Goal: Information Seeking & Learning: Find specific page/section

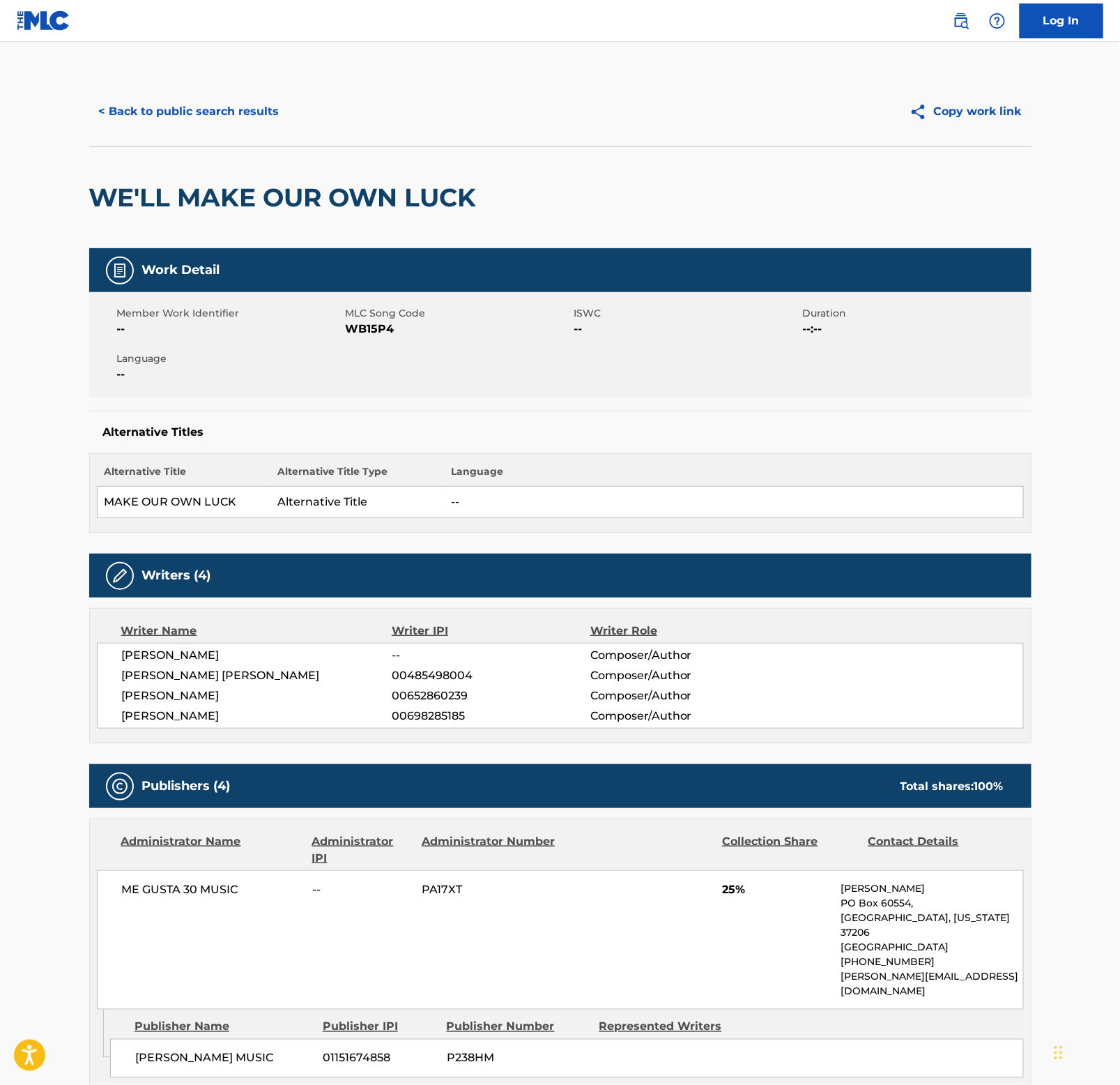
click at [213, 105] on button "< Back to public search results" at bounding box center [189, 111] width 200 height 35
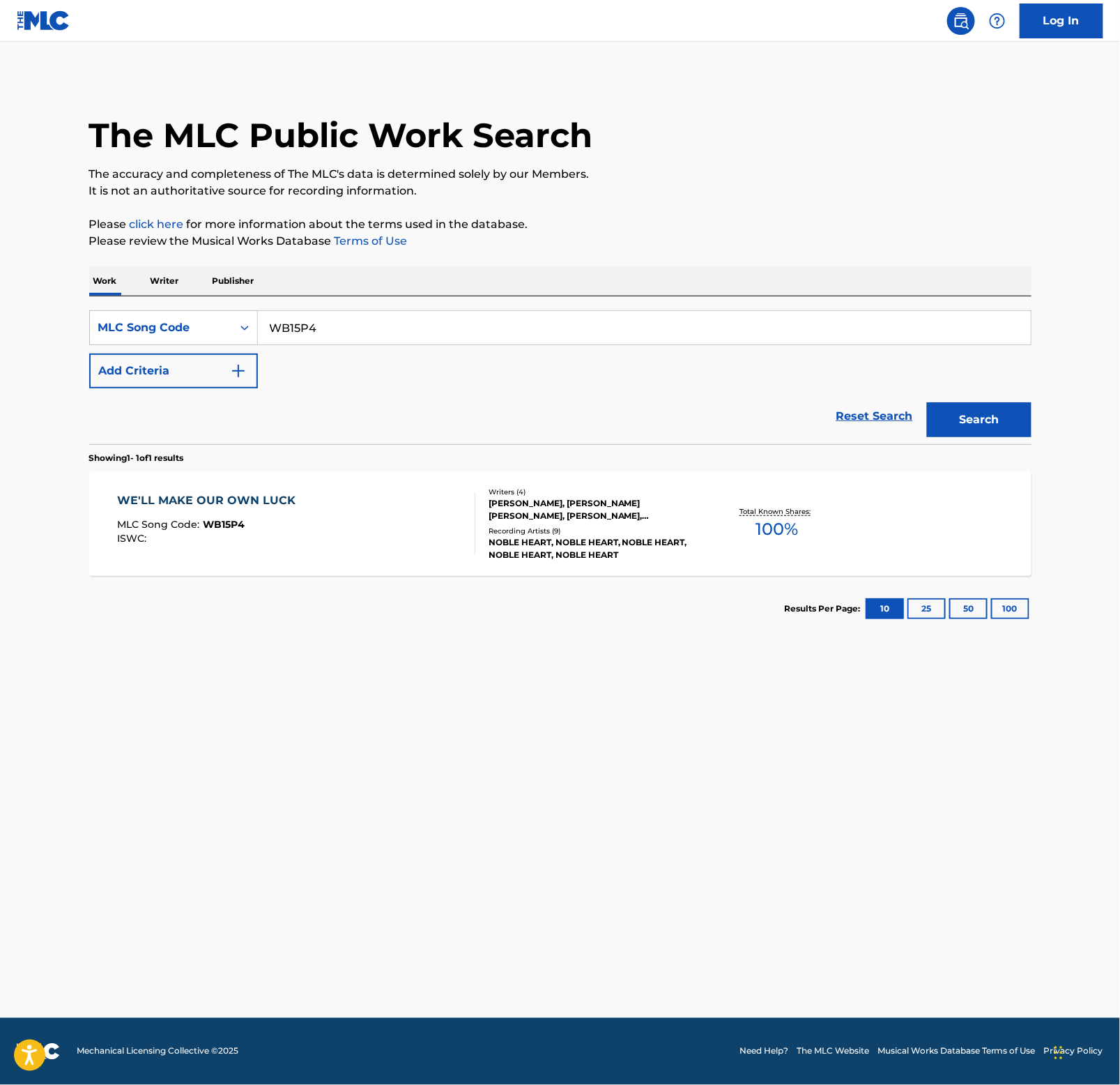
click at [401, 328] on input "WB15P4" at bounding box center [644, 328] width 773 height 33
paste input "EC4OZP"
type input "EC4OZP"
click at [961, 418] on button "Search" at bounding box center [979, 419] width 105 height 35
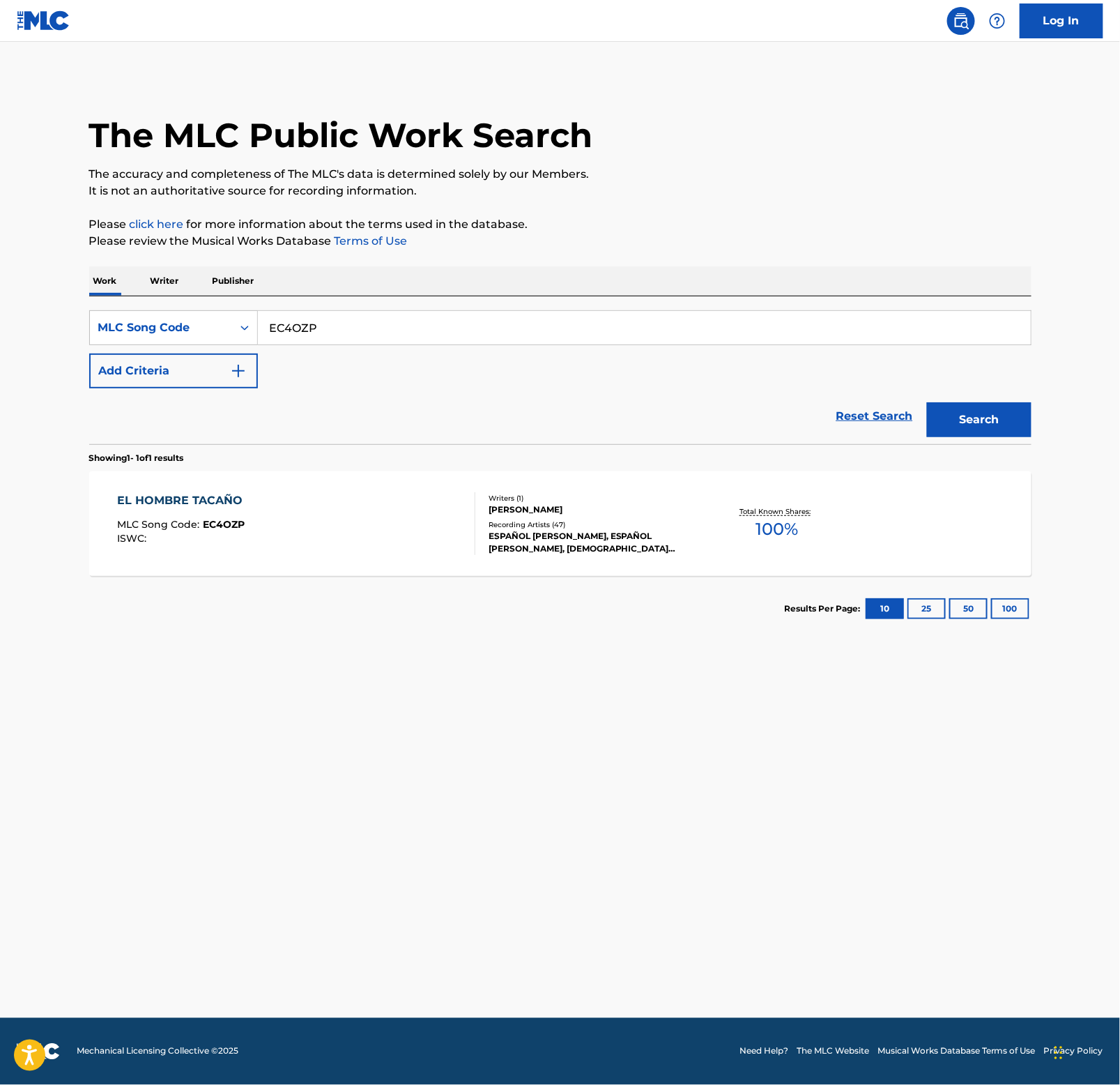
click at [192, 500] on div "EL HOMBRE TACAÑO" at bounding box center [183, 500] width 133 height 17
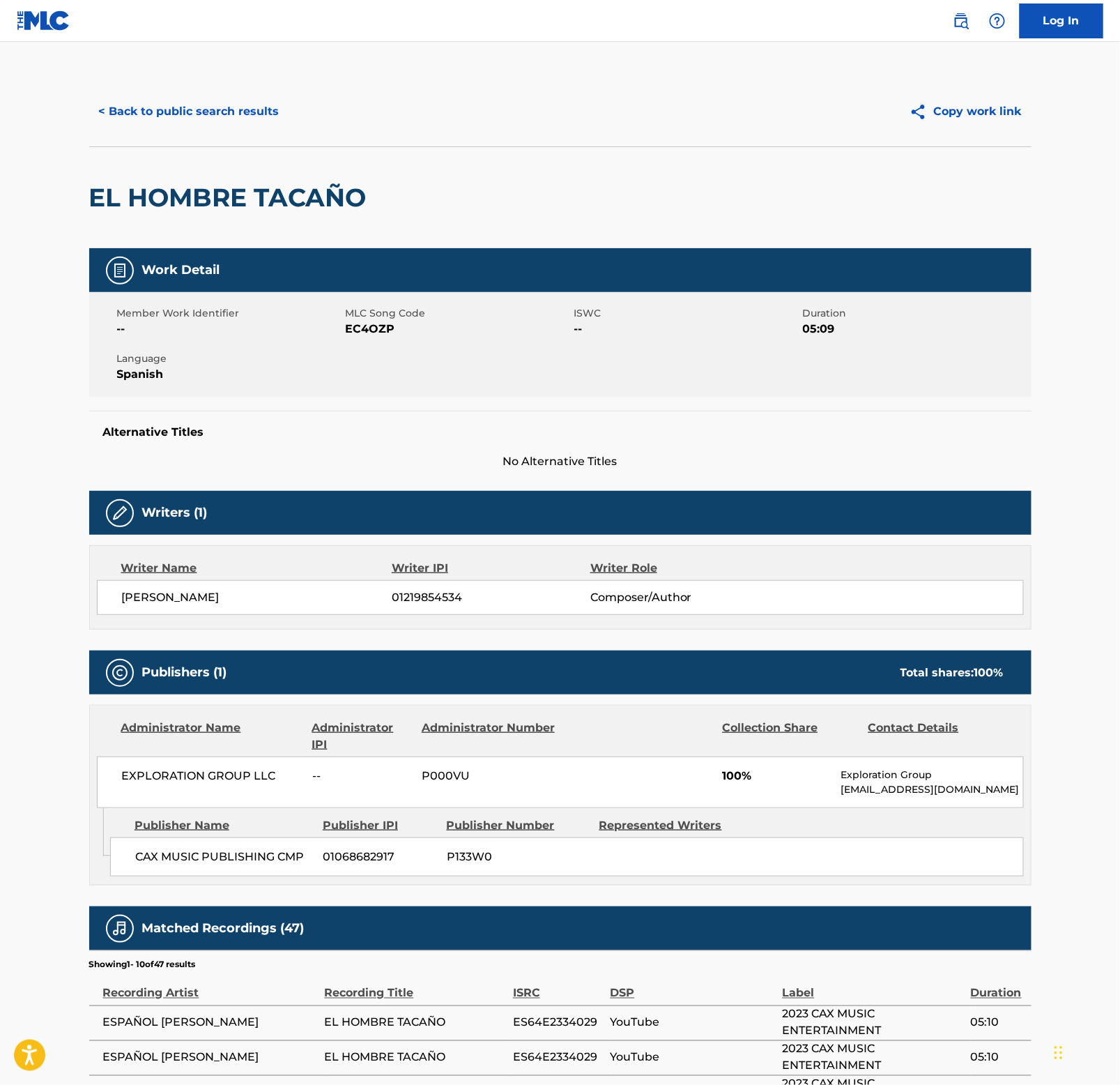
click at [191, 199] on h2 "EL HOMBRE TACAÑO" at bounding box center [232, 197] width 284 height 31
click at [191, 199] on h2 "EL HOMBRE TACAÑO" at bounding box center [232, 197] width 284 height 31
copy div "EL HOMBRE TACAÑO"
click at [210, 113] on button "< Back to public search results" at bounding box center [189, 111] width 200 height 35
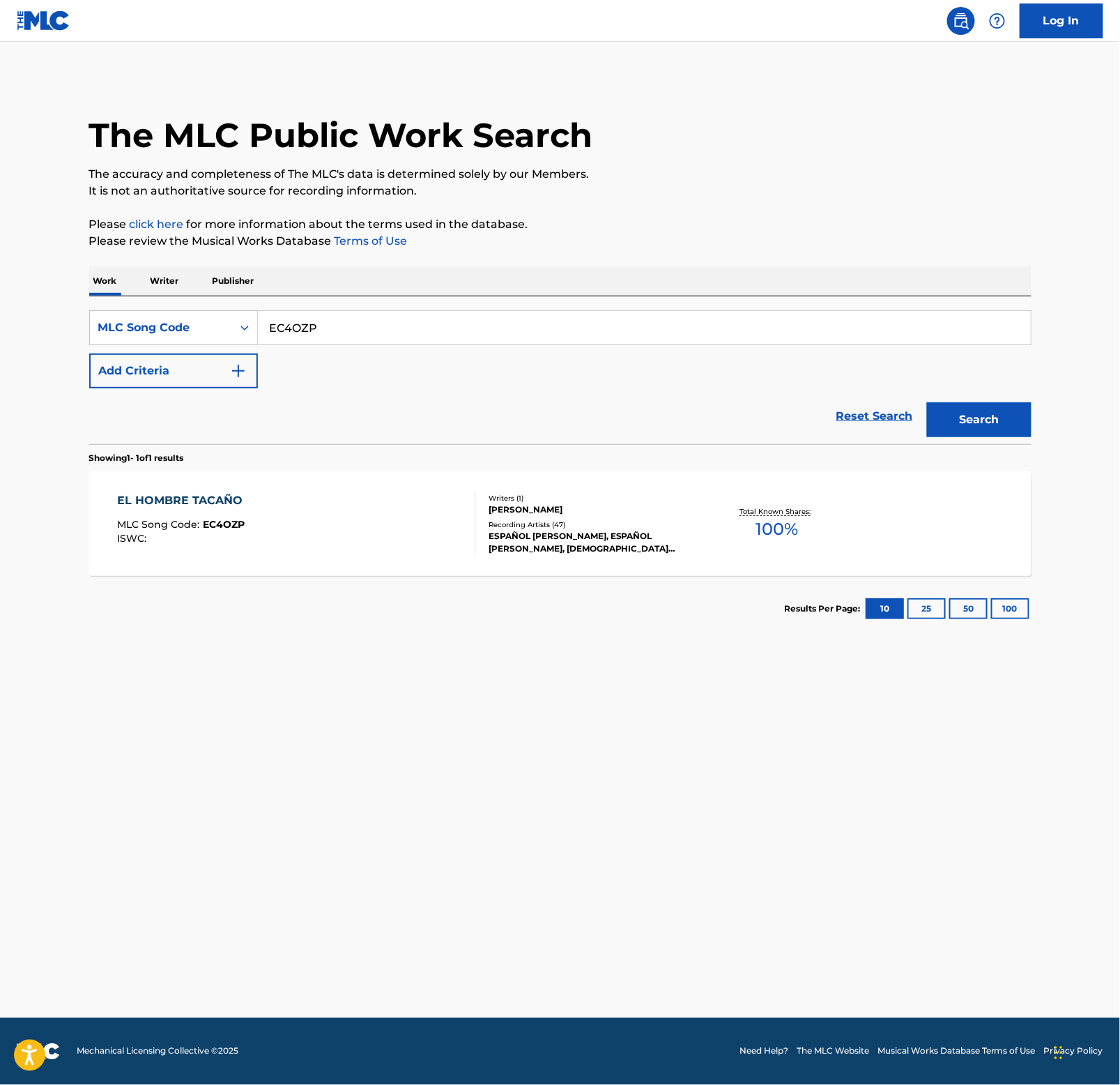
click at [407, 333] on input "EC4OZP" at bounding box center [644, 328] width 773 height 33
paste input "S0YXB"
type input "ES0YXB"
click at [986, 419] on button "Search" at bounding box center [979, 419] width 105 height 35
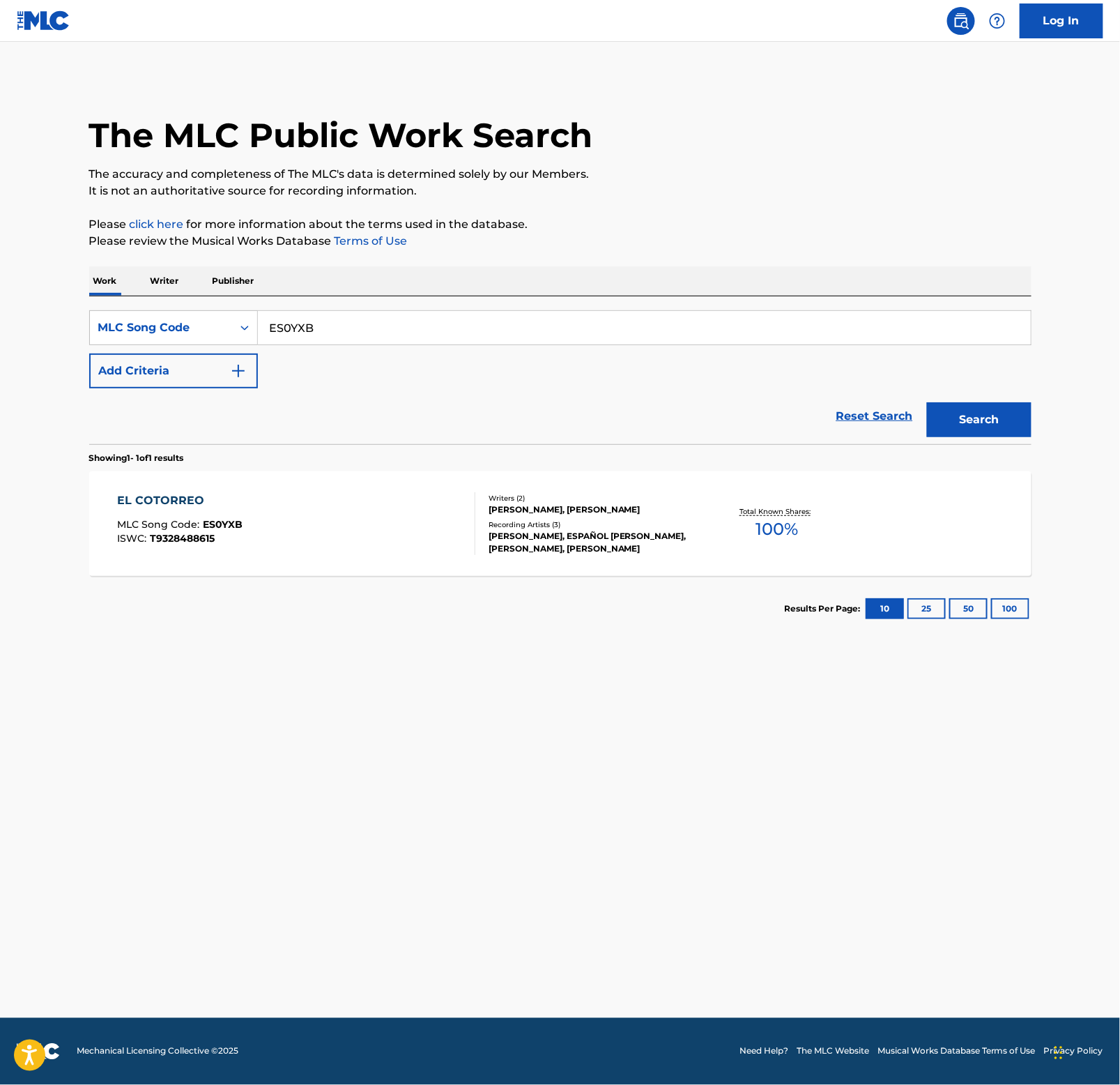
click at [133, 497] on div "EL COTORREO" at bounding box center [180, 500] width 126 height 17
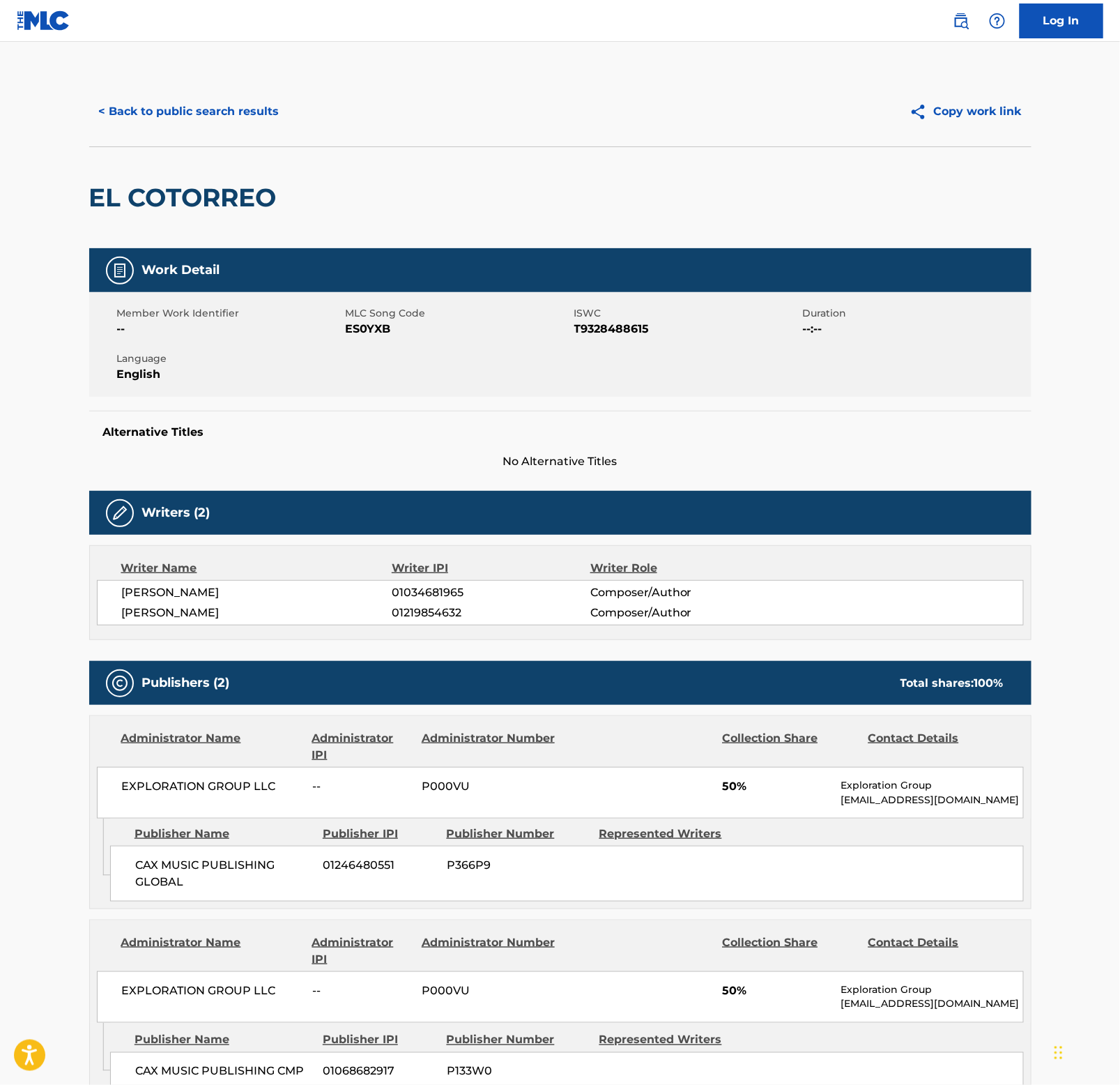
click at [229, 117] on button "< Back to public search results" at bounding box center [189, 111] width 200 height 35
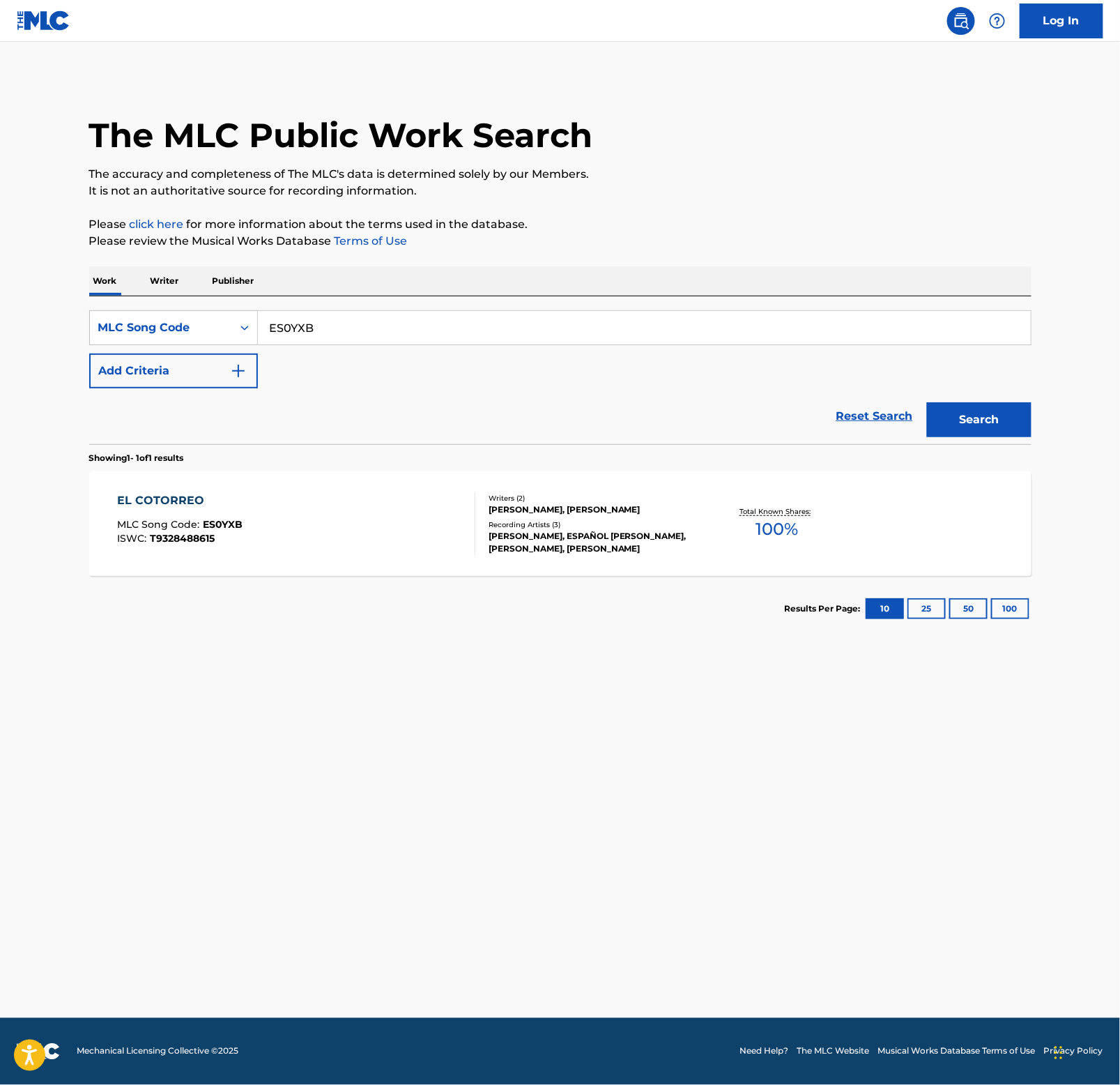
click at [369, 328] on input "ES0YXB" at bounding box center [644, 328] width 773 height 33
paste input "CC50R3"
type input "CC50R3"
click at [1011, 424] on button "Search" at bounding box center [979, 419] width 105 height 35
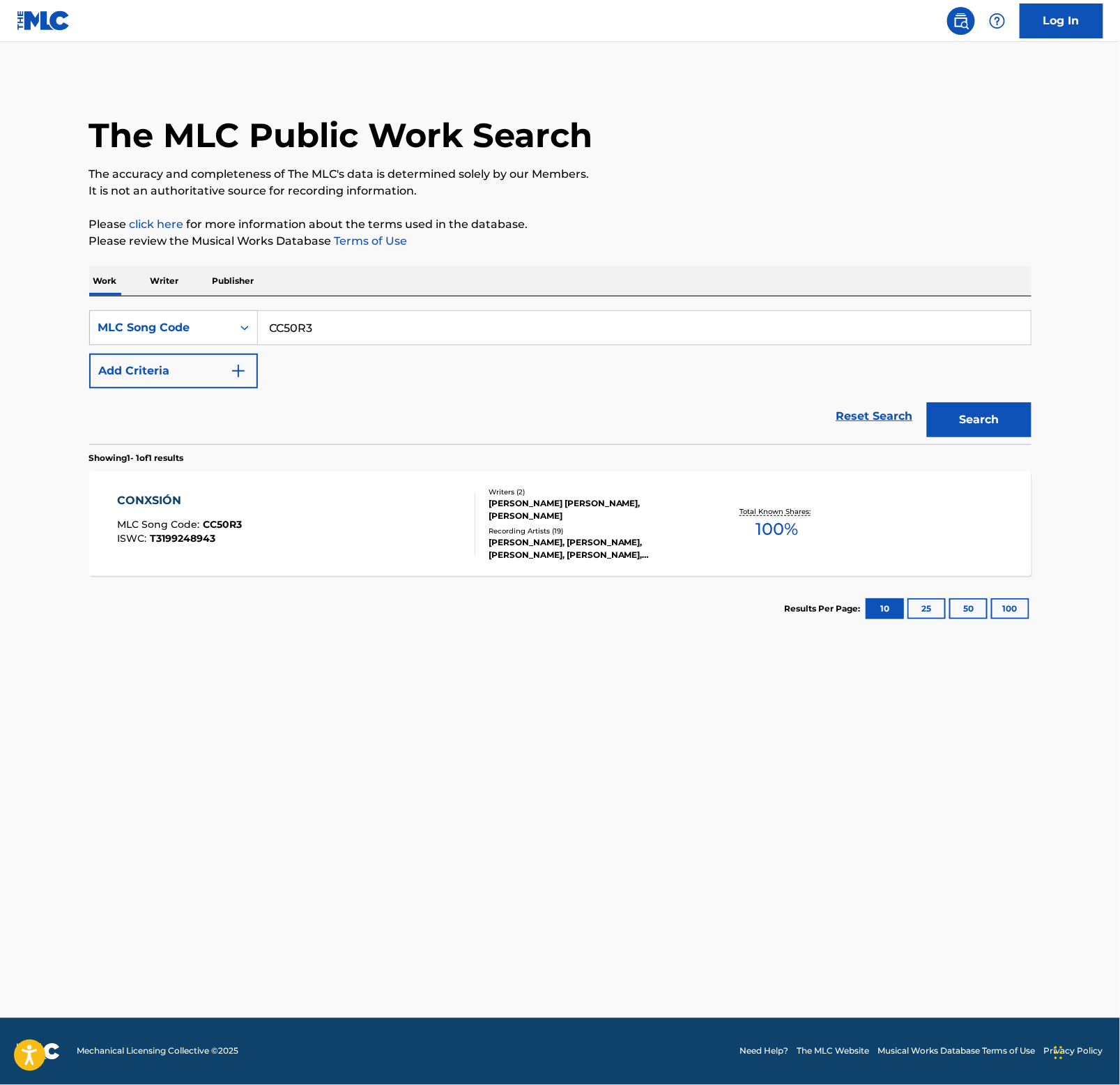
click at [148, 506] on div "CONXSIÓN" at bounding box center [179, 500] width 125 height 17
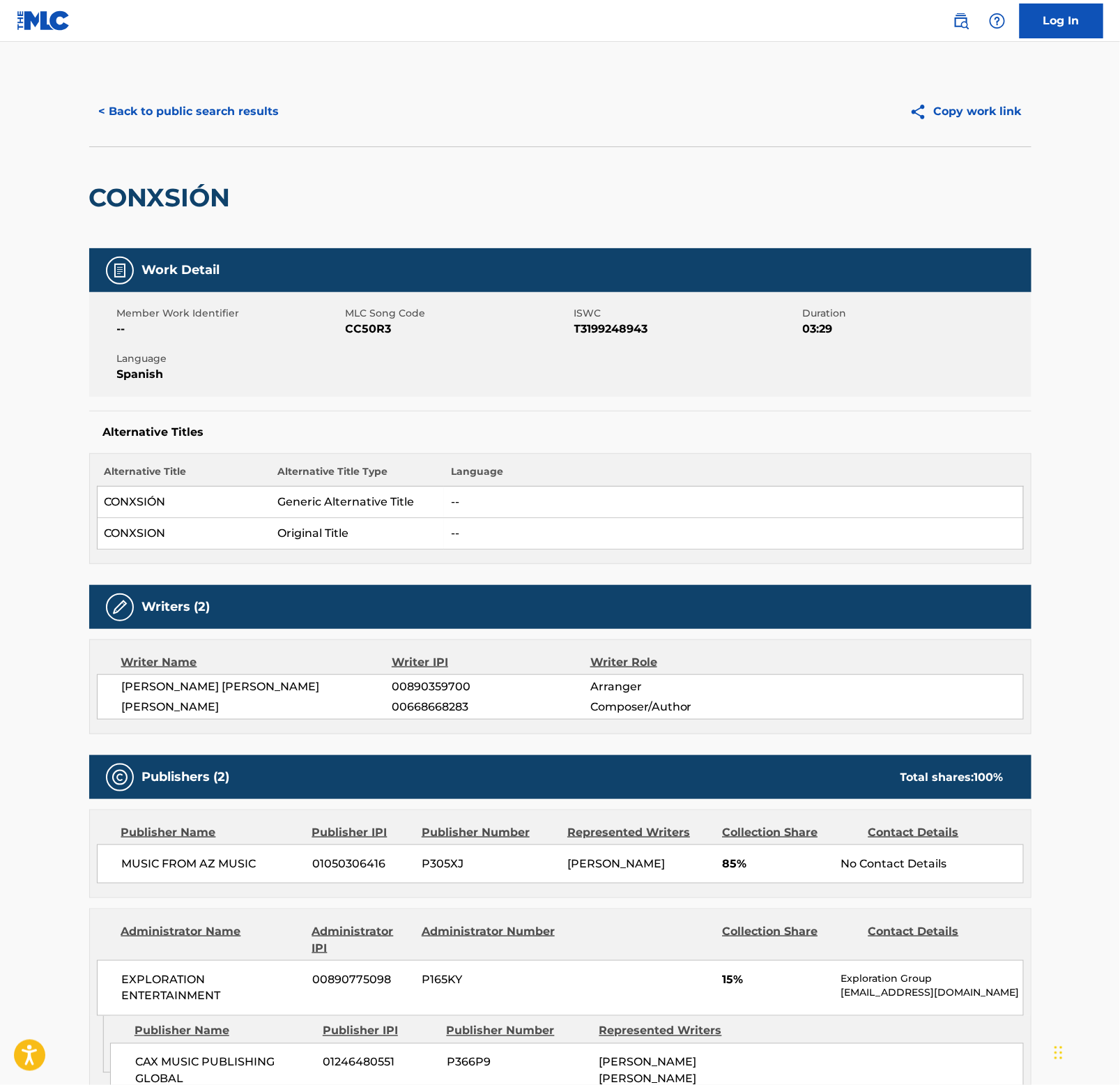
click at [151, 201] on h2 "CONXSIÓN" at bounding box center [164, 197] width 149 height 31
copy h2 "CONXSIÓN"
click at [238, 116] on button "< Back to public search results" at bounding box center [189, 111] width 200 height 35
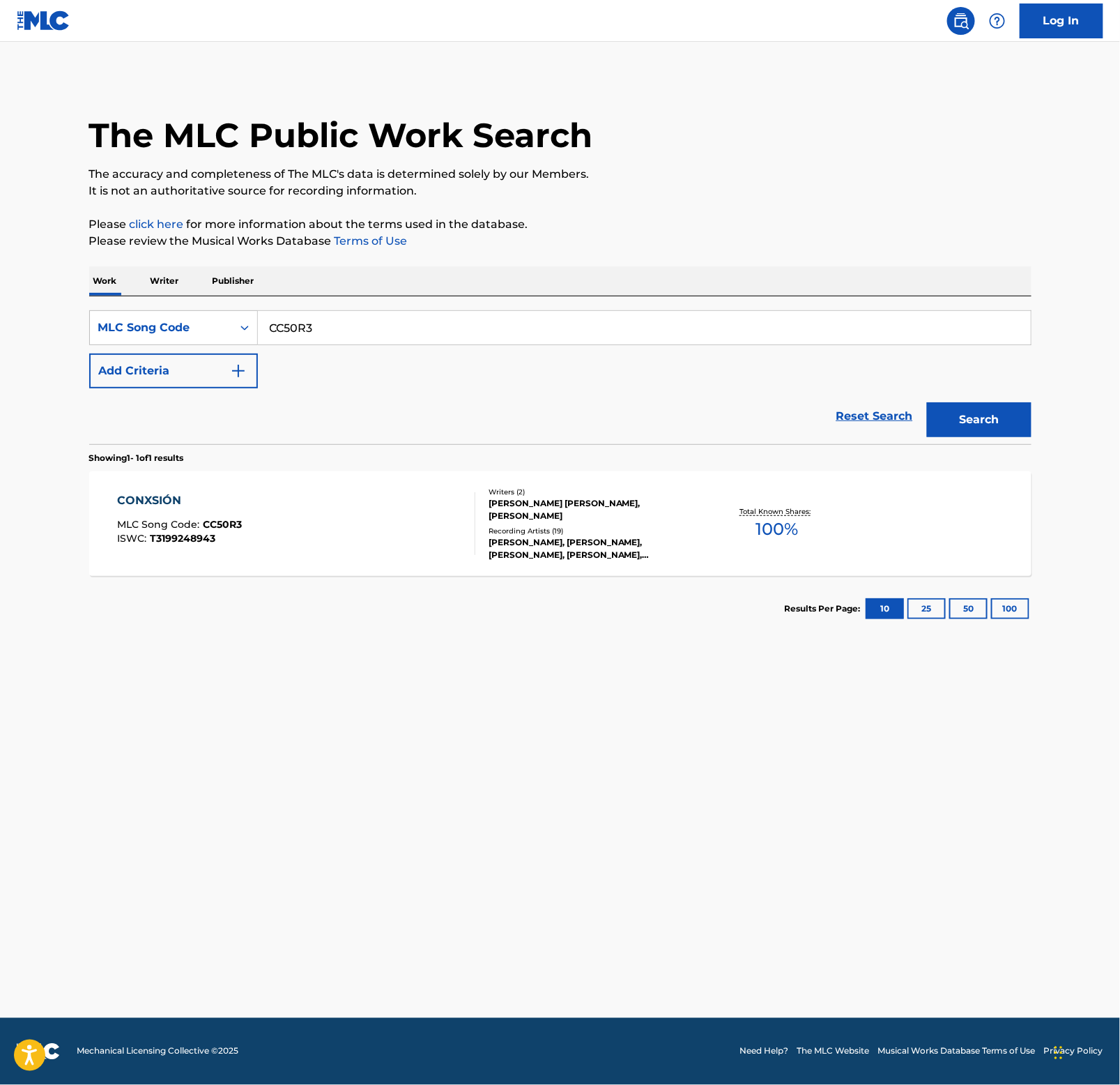
click at [444, 343] on input "CC50R3" at bounding box center [644, 328] width 773 height 33
paste input "ES0YXB"
type input "ES0YXB"
click at [989, 422] on button "Search" at bounding box center [979, 419] width 105 height 35
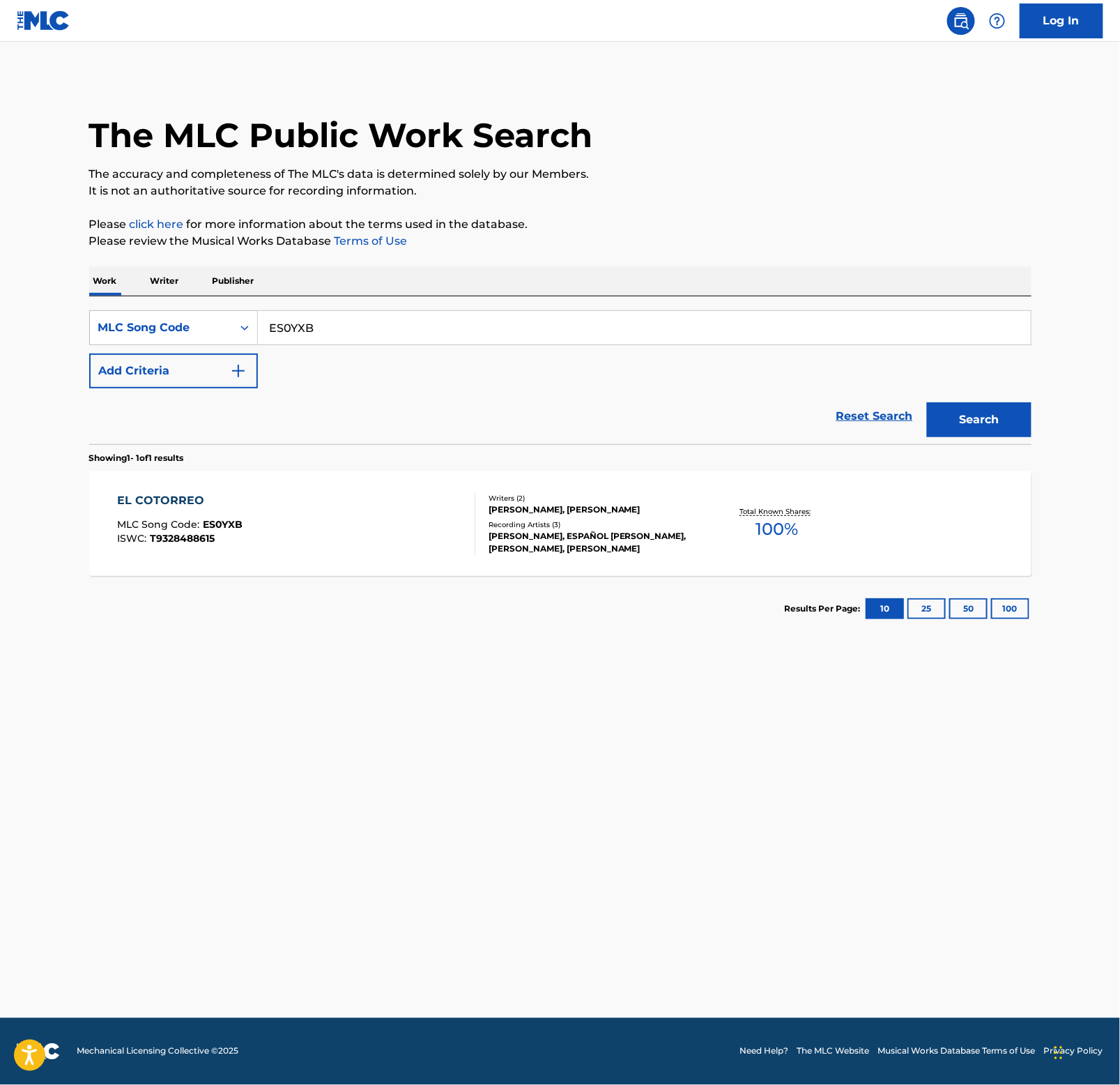
click at [149, 503] on div "EL COTORREO" at bounding box center [180, 500] width 126 height 17
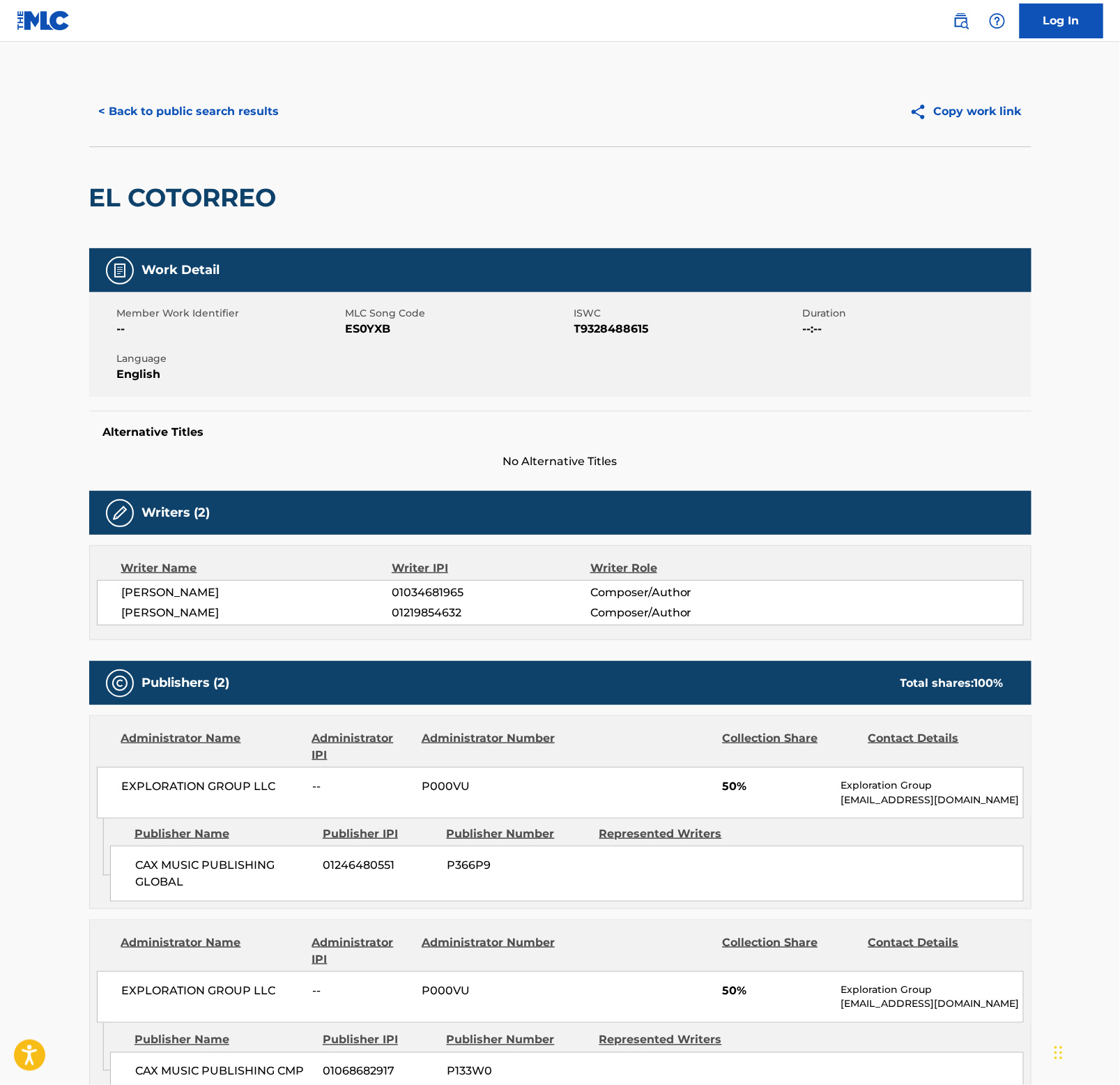
click at [209, 121] on button "< Back to public search results" at bounding box center [189, 111] width 200 height 35
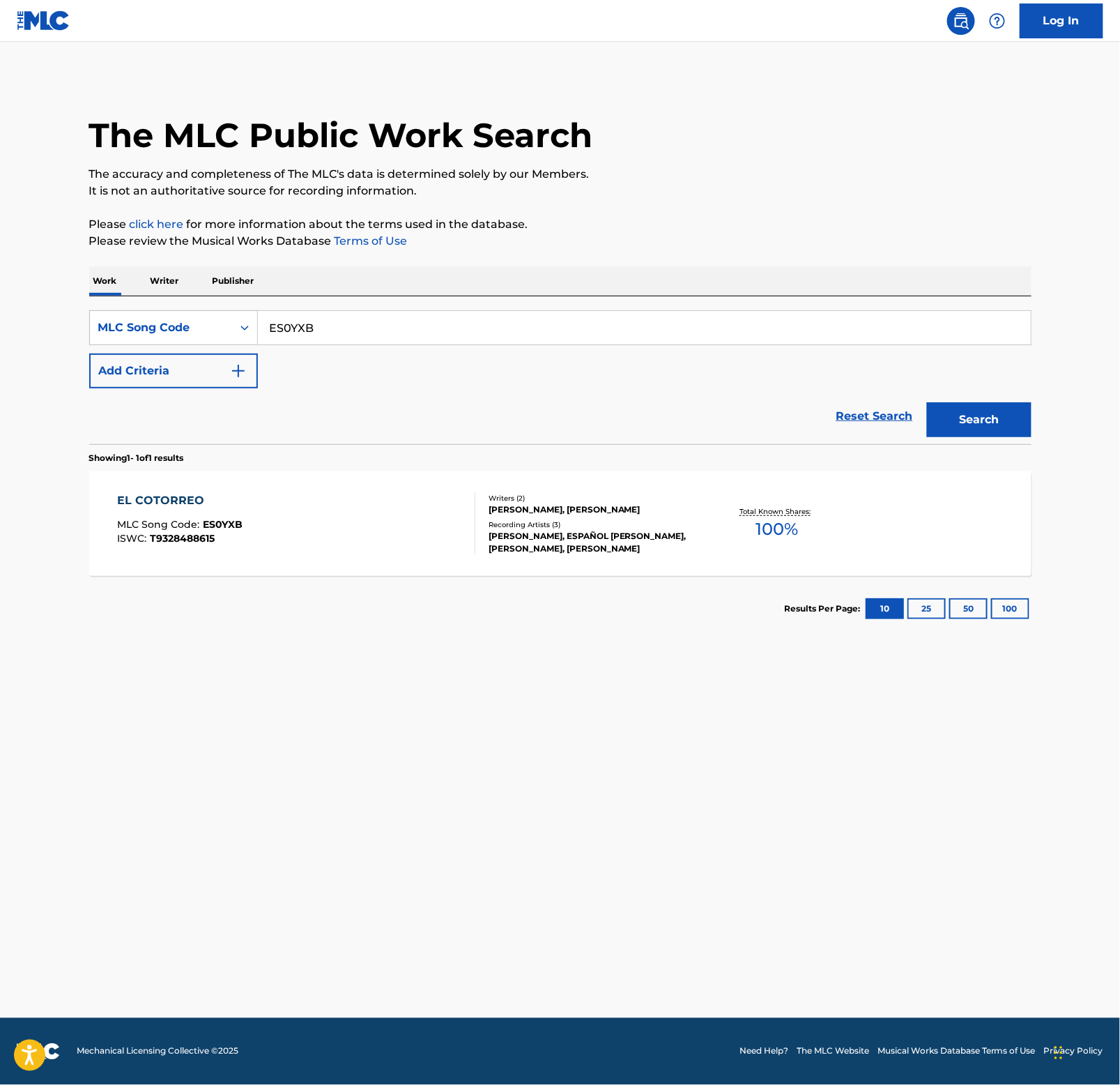
click at [438, 317] on input "ES0YXB" at bounding box center [644, 328] width 773 height 33
paste input "DQ96QD"
click at [552, 323] on input "DQ96QD" at bounding box center [644, 328] width 773 height 33
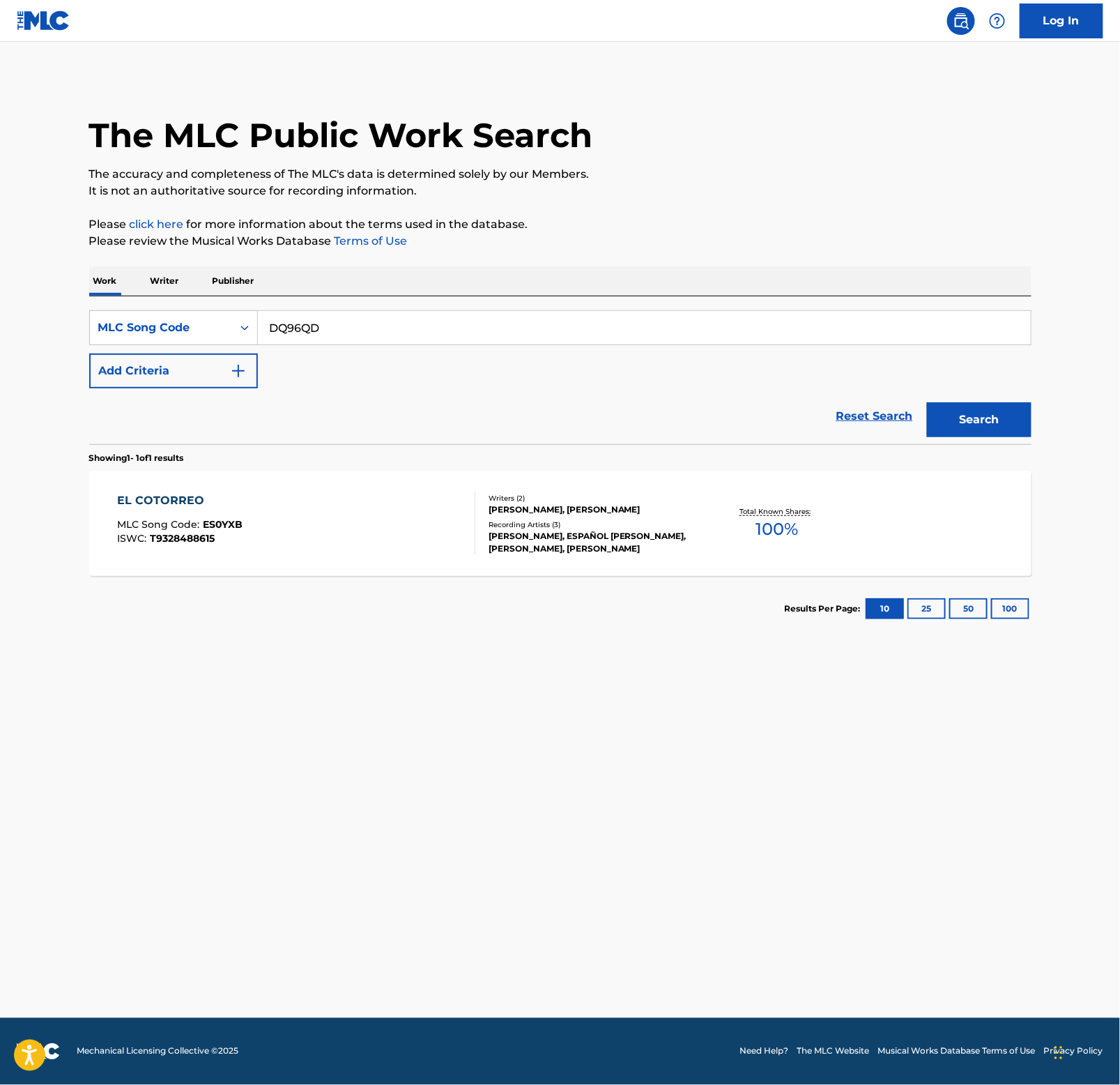
click at [552, 323] on input "DQ96QD" at bounding box center [644, 328] width 773 height 33
click at [980, 417] on button "Search" at bounding box center [979, 419] width 105 height 35
drag, startPoint x: 87, startPoint y: 497, endPoint x: 250, endPoint y: 502, distance: 163.1
click at [250, 502] on div "The MLC Public Work Search The accuracy and completeness of The MLC's data is d…" at bounding box center [560, 359] width 976 height 565
copy div "DON’T WANT TO BE"
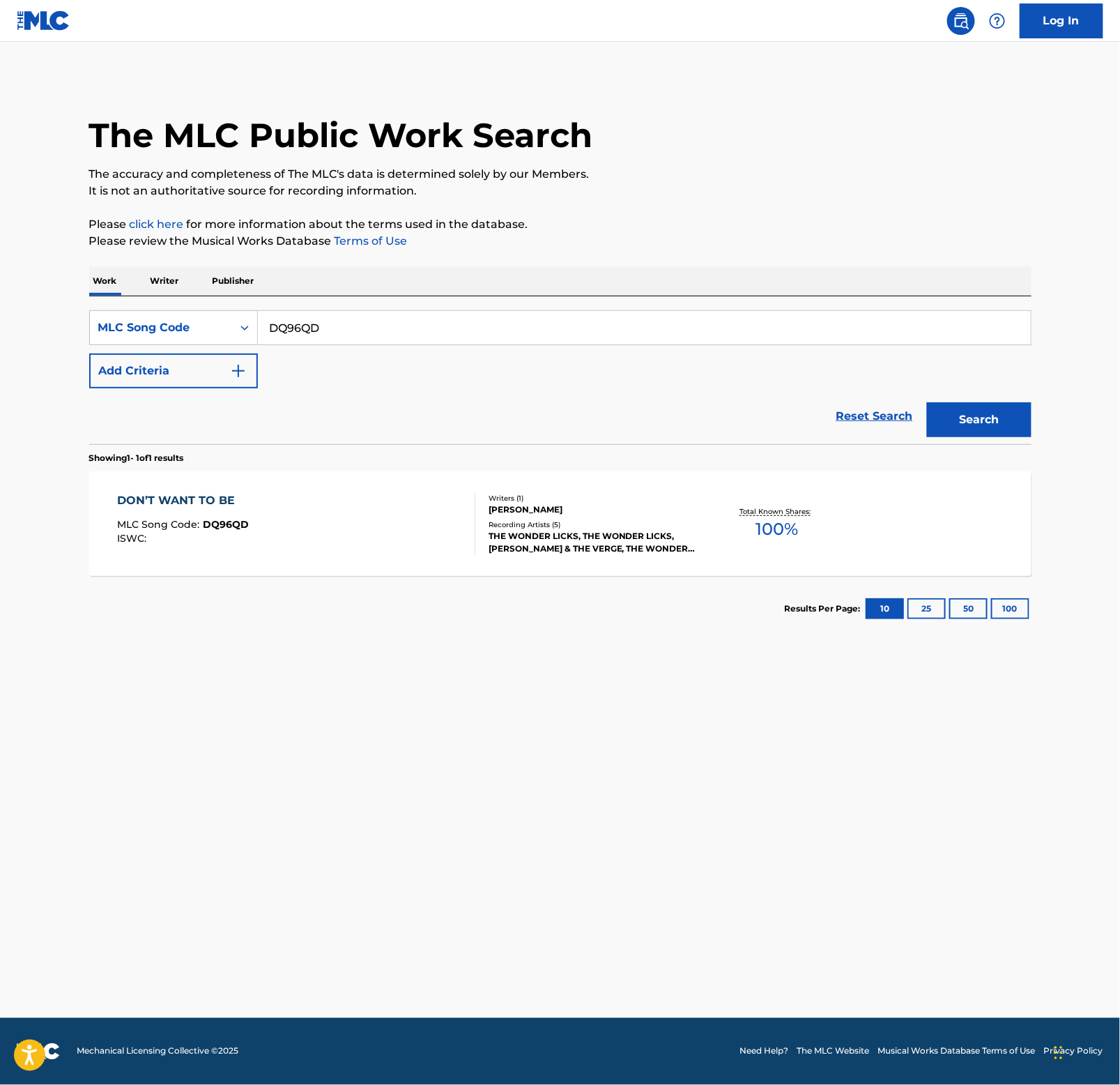
click at [402, 335] on input "DQ96QD" at bounding box center [644, 328] width 773 height 33
paste input "AB3LVQ"
type input "AB3LVQ"
click at [968, 409] on button "Search" at bounding box center [979, 419] width 105 height 35
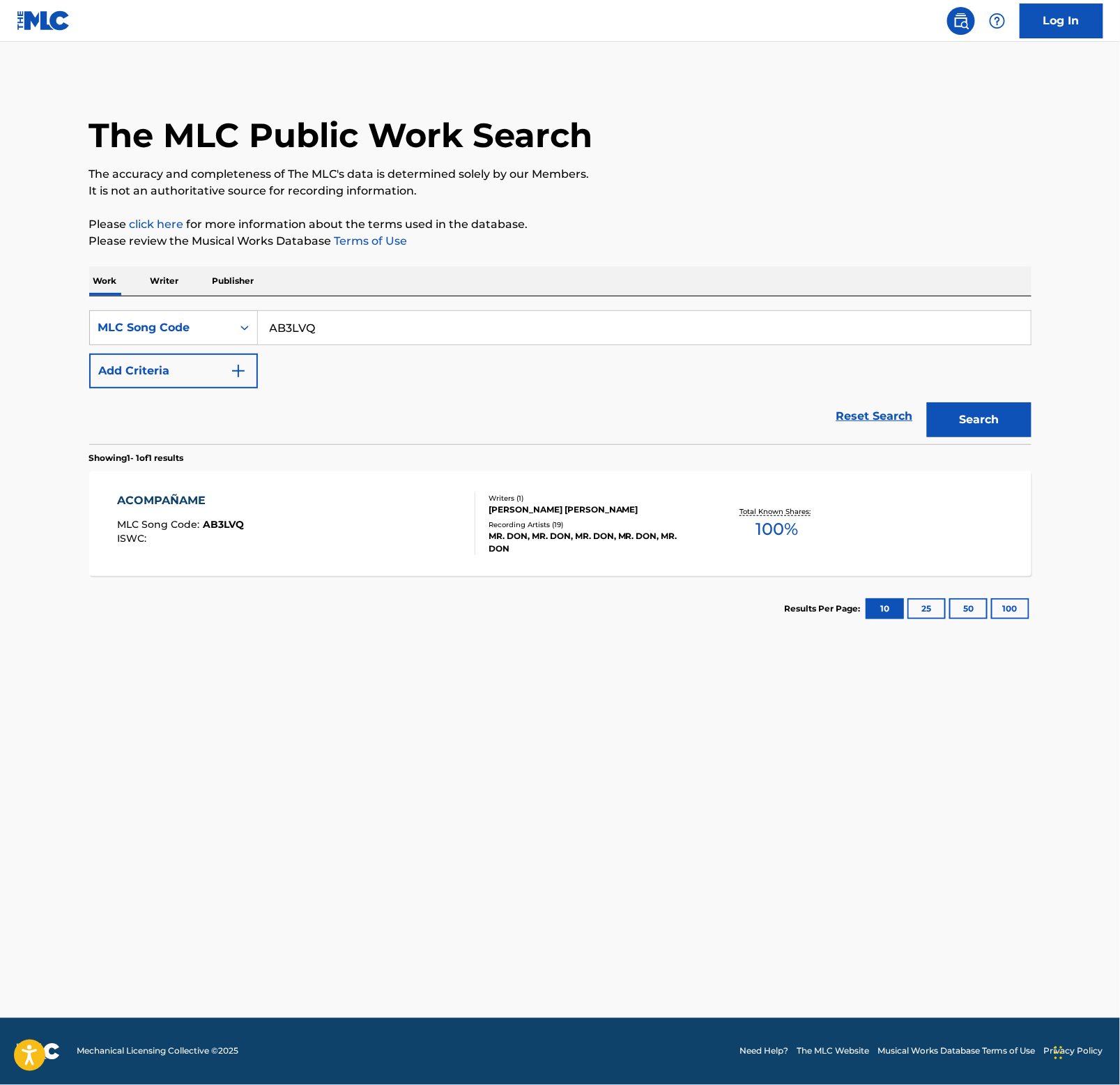
click at [245, 683] on main "The MLC Public Work Search The accuracy and completeness of The MLC's data is d…" at bounding box center [560, 530] width 1120 height 976
click at [128, 494] on div "ACOMPAÑAME" at bounding box center [180, 500] width 127 height 17
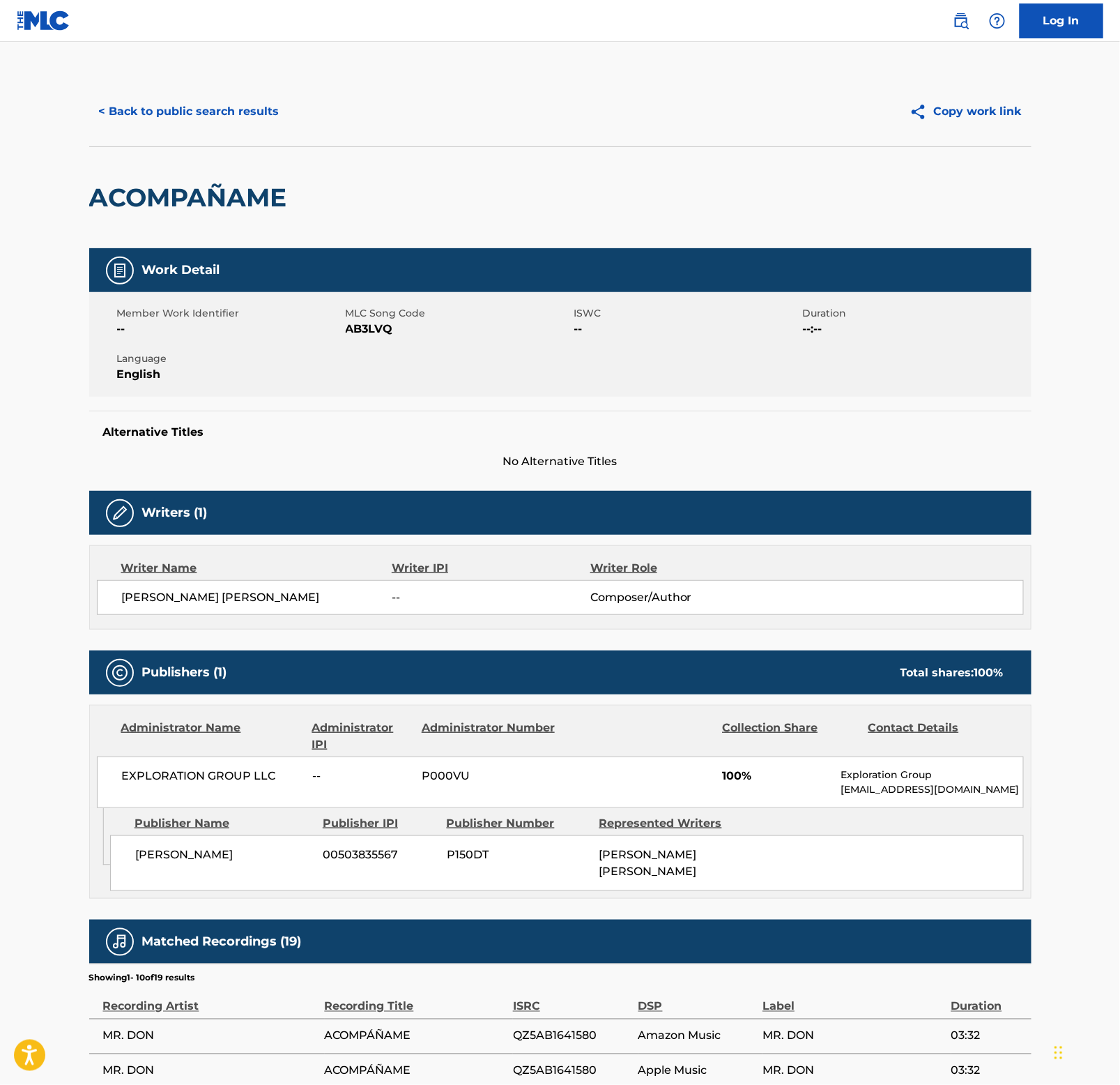
click at [216, 191] on h2 "ACOMPAÑAME" at bounding box center [192, 197] width 205 height 31
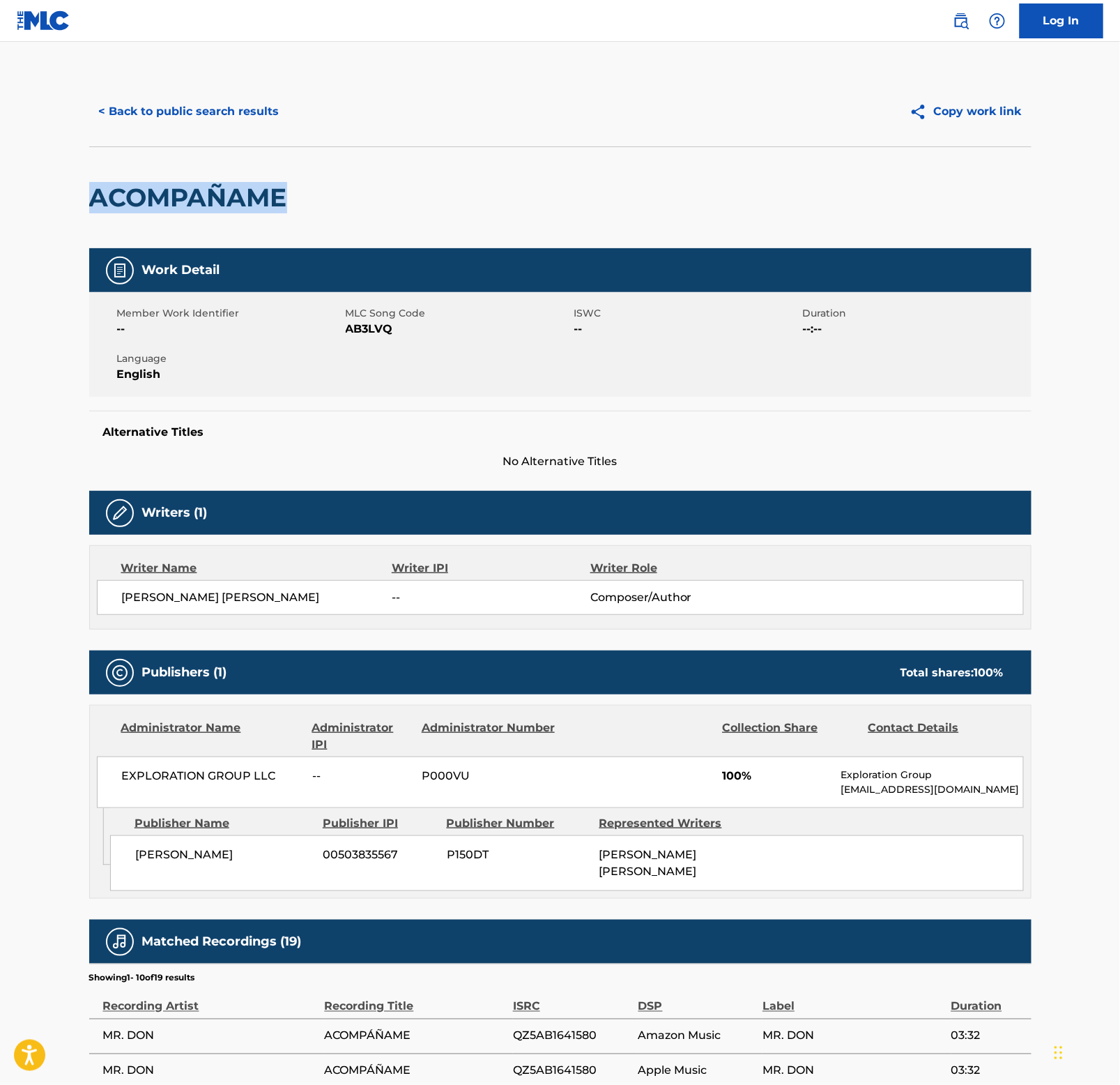
click at [185, 103] on button "< Back to public search results" at bounding box center [189, 111] width 200 height 35
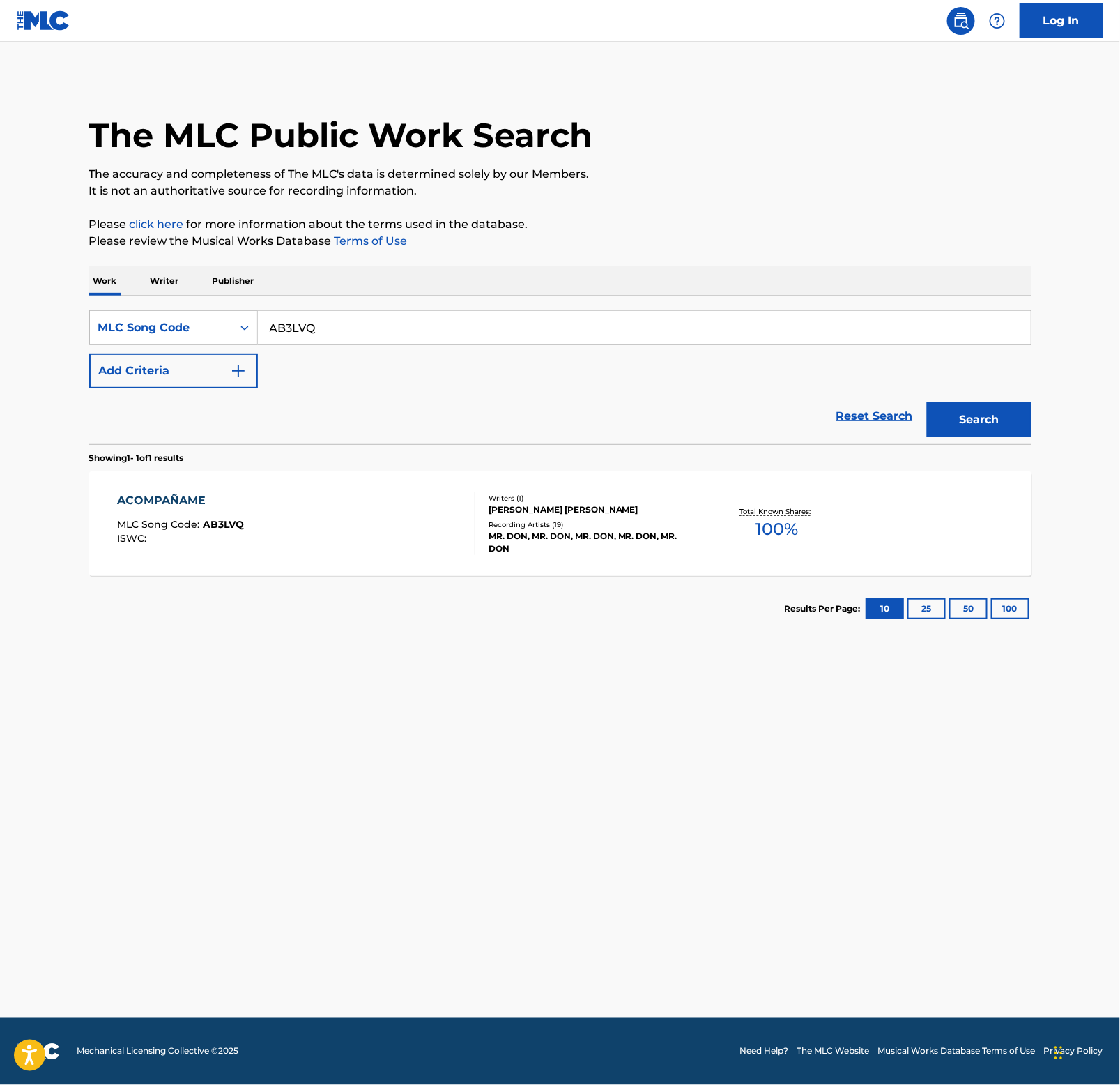
click at [430, 335] on input "AB3LVQ" at bounding box center [644, 328] width 773 height 33
paste input "EB2UV5"
type input "EB2UV5"
click at [967, 418] on button "Search" at bounding box center [979, 419] width 105 height 35
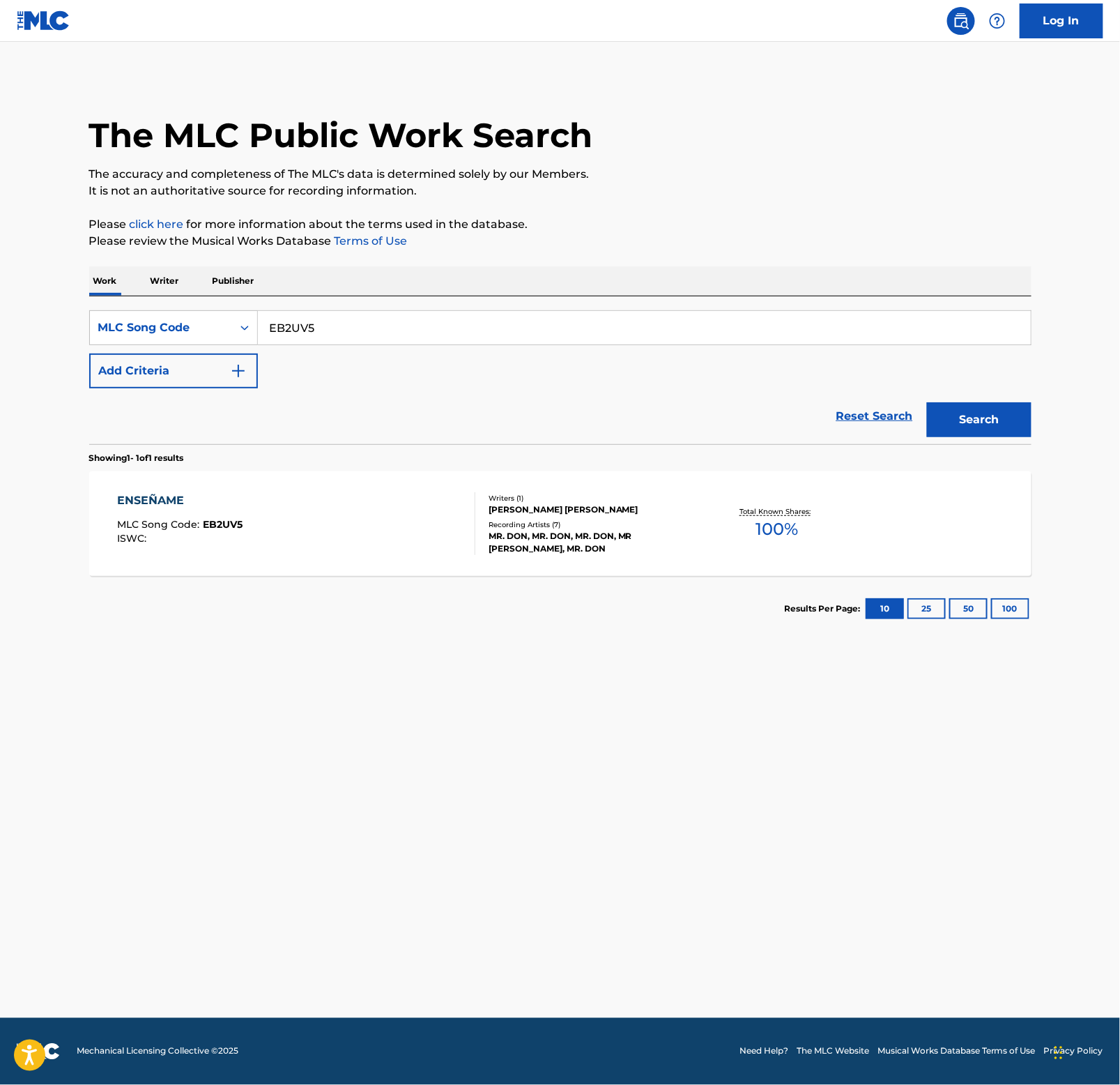
click at [164, 500] on div "ENSEÑAME" at bounding box center [180, 500] width 126 height 17
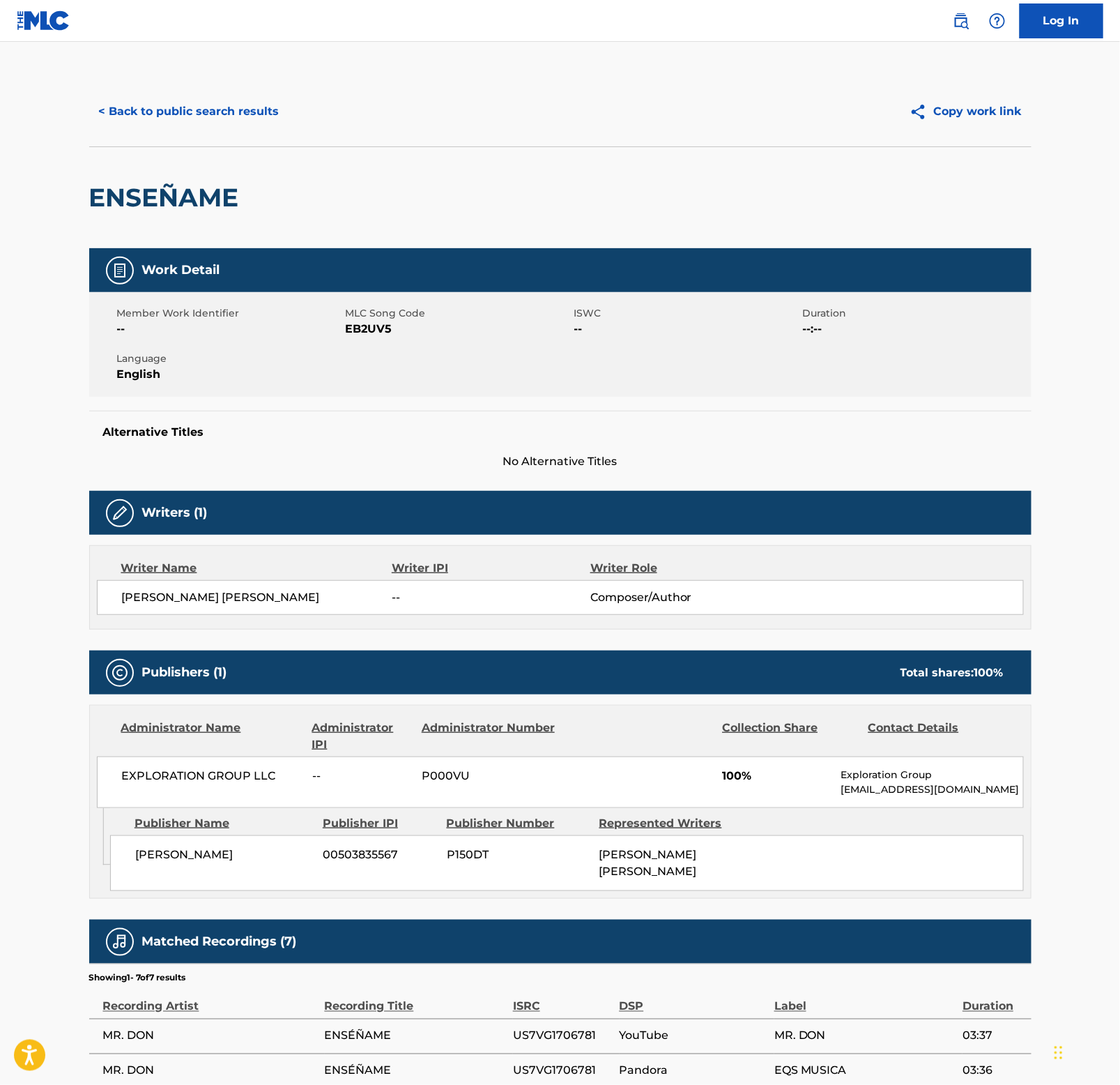
click at [162, 185] on h2 "ENSEÑAME" at bounding box center [167, 197] width 157 height 31
click at [162, 199] on h2 "ENSEÑAME" at bounding box center [167, 197] width 157 height 31
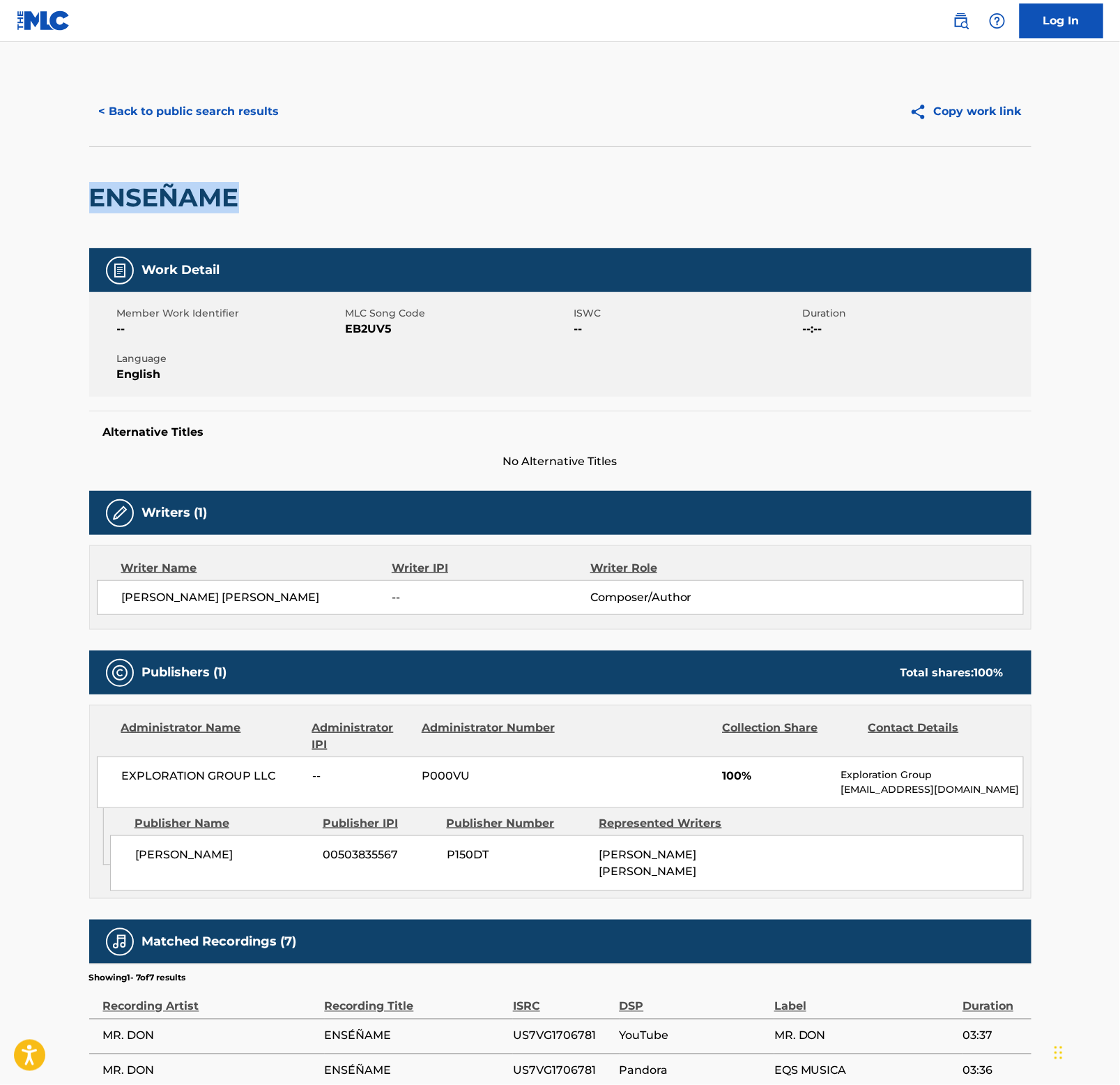
click at [172, 114] on button "< Back to public search results" at bounding box center [189, 111] width 200 height 35
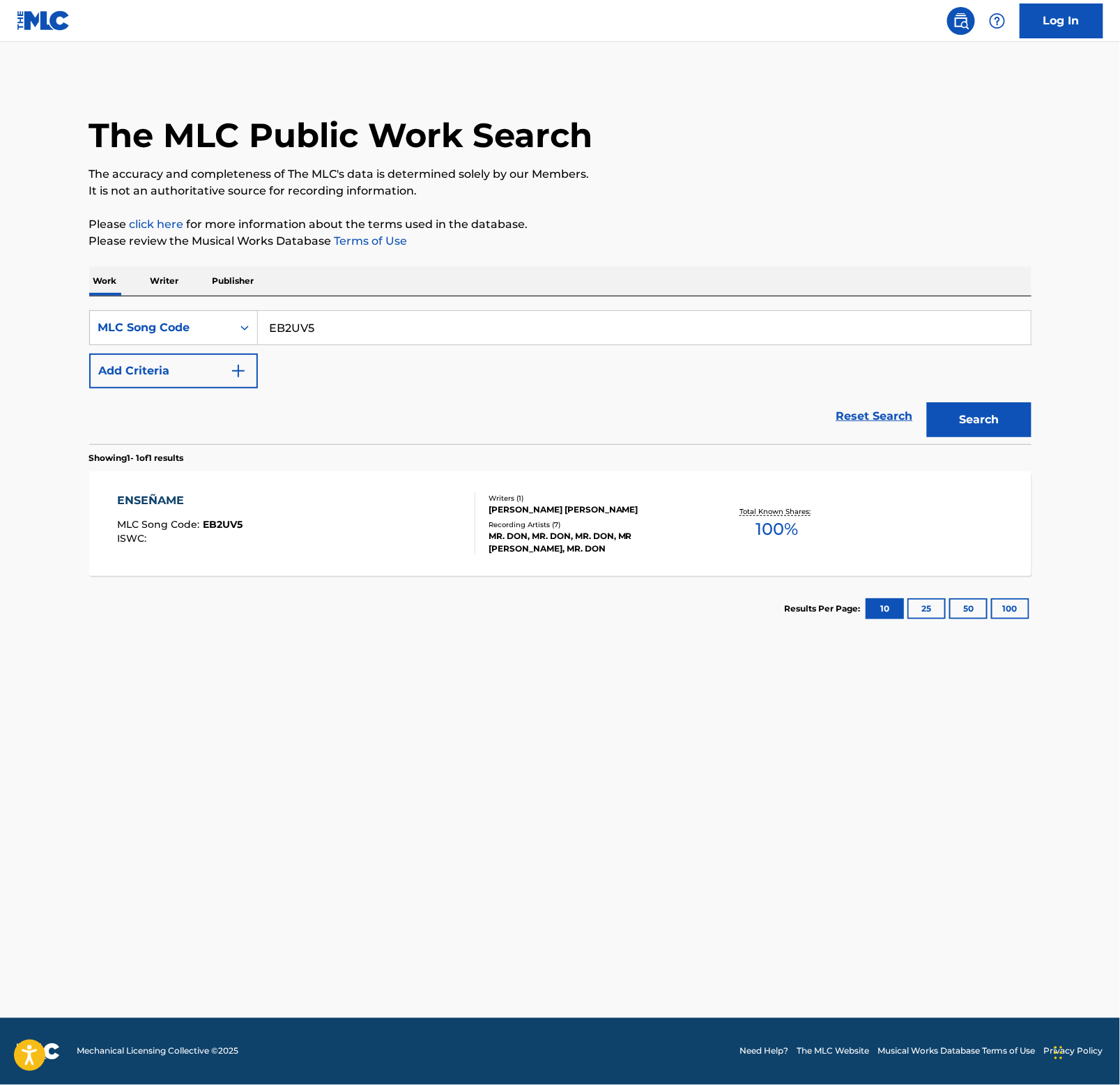
click at [358, 328] on input "EB2UV5" at bounding box center [644, 328] width 773 height 33
paste input "MH18WX"
type input "MH18WX"
click at [978, 424] on button "Search" at bounding box center [979, 419] width 105 height 35
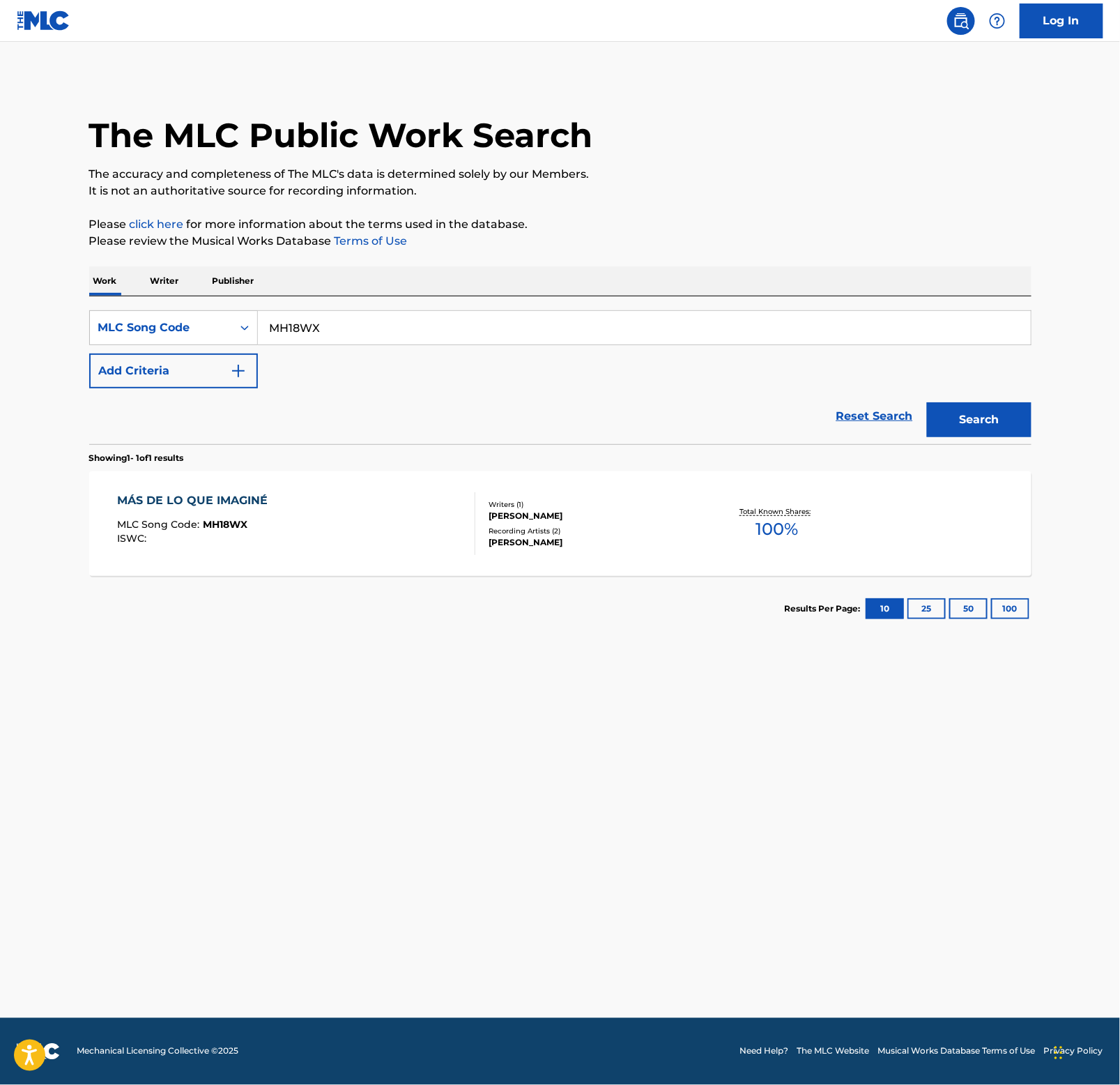
click at [215, 494] on div "MÁS DE LO QUE IMAGINÉ" at bounding box center [196, 500] width 157 height 17
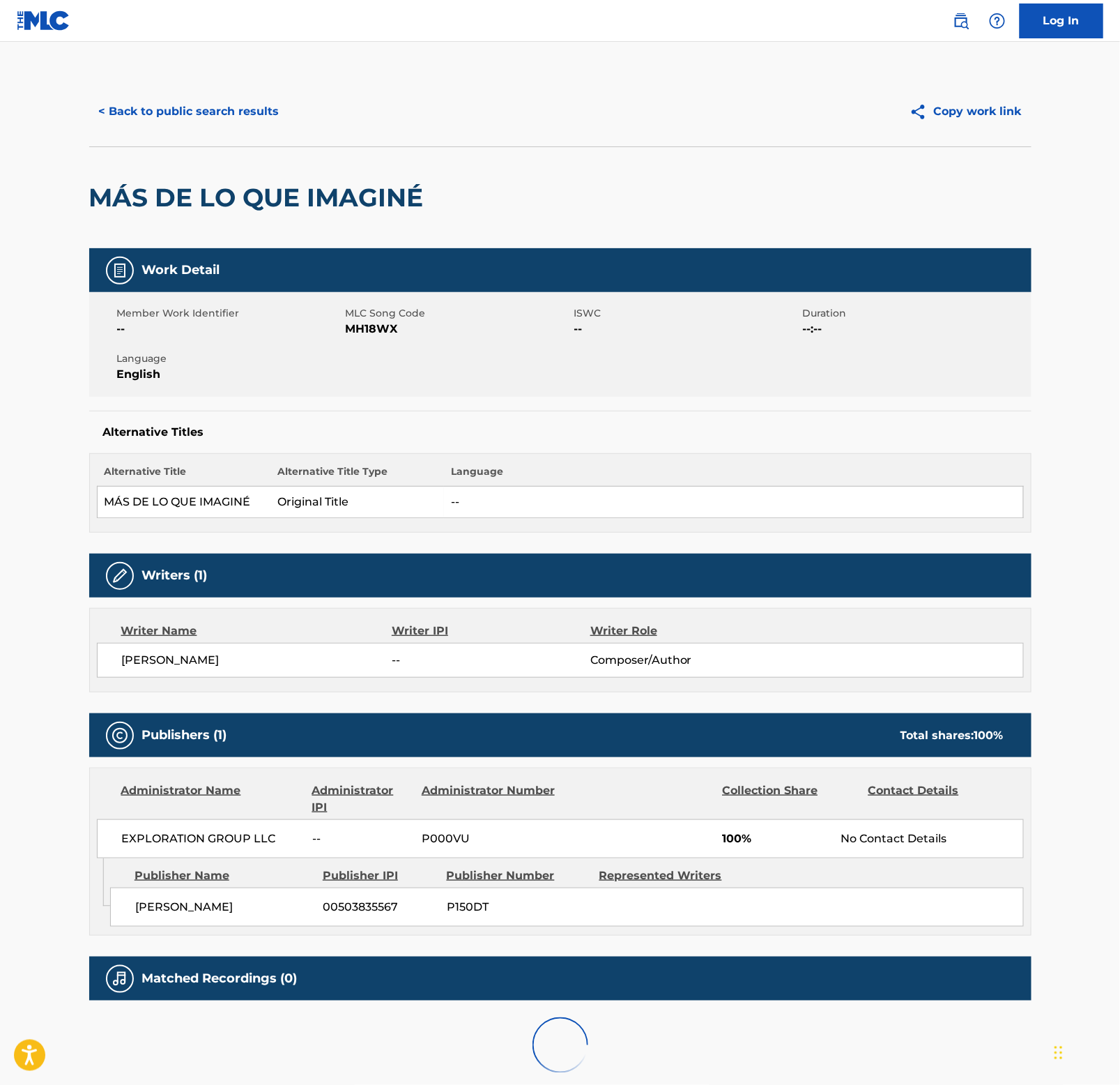
click at [235, 195] on h2 "MÁS DE LO QUE IMAGINÉ" at bounding box center [260, 197] width 341 height 31
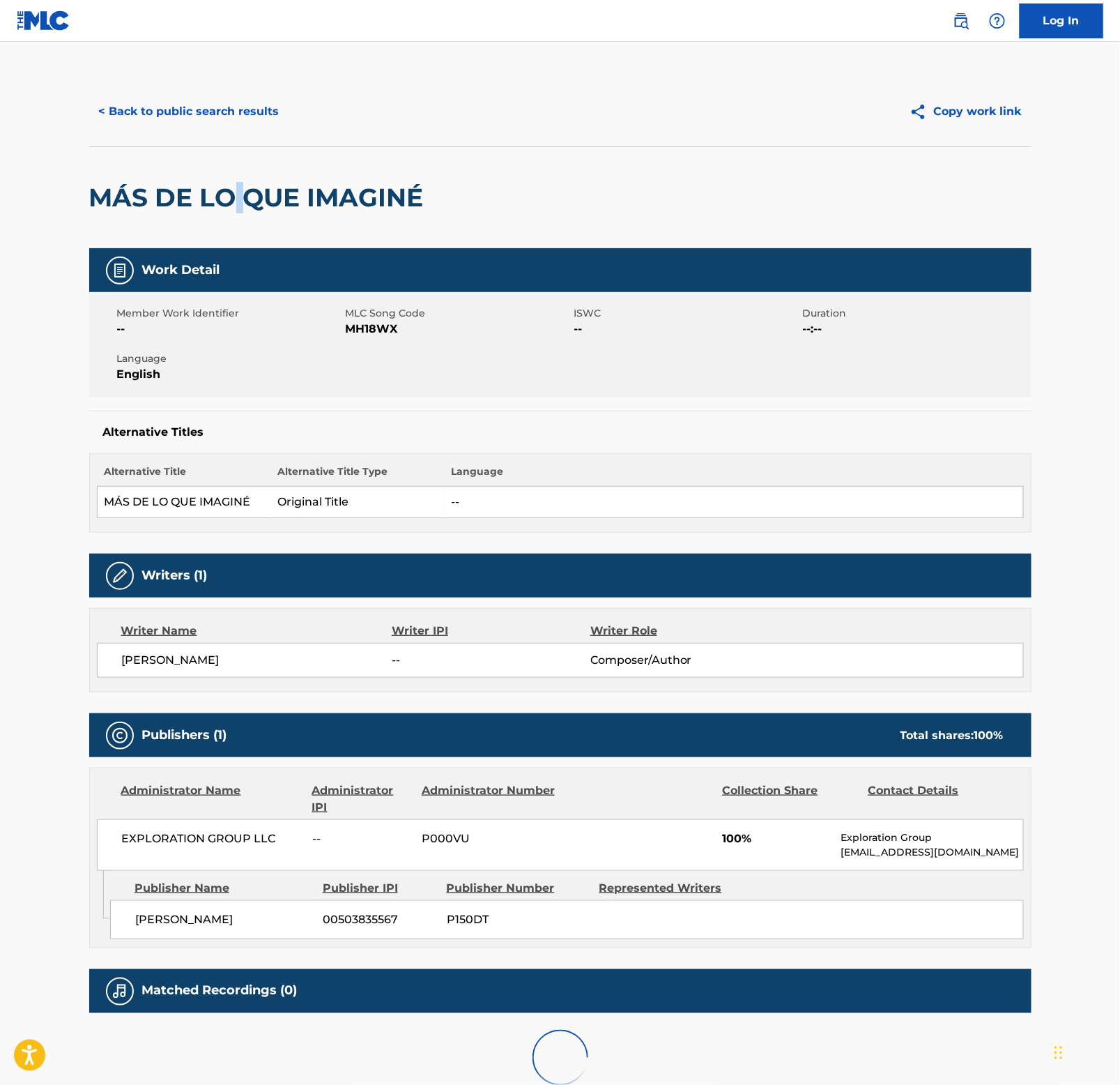
click at [235, 195] on h2 "MÁS DE LO QUE IMAGINÉ" at bounding box center [260, 197] width 341 height 31
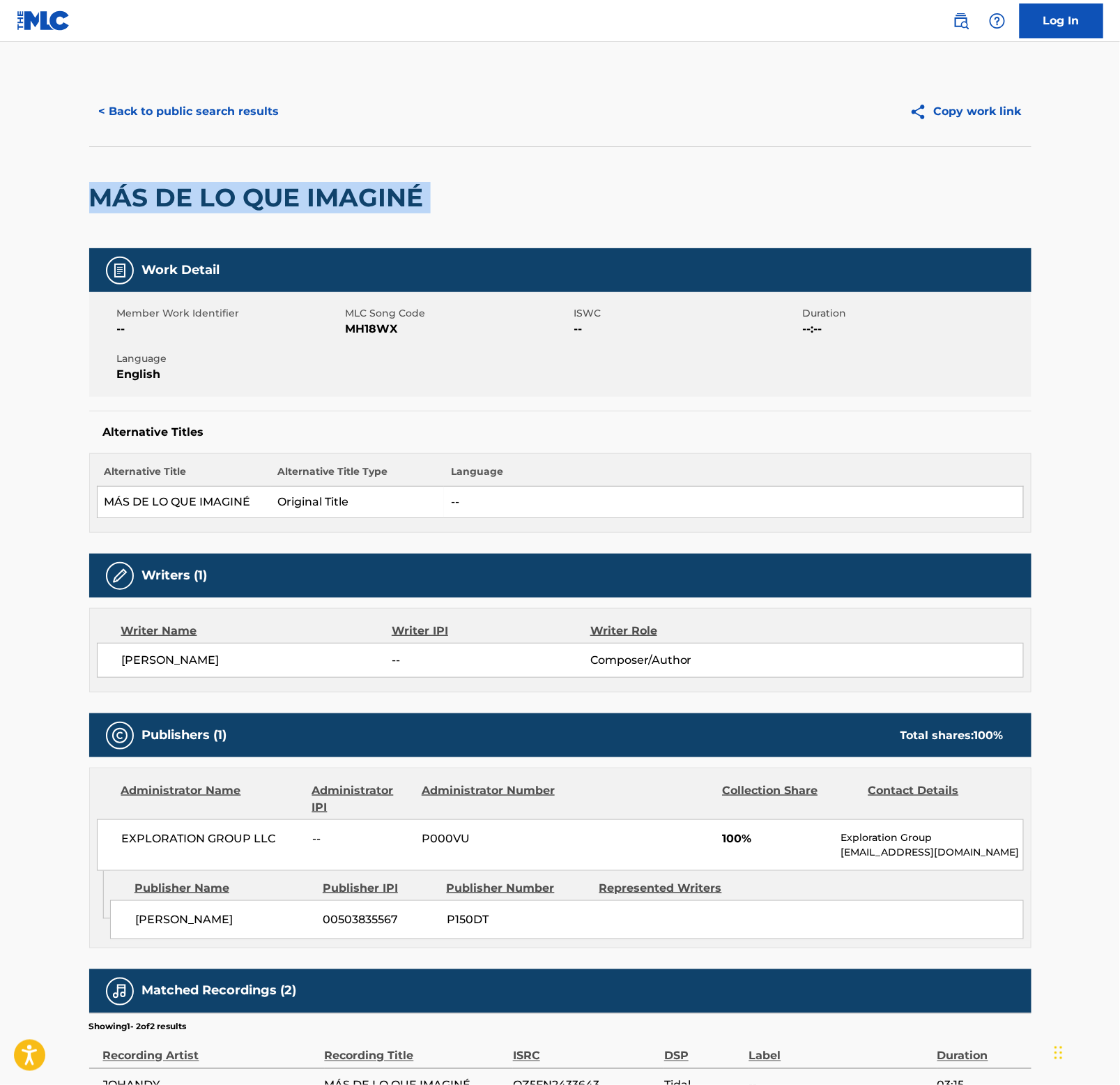
click at [235, 195] on h2 "MÁS DE LO QUE IMAGINÉ" at bounding box center [260, 197] width 341 height 31
click at [235, 108] on button "< Back to public search results" at bounding box center [189, 111] width 200 height 35
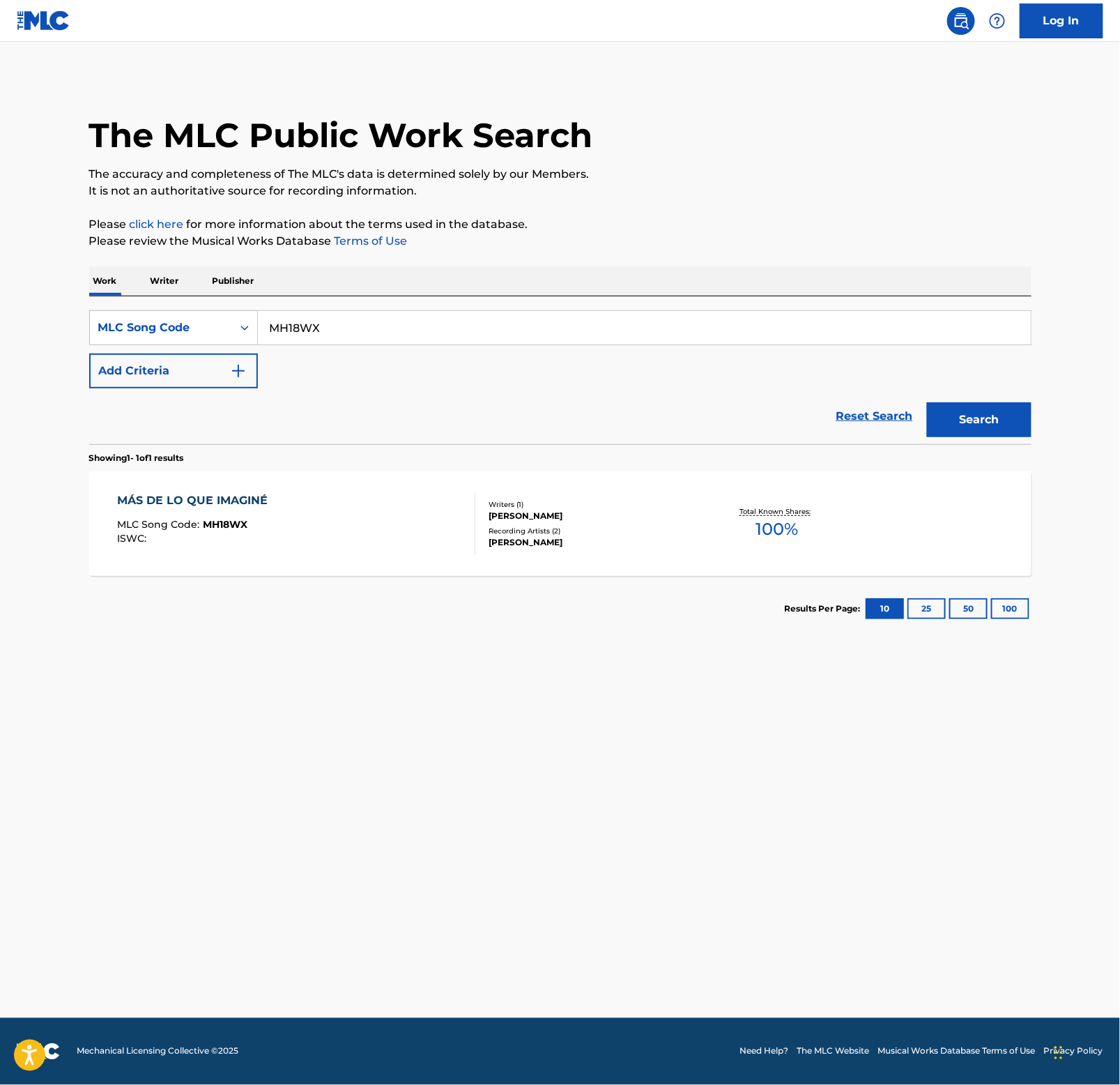
click at [428, 341] on input "MH18WX" at bounding box center [644, 328] width 773 height 33
paste input "2GEG"
type input "MH2GEG"
click at [989, 406] on button "Search" at bounding box center [979, 419] width 105 height 35
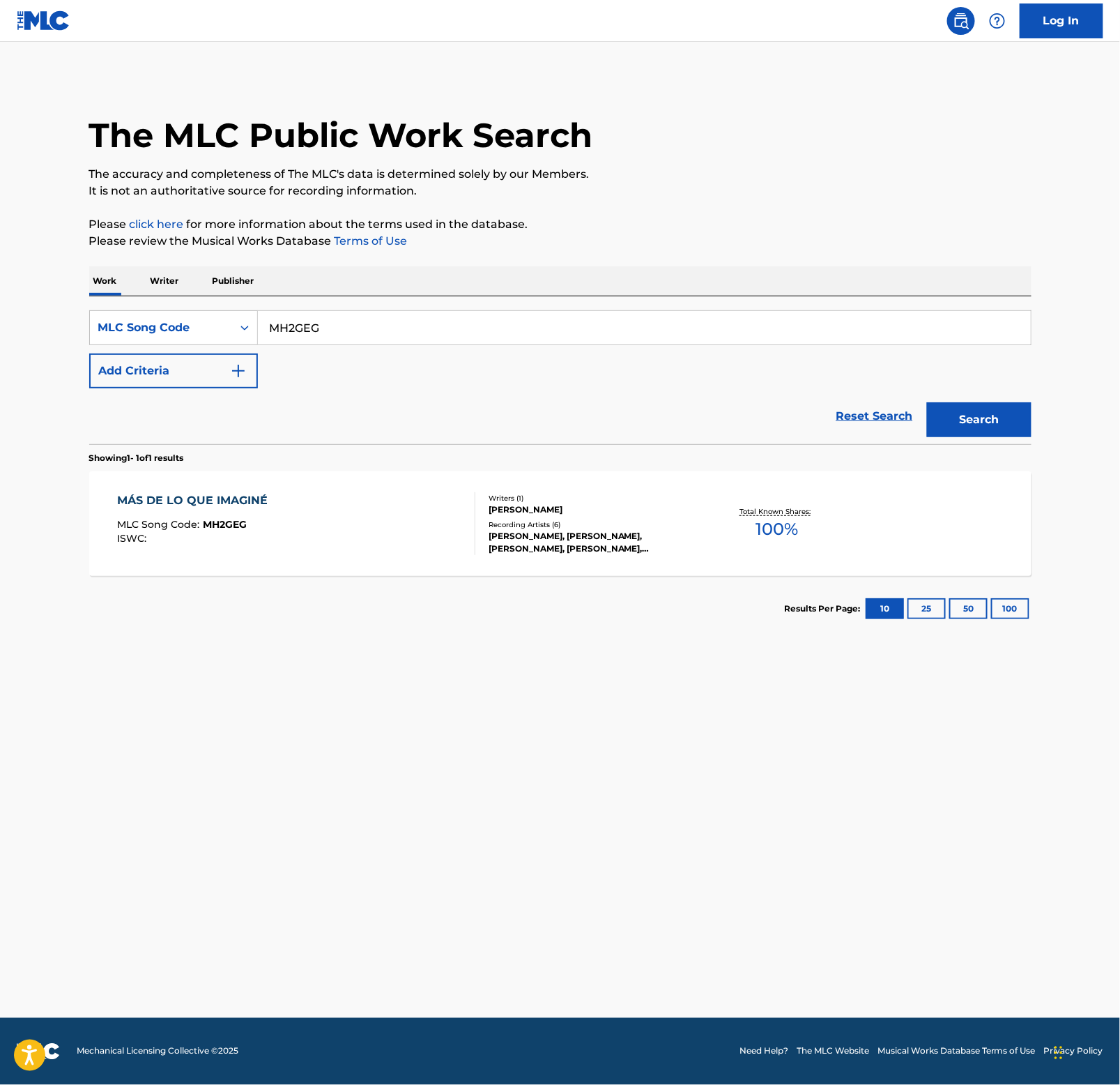
click at [200, 502] on div "MÁS DE LO QUE IMAGINÉ" at bounding box center [196, 500] width 157 height 17
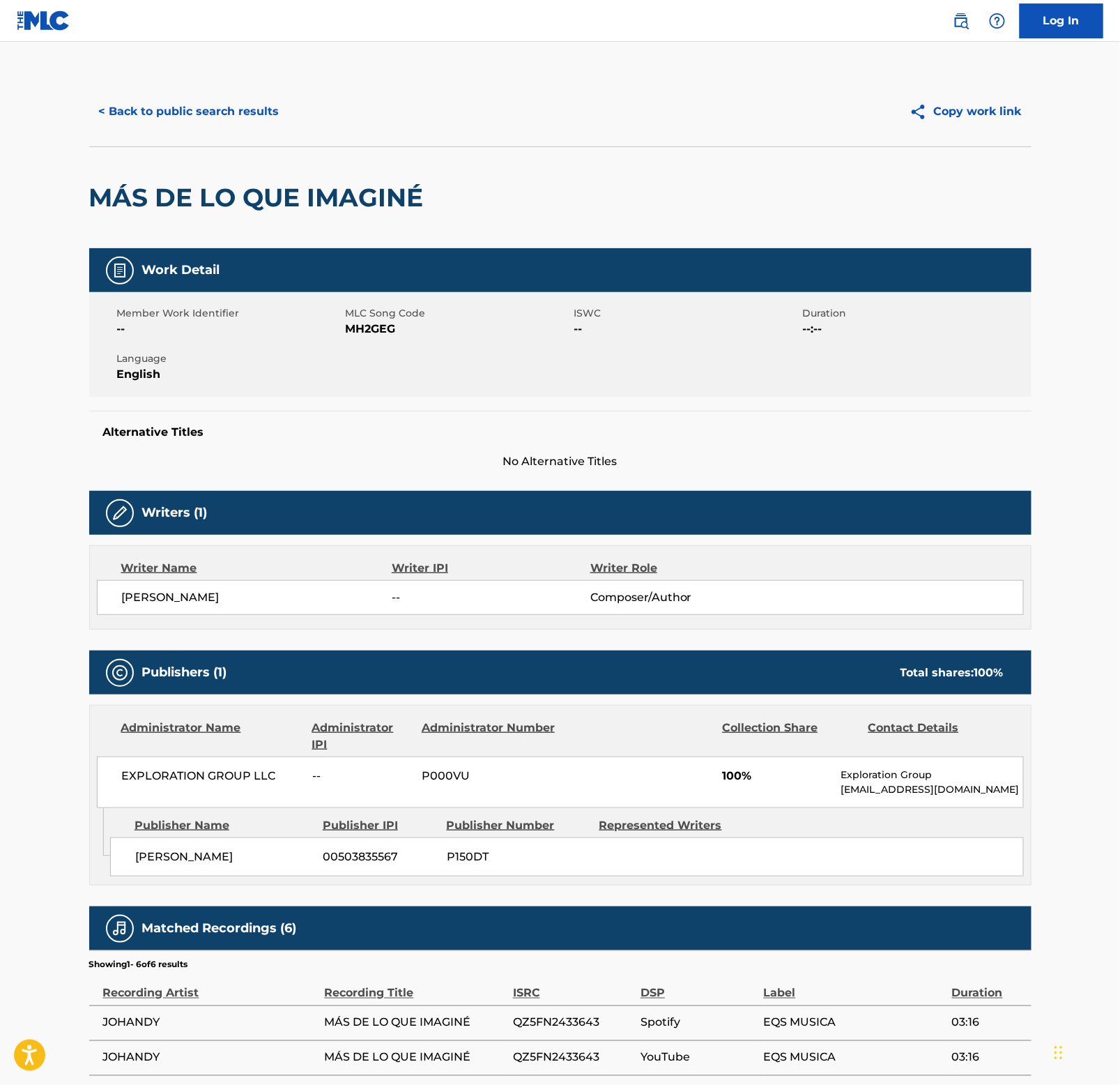
click at [193, 206] on h2 "MÁS DE LO QUE IMAGINÉ" at bounding box center [260, 197] width 341 height 31
copy div "MÁS DE LO QUE IMAGINÉ"
click at [239, 113] on button "< Back to public search results" at bounding box center [189, 111] width 200 height 35
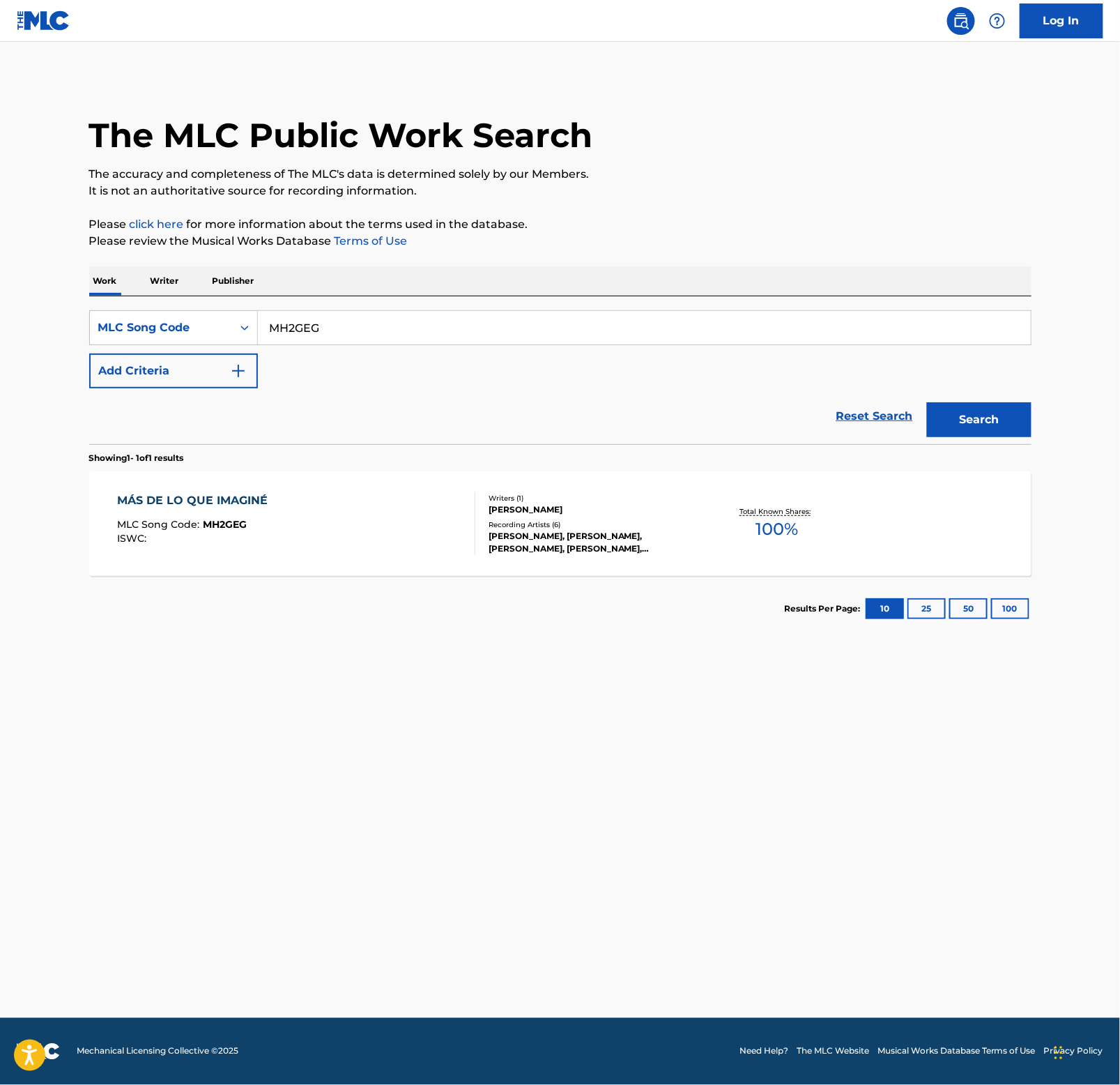
click at [451, 339] on input "MH2GEG" at bounding box center [644, 328] width 773 height 33
paste input "CJ6EL5"
type input "CJ6EL5"
click at [993, 424] on button "Search" at bounding box center [979, 419] width 105 height 35
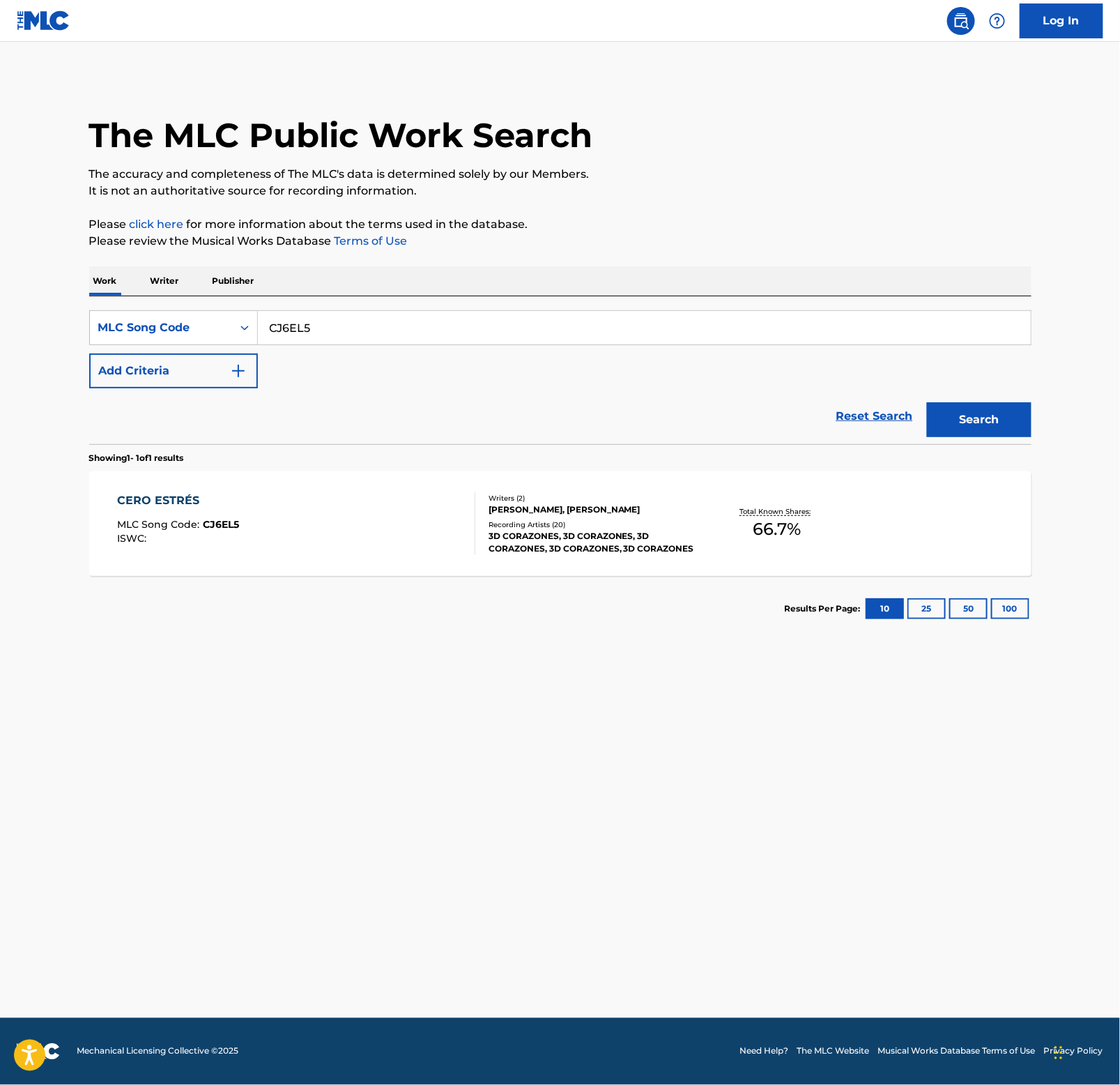
click at [160, 496] on div "CERO ESTRÉS" at bounding box center [178, 500] width 122 height 17
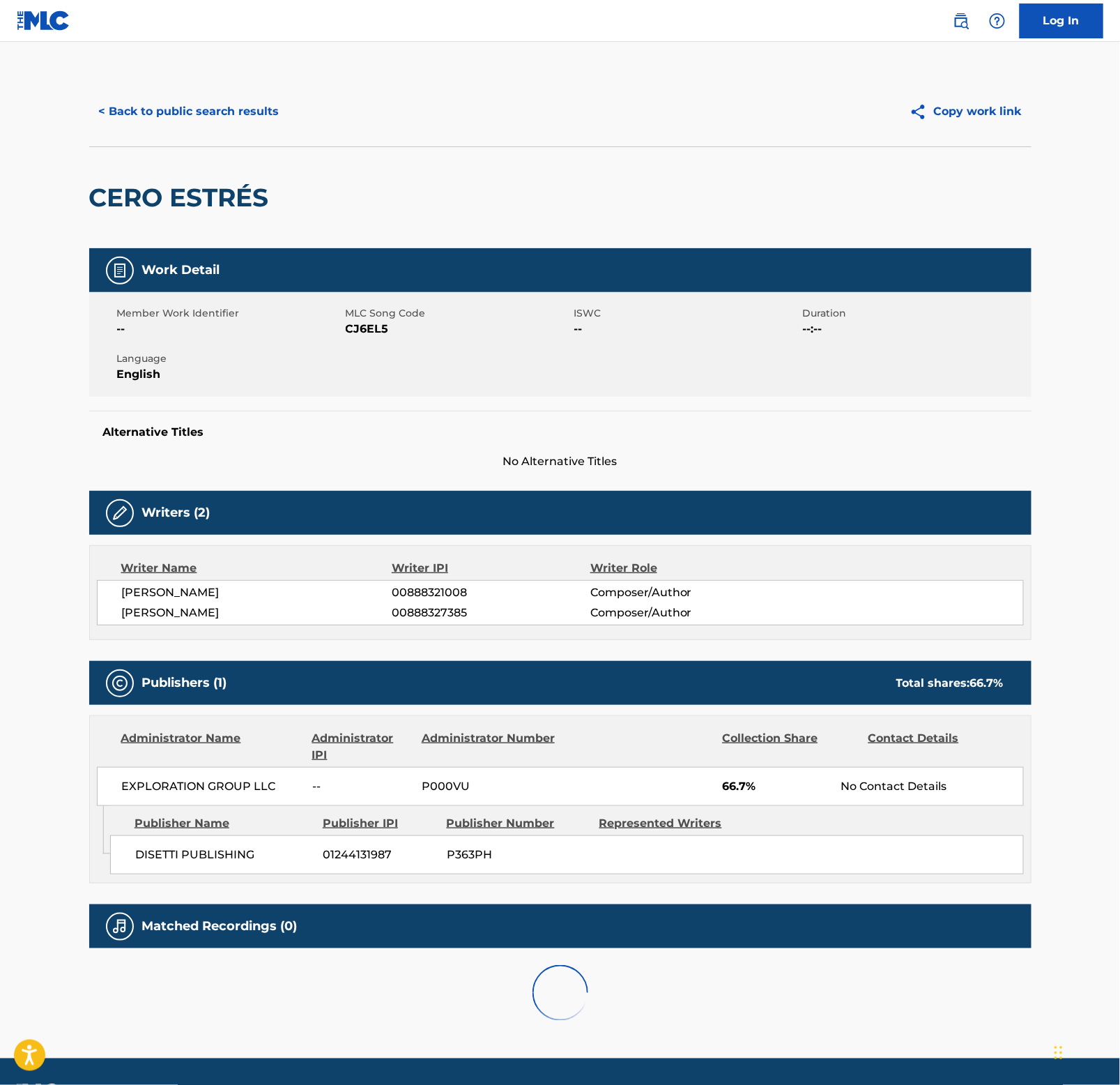
click at [180, 191] on h2 "CERO ESTRÉS" at bounding box center [183, 197] width 187 height 31
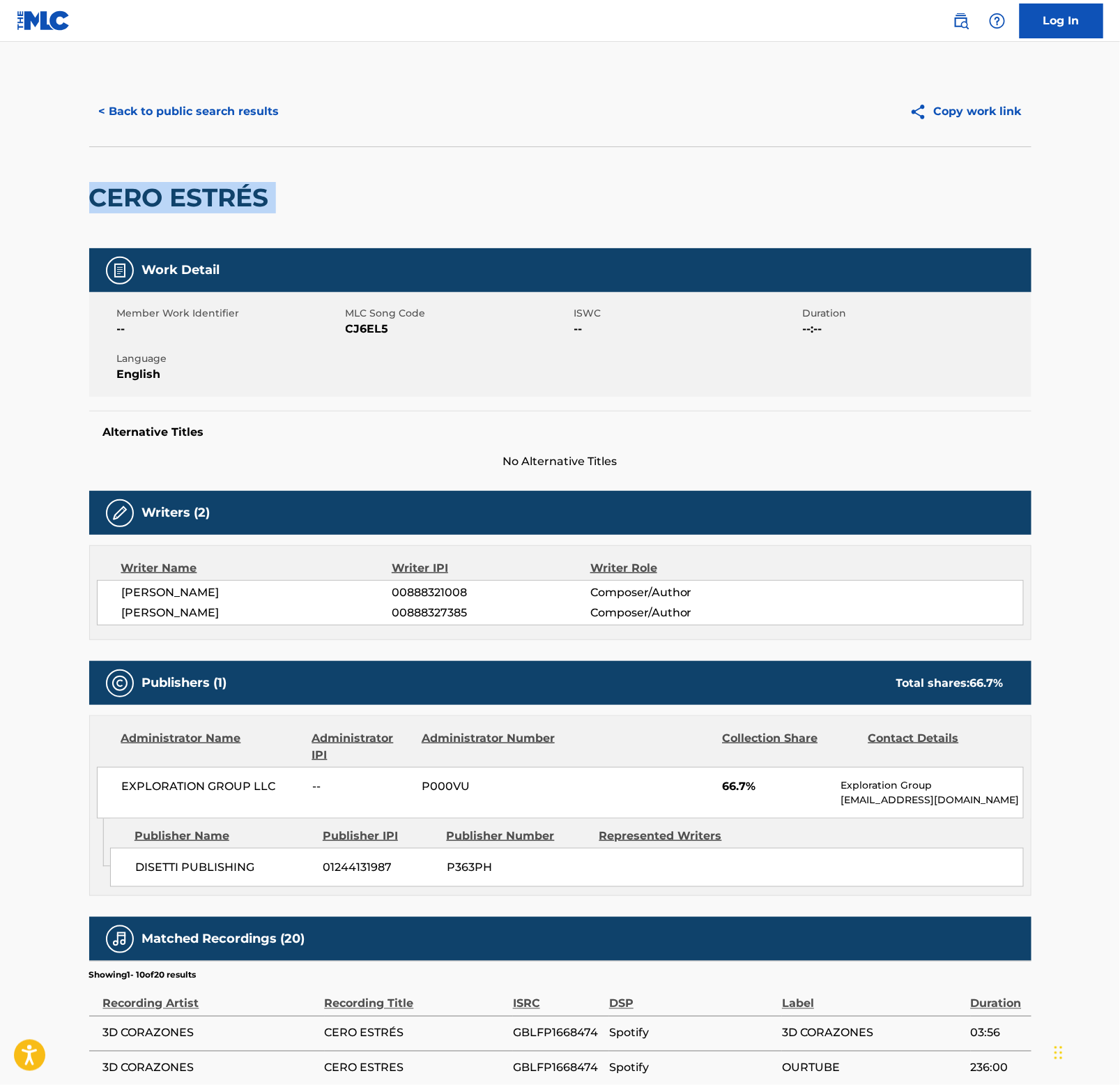
click at [180, 191] on h2 "CERO ESTRÉS" at bounding box center [183, 197] width 187 height 31
copy div "CERO ESTRÉS"
click at [181, 111] on button "< Back to public search results" at bounding box center [189, 111] width 200 height 35
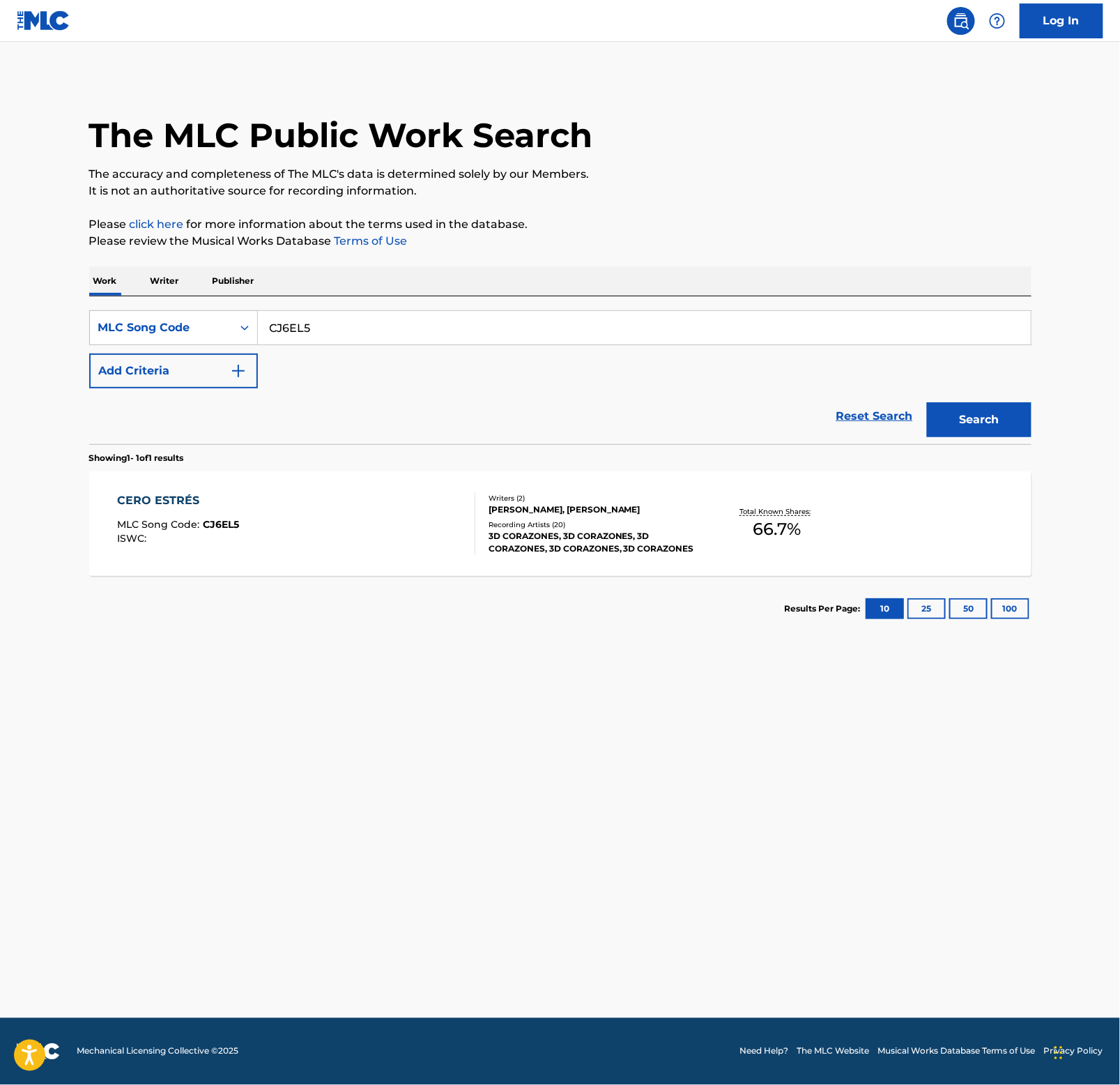
click at [343, 321] on input "CJ6EL5" at bounding box center [644, 328] width 773 height 33
paste input "VW5LHF"
type input "VW5LHF"
click at [950, 414] on button "Search" at bounding box center [979, 419] width 105 height 35
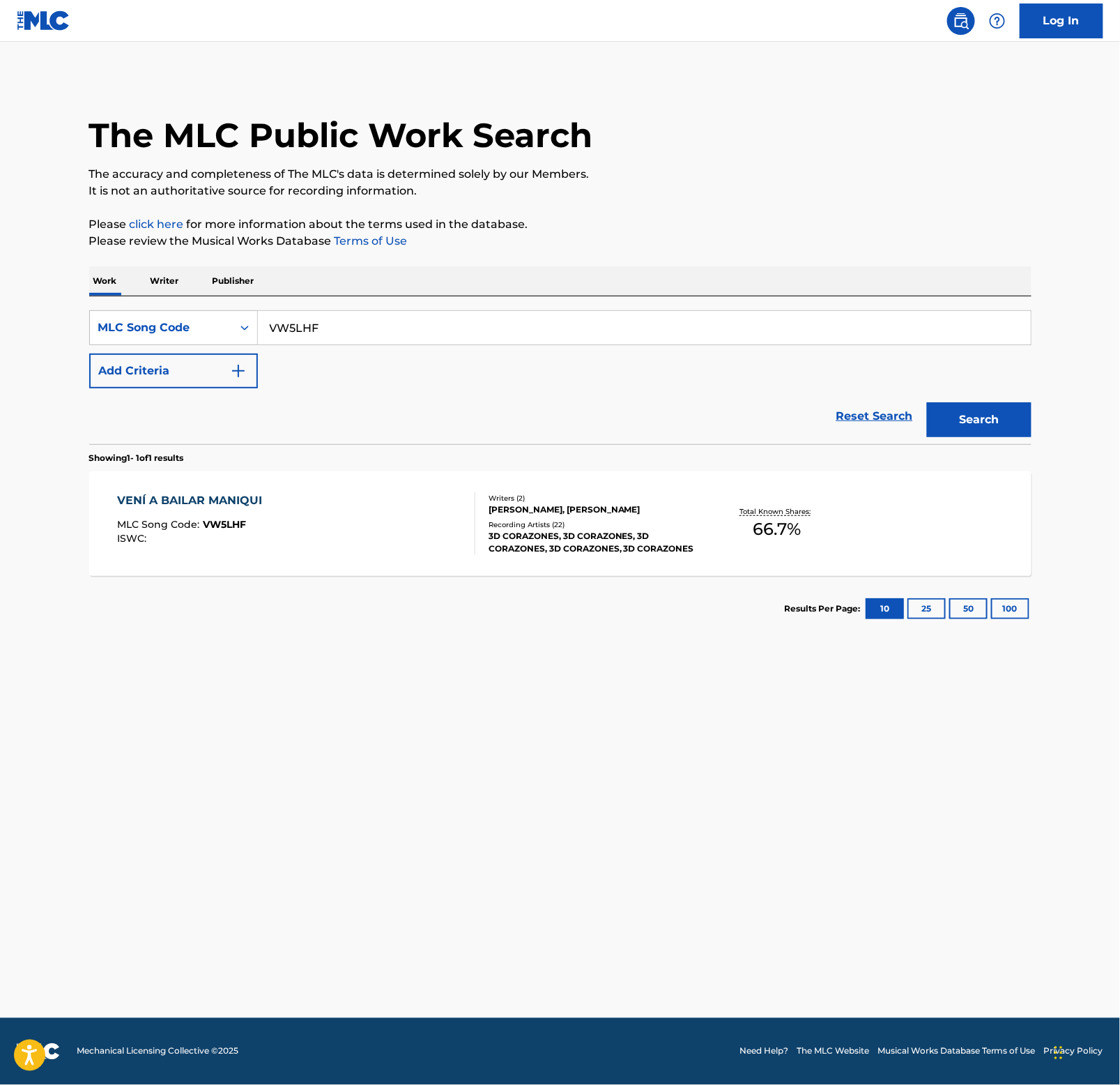
click at [153, 509] on div "VENÍ A BAILAR MANIQUI" at bounding box center [193, 500] width 152 height 17
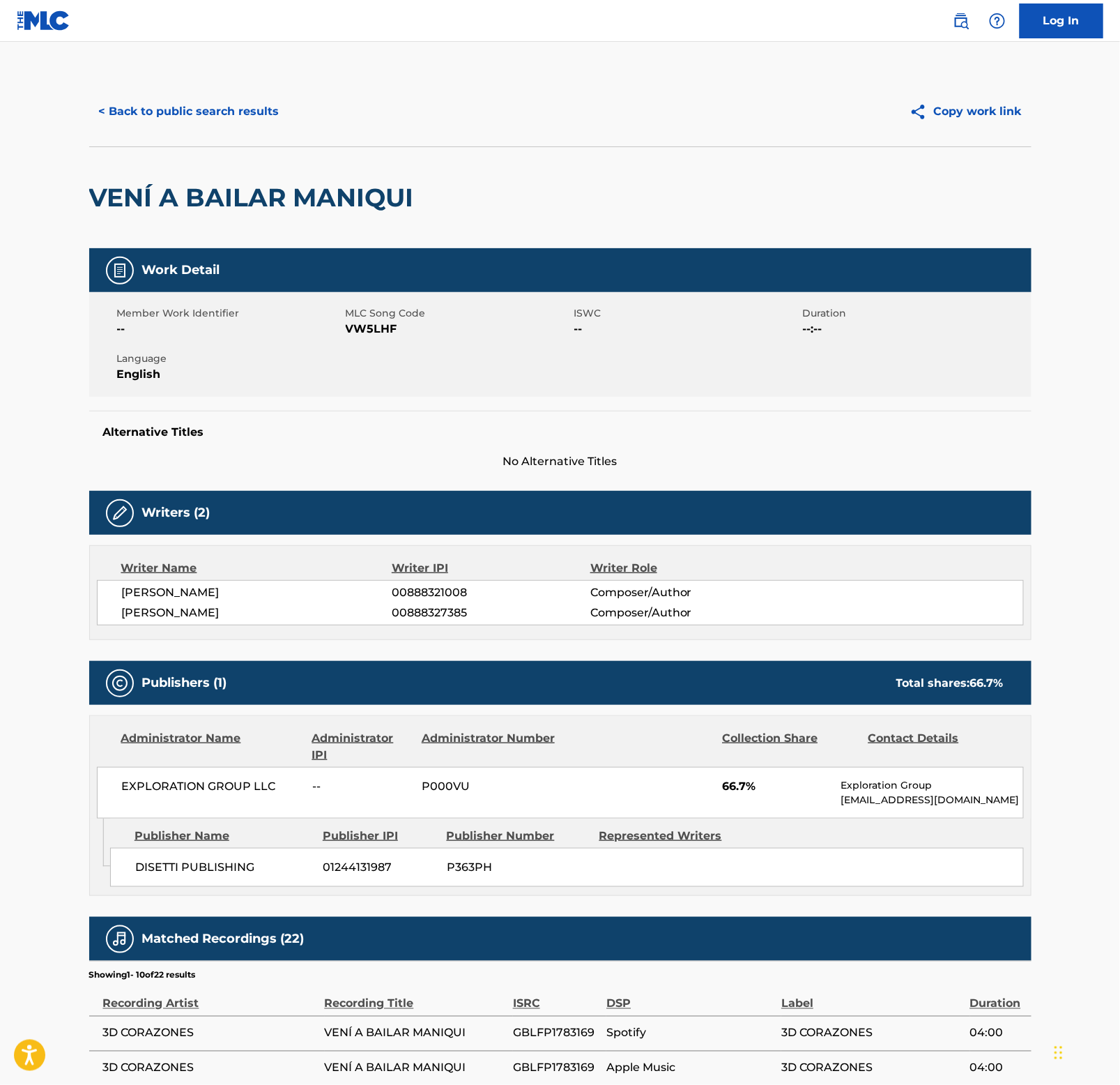
click at [236, 184] on h2 "VENÍ A BAILAR MANIQUI" at bounding box center [255, 197] width 332 height 31
copy div "VENÍ A BAILAR MANIQUI"
click at [181, 103] on button "< Back to public search results" at bounding box center [189, 111] width 200 height 35
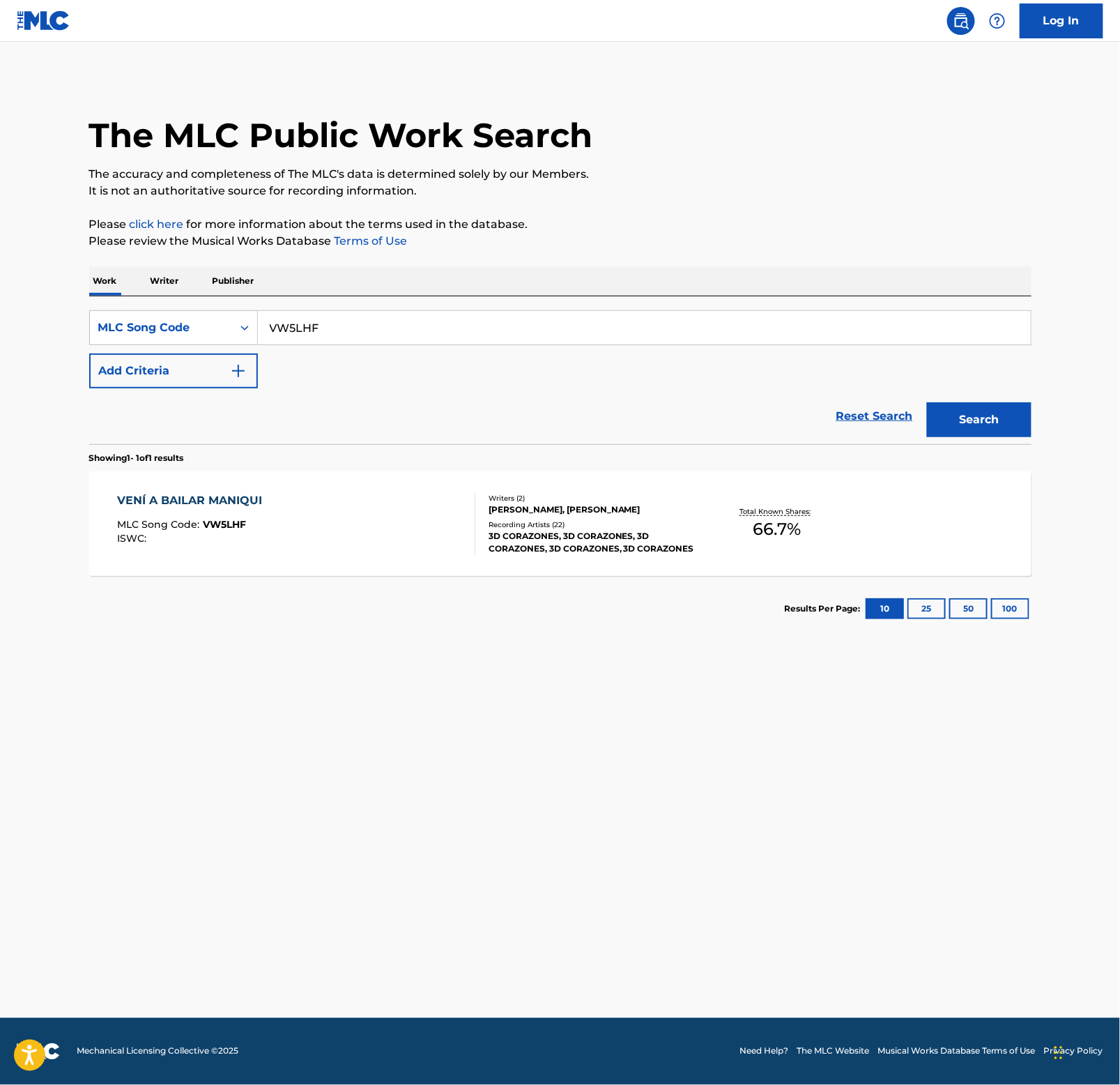
click at [353, 325] on input "VW5LHF" at bounding box center [644, 328] width 773 height 33
click at [358, 325] on input "VW5LHF" at bounding box center [644, 328] width 773 height 33
paste input "FH76RY"
click at [485, 339] on input "VW5LHFFH76RY" at bounding box center [644, 328] width 773 height 33
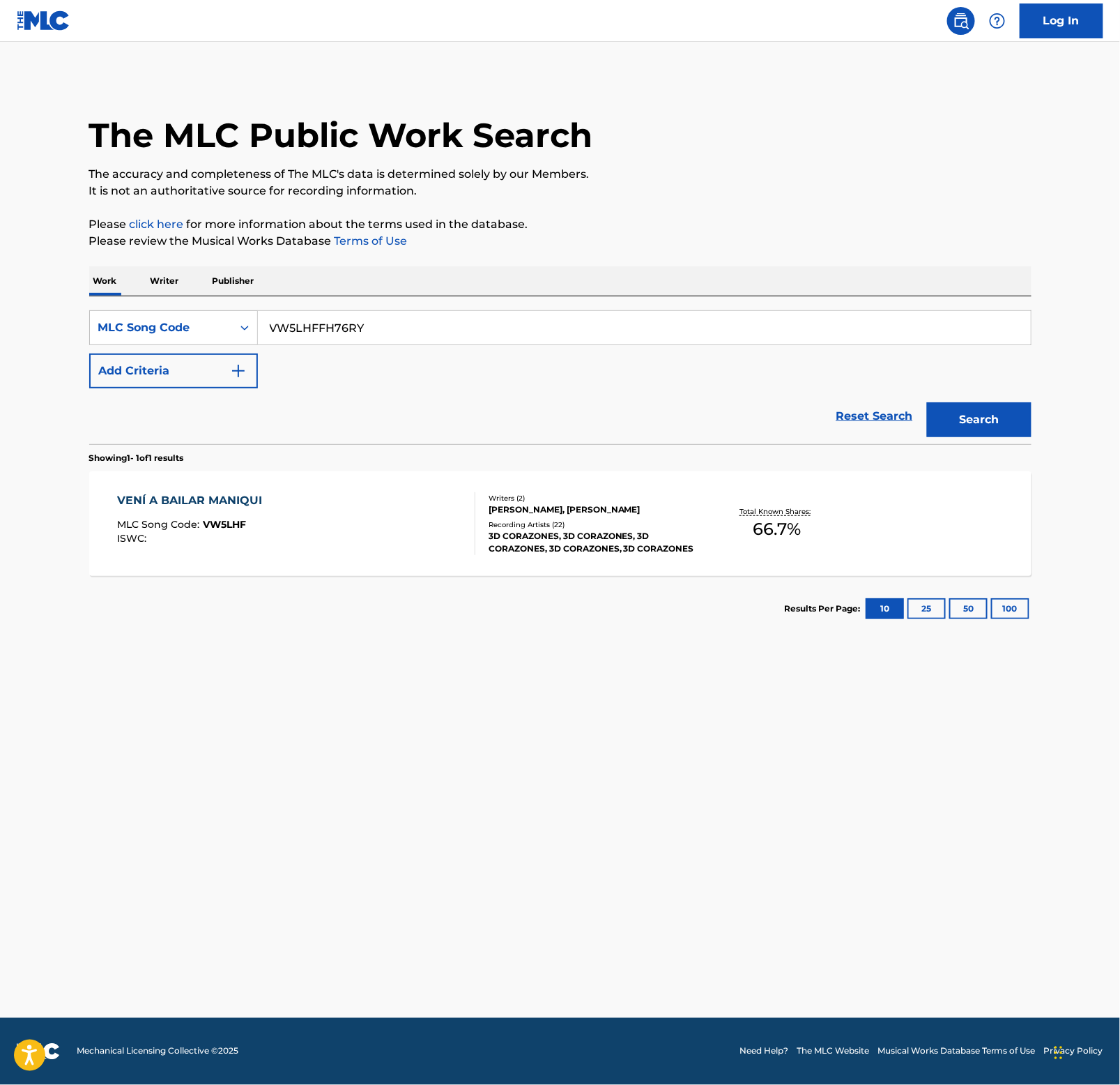
paste input "Search Form"
type input "FH76RY"
click at [960, 415] on button "Search" at bounding box center [979, 419] width 105 height 35
click at [157, 503] on div "FANTASÍAS" at bounding box center [180, 500] width 126 height 17
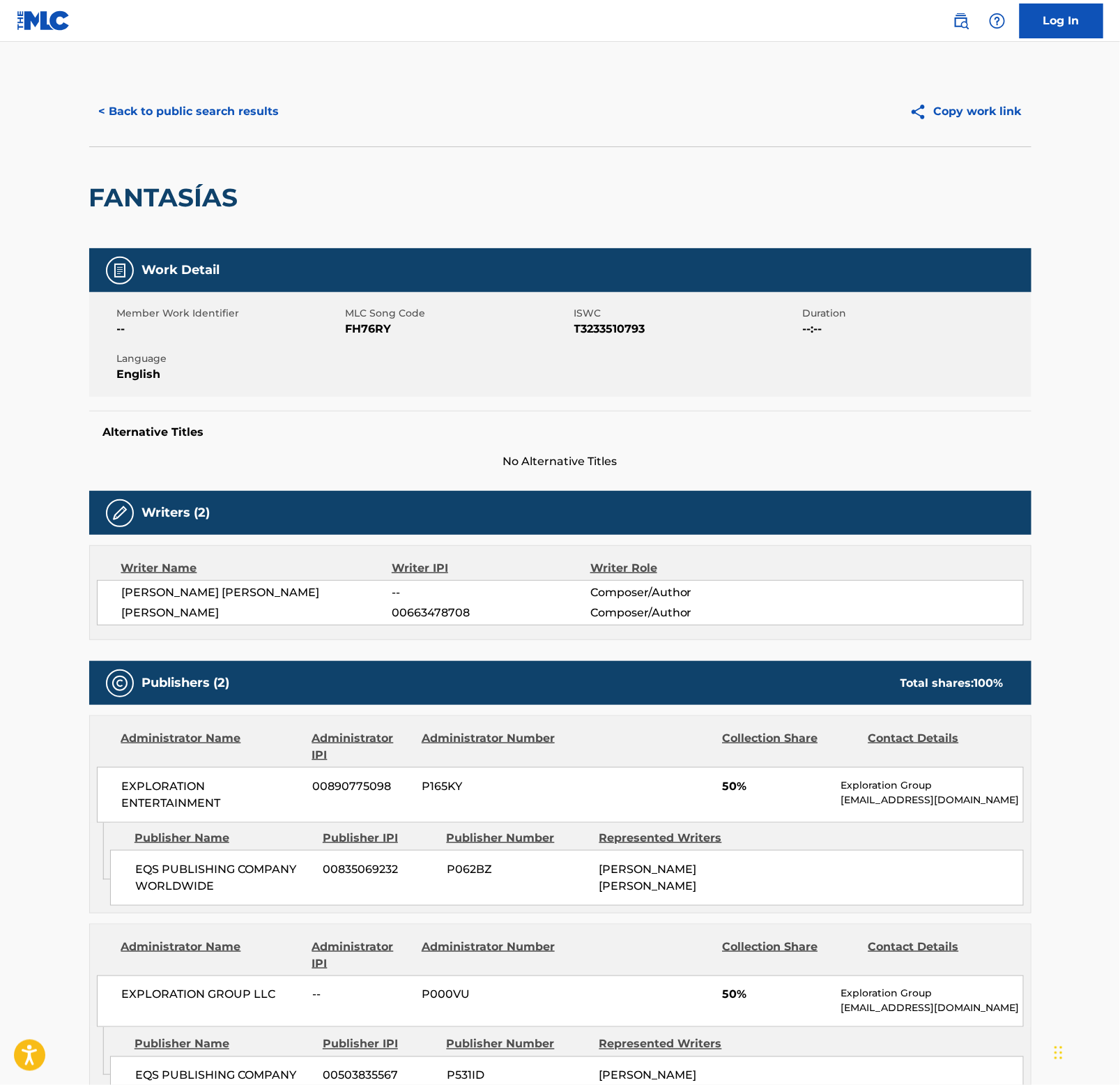
click at [159, 202] on h2 "FANTASÍAS" at bounding box center [167, 197] width 156 height 31
click at [159, 201] on h2 "FANTASÍAS" at bounding box center [167, 197] width 156 height 31
copy h2 "FANTASÍAS"
click at [219, 96] on button "< Back to public search results" at bounding box center [189, 111] width 200 height 35
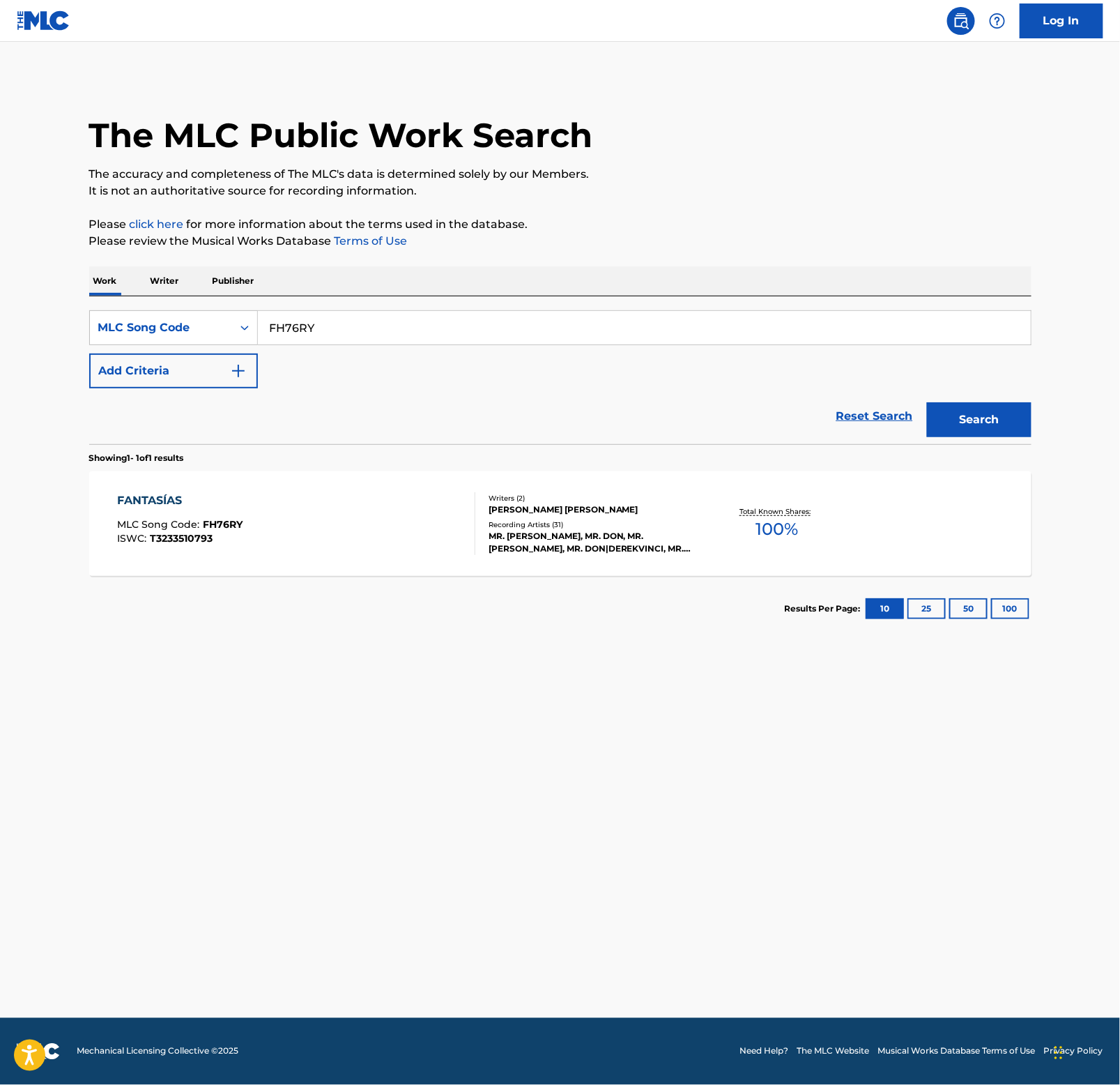
click at [515, 334] on input "FH76RY" at bounding box center [644, 328] width 773 height 33
click at [515, 335] on input "FH76RY" at bounding box center [644, 328] width 773 height 33
paste input "EQ4ZRM"
type input "EQ4ZRM"
click at [1003, 418] on button "Search" at bounding box center [979, 419] width 105 height 35
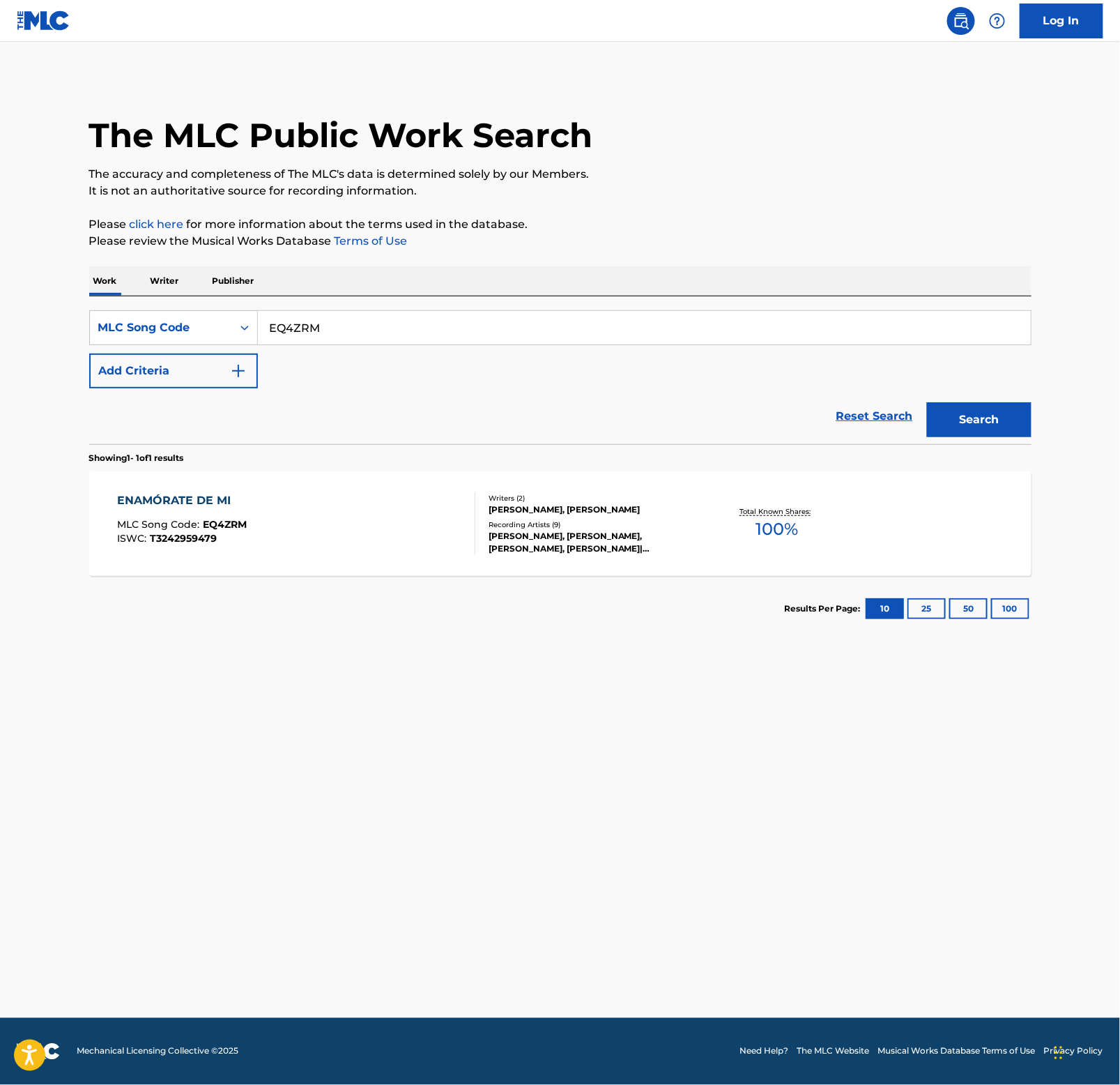
click at [172, 496] on div "ENAMÓRATE DE MI" at bounding box center [182, 500] width 130 height 17
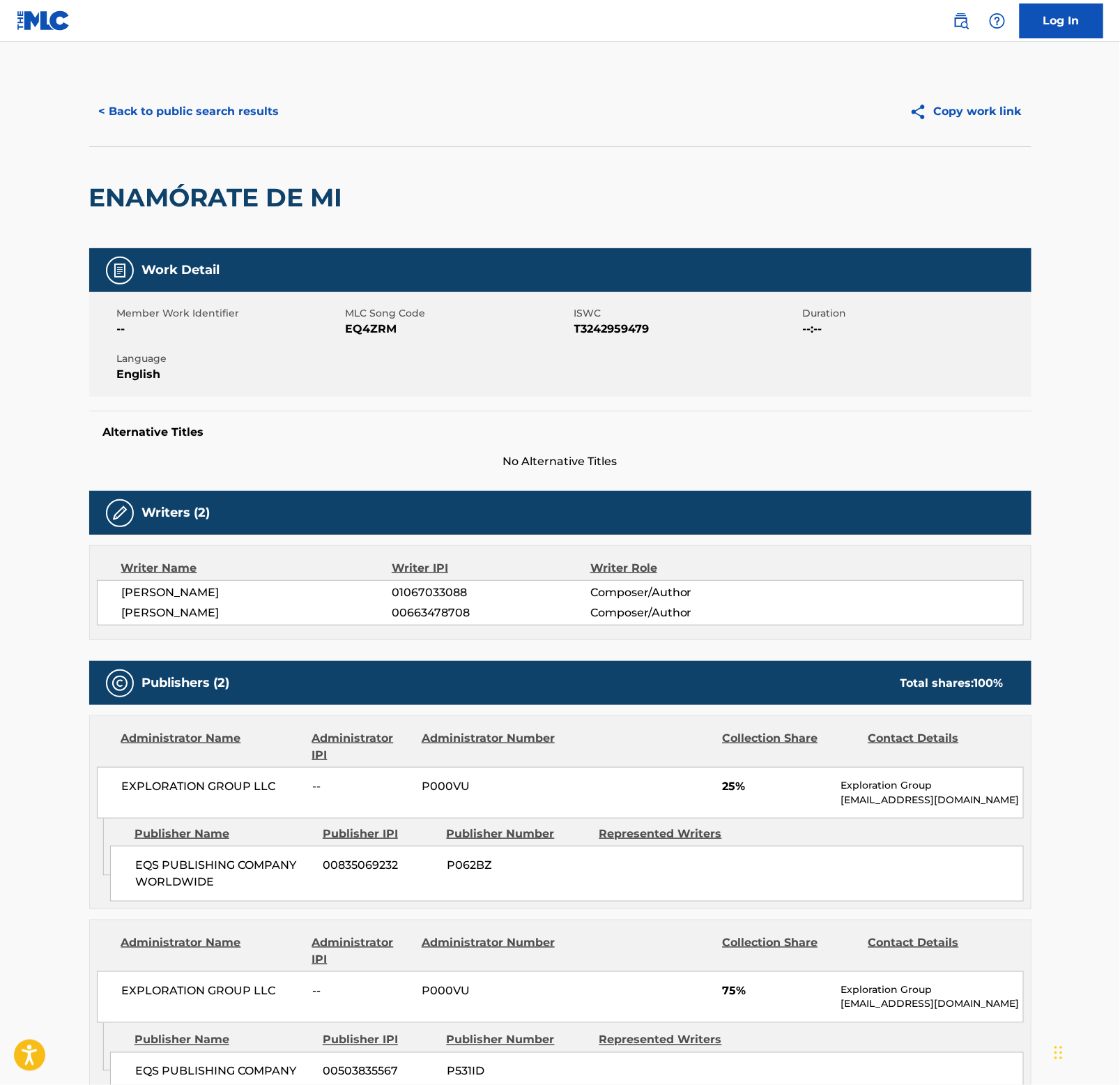
click at [215, 193] on h2 "ENAMÓRATE DE MI" at bounding box center [219, 197] width 261 height 31
copy div "ENAMÓRATE DE MI"
click at [232, 106] on button "< Back to public search results" at bounding box center [189, 111] width 200 height 35
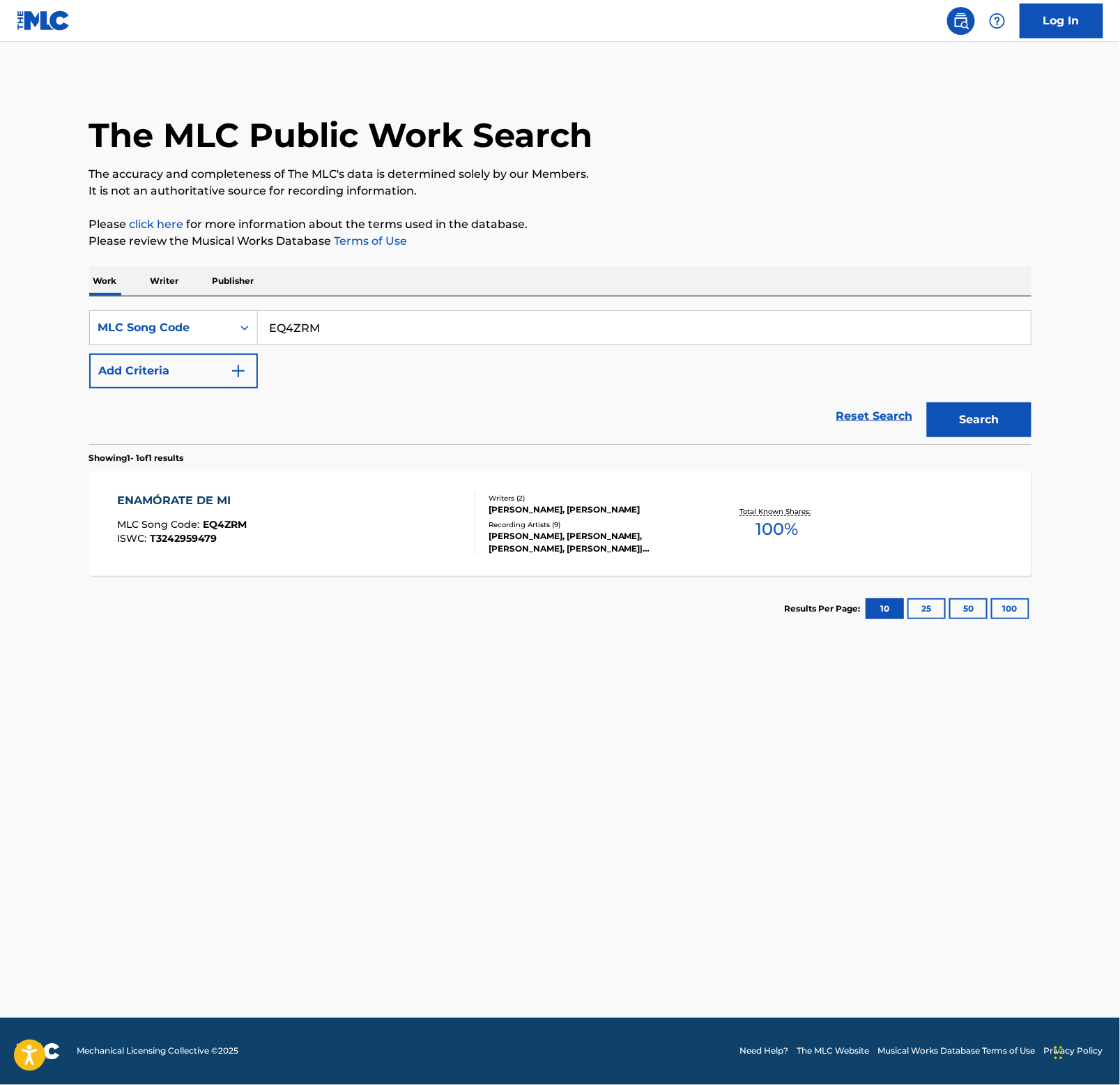
click at [369, 333] on input "EQ4ZRM" at bounding box center [644, 328] width 773 height 33
click at [372, 333] on input "EQ4ZRM" at bounding box center [644, 328] width 773 height 33
paste input "AX6HPY"
type input "AX6HPY"
click at [990, 422] on button "Search" at bounding box center [979, 419] width 105 height 35
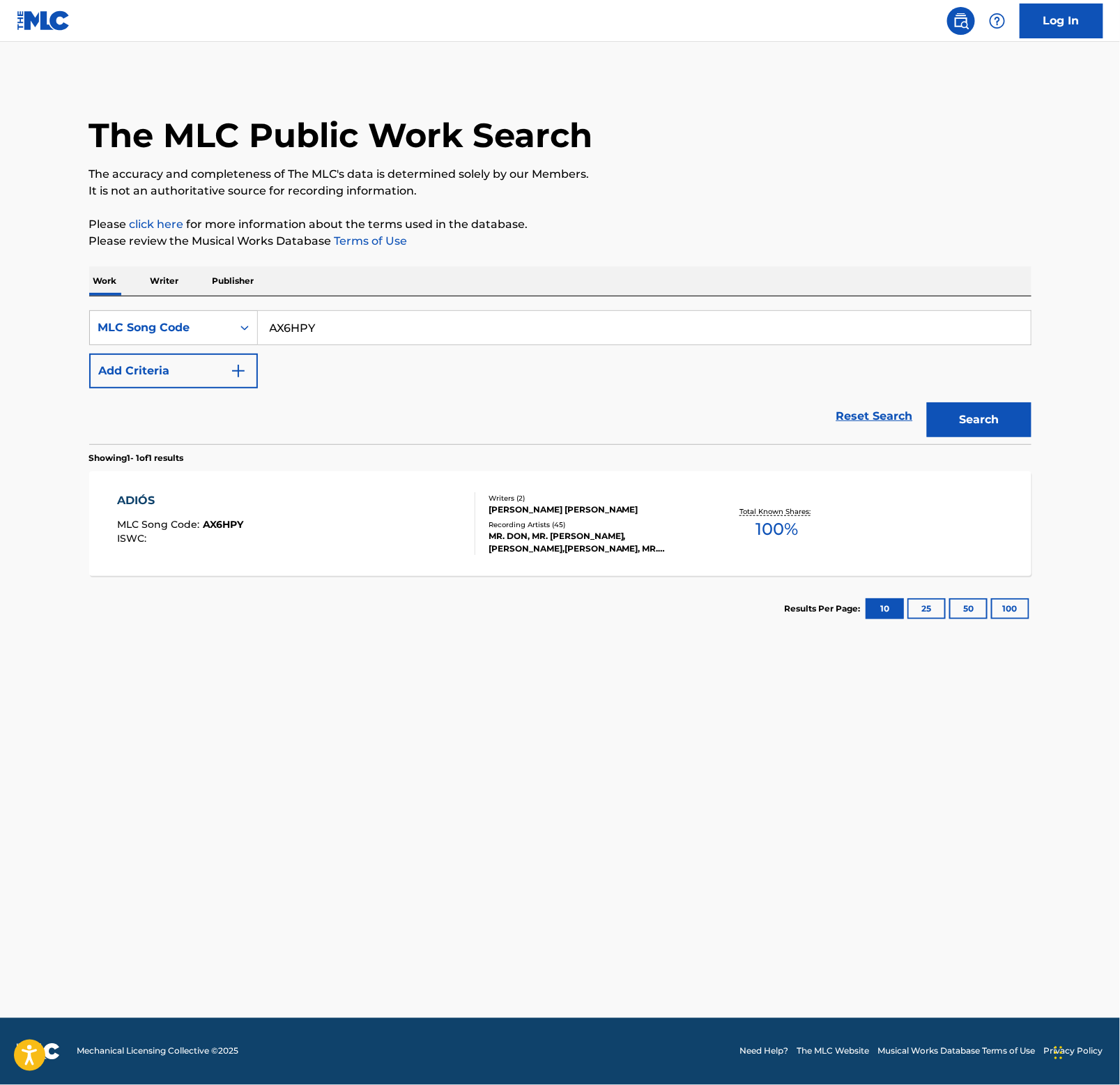
click at [136, 500] on div "ADIÓS" at bounding box center [180, 500] width 126 height 17
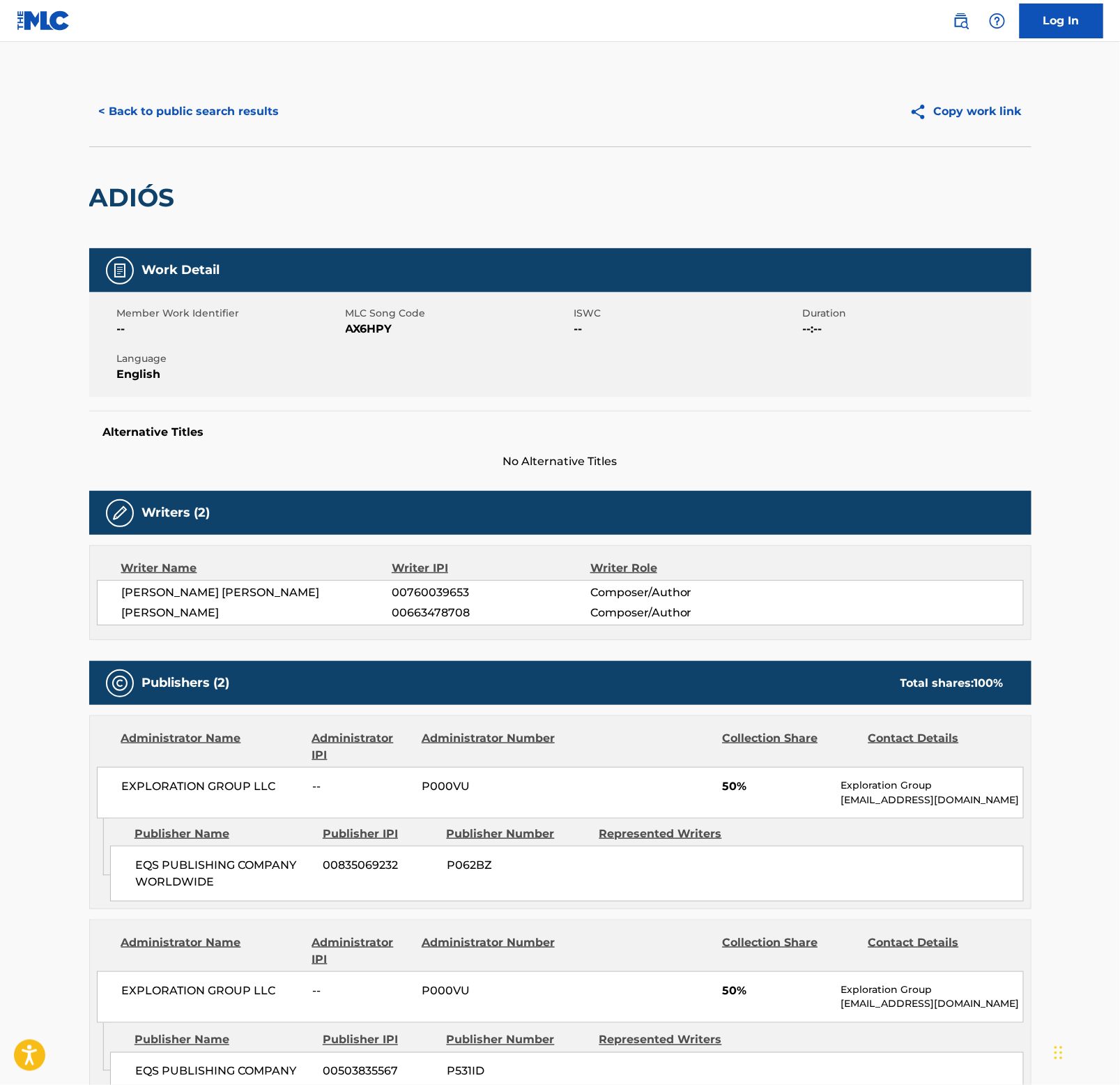
click at [137, 217] on div "ADIÓS" at bounding box center [136, 198] width 92 height 101
click at [144, 184] on h2 "ADIÓS" at bounding box center [136, 197] width 92 height 31
copy h2 "ADIÓS"
click at [235, 97] on button "< Back to public search results" at bounding box center [189, 111] width 200 height 35
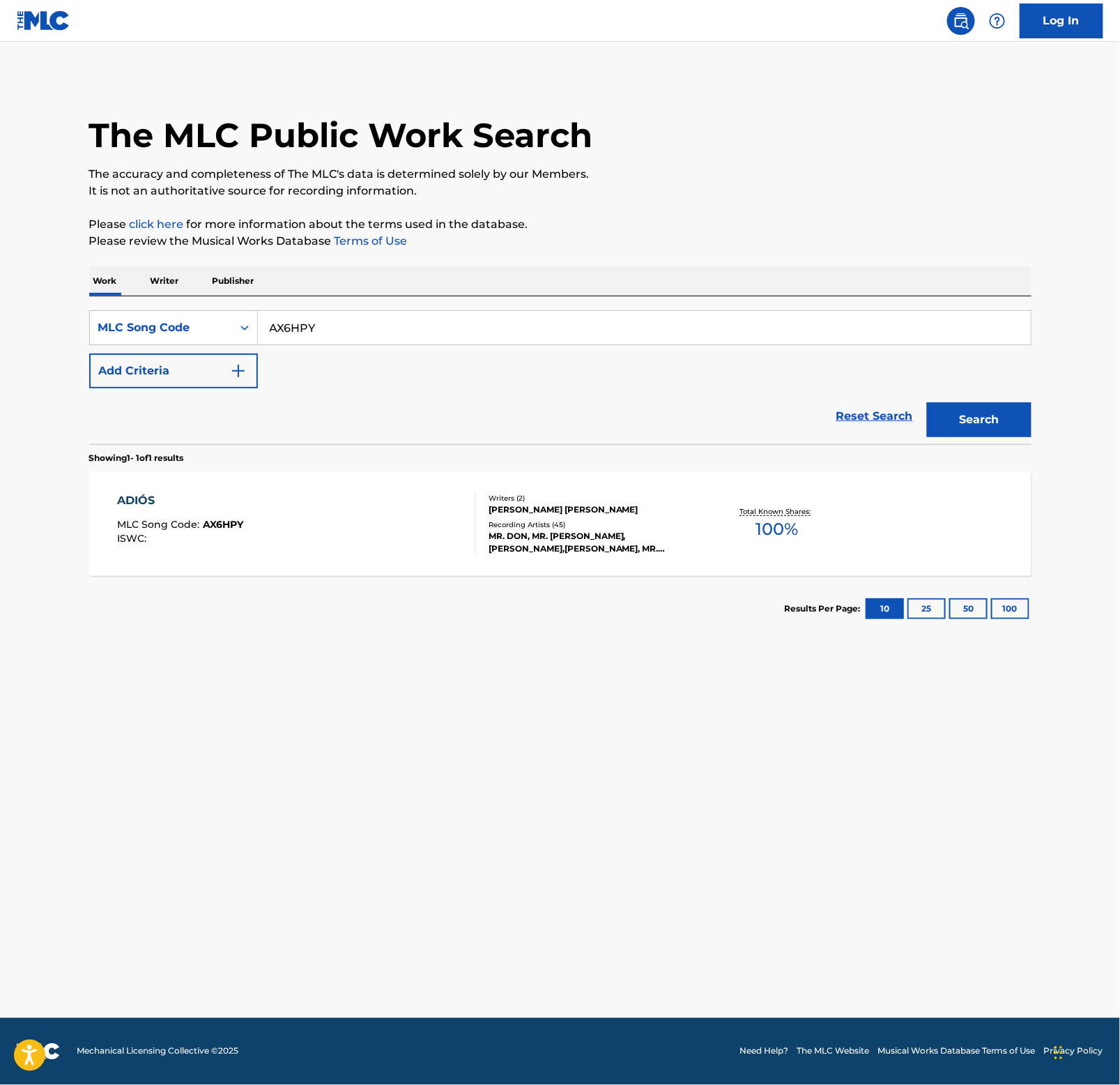
click at [376, 328] on input "AX6HPY" at bounding box center [644, 328] width 773 height 33
paste input "S52HW1"
type input "S52HW1"
click at [992, 414] on button "Search" at bounding box center [979, 419] width 105 height 35
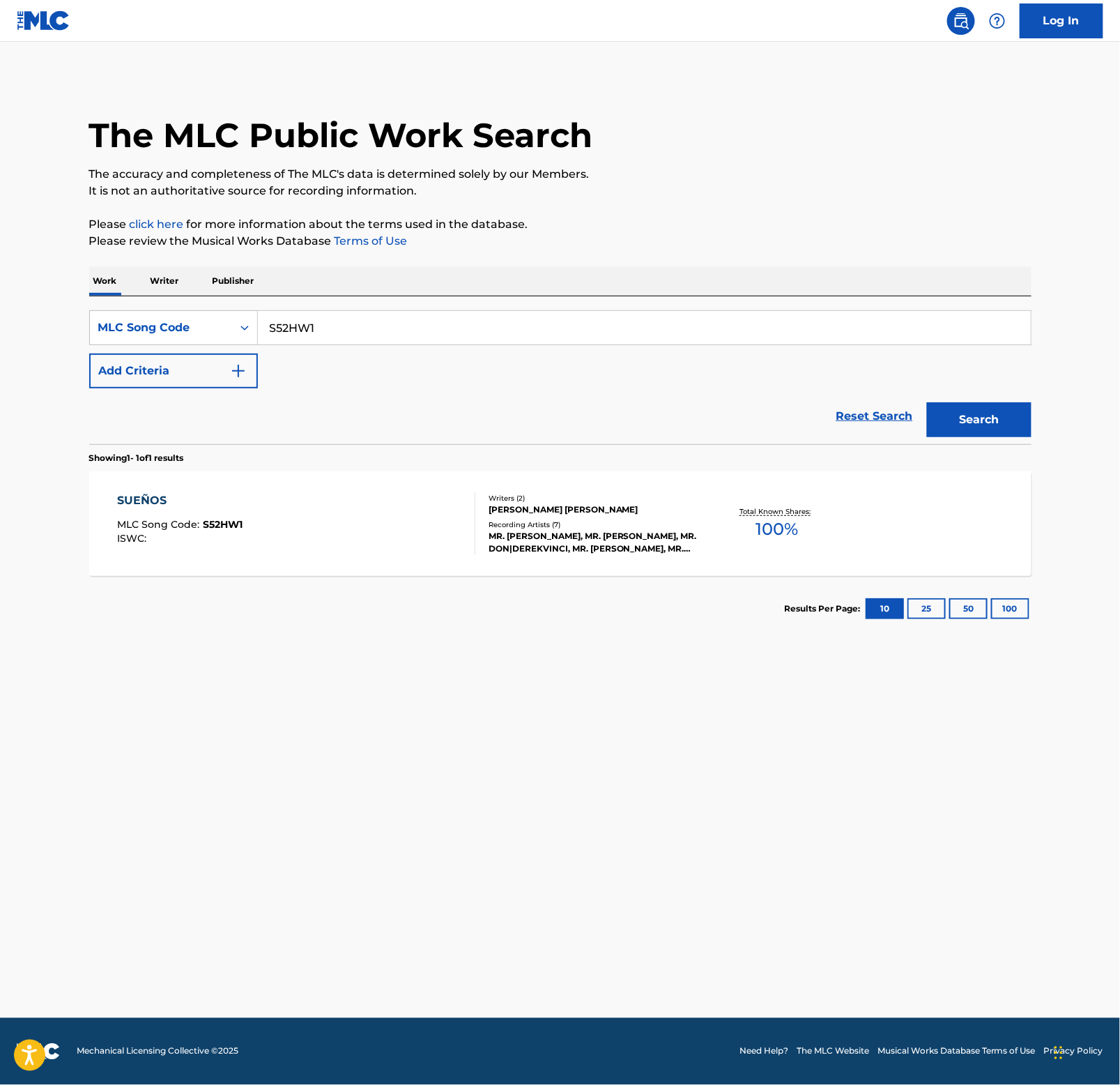
click at [138, 498] on div "SUEÑOS" at bounding box center [180, 500] width 126 height 17
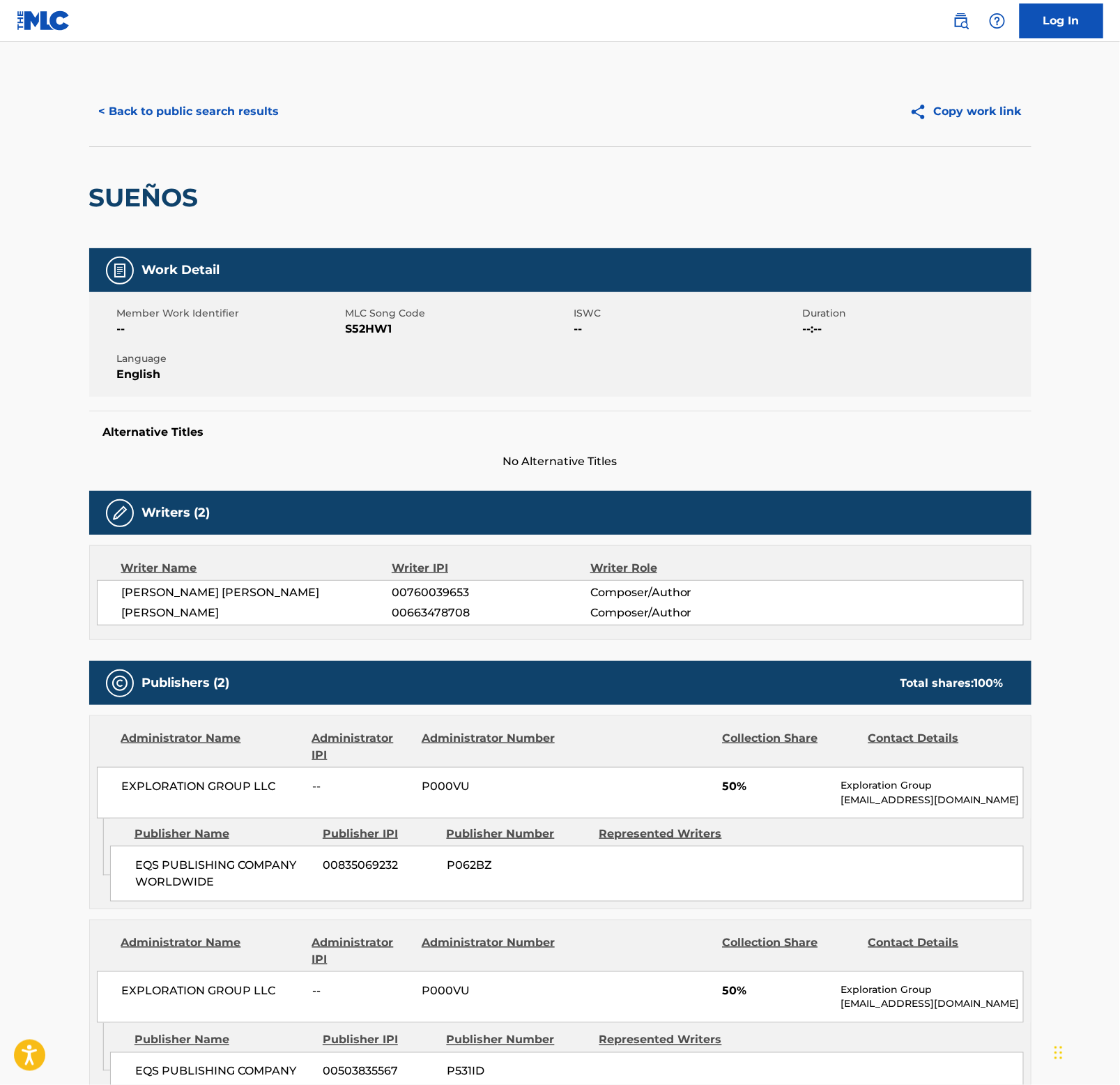
click at [131, 204] on h2 "SUEÑOS" at bounding box center [147, 197] width 116 height 31
copy h2 "SUEÑOS"
click at [138, 103] on button "< Back to public search results" at bounding box center [189, 111] width 200 height 35
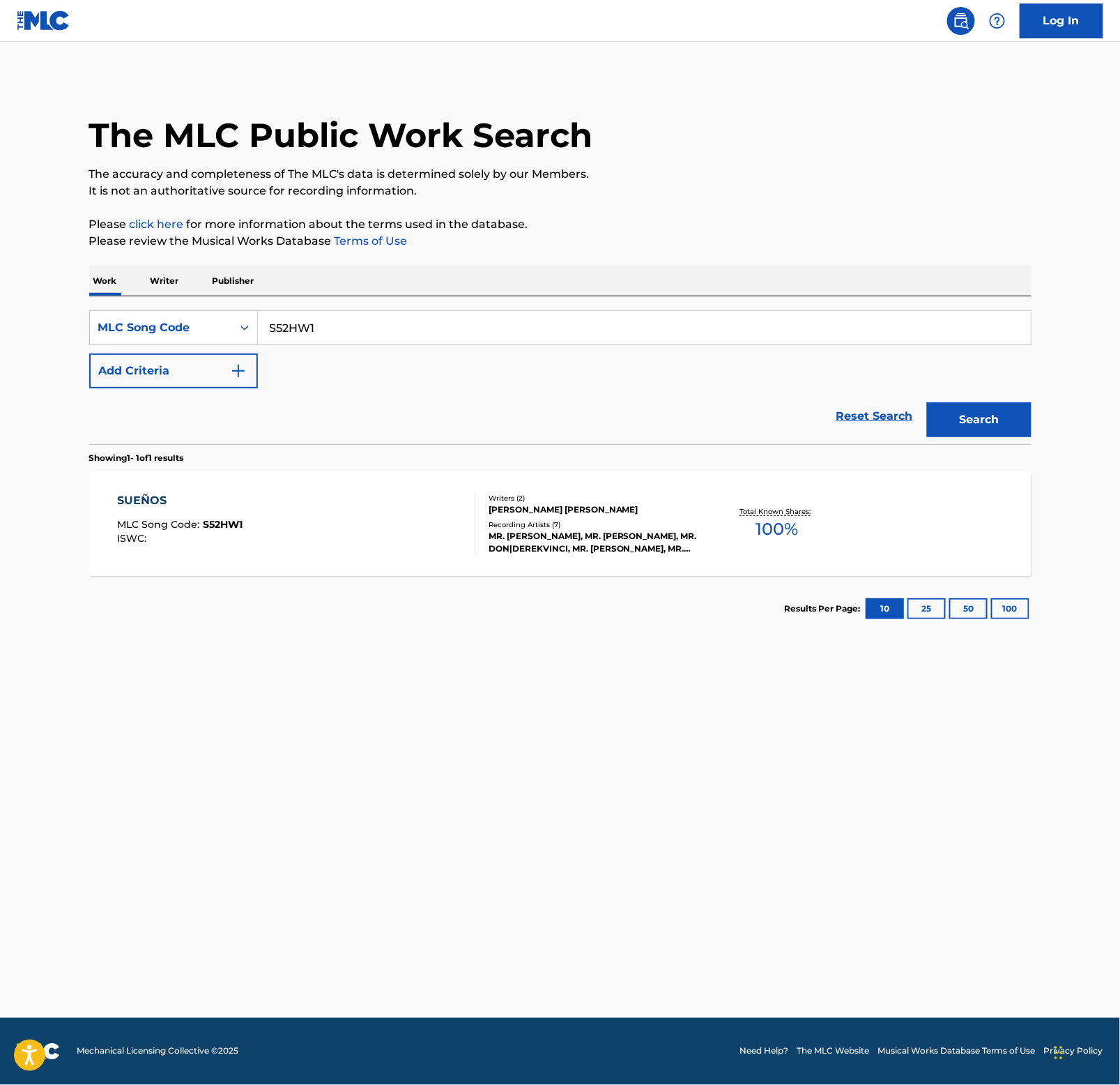
click at [328, 318] on input "S52HW1" at bounding box center [644, 328] width 773 height 33
click at [331, 320] on input "S52HW1" at bounding box center [644, 328] width 773 height 33
paste input "UEÑOS"
click at [338, 317] on input "SUEÑOS" at bounding box center [644, 328] width 773 height 33
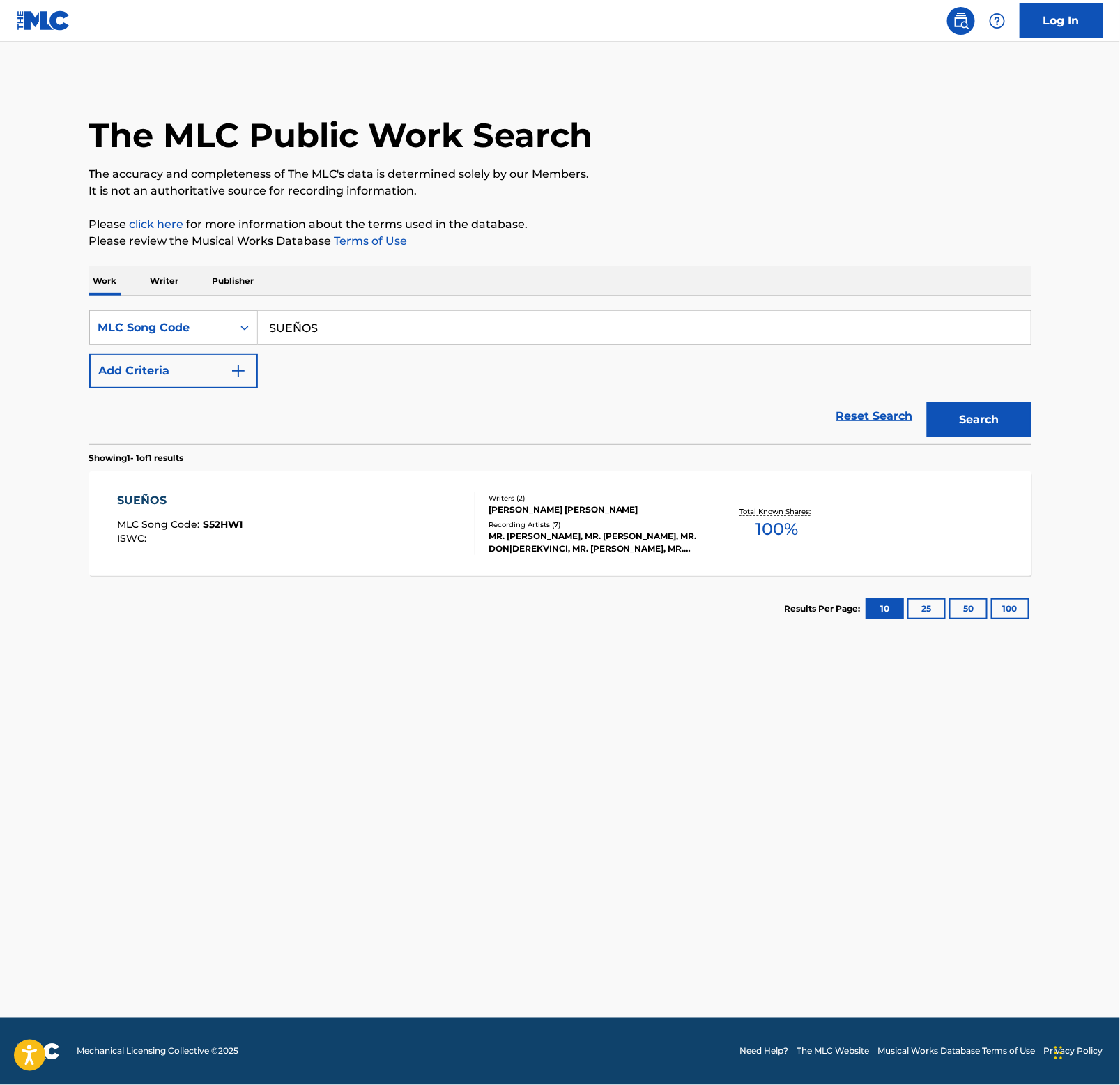
click at [338, 317] on input "SUEÑOS" at bounding box center [644, 328] width 773 height 33
paste input "VW58KE"
type input "VW58KE"
click at [974, 415] on button "Search" at bounding box center [979, 419] width 105 height 35
click at [142, 502] on div "VETE CON ÉL" at bounding box center [181, 500] width 129 height 17
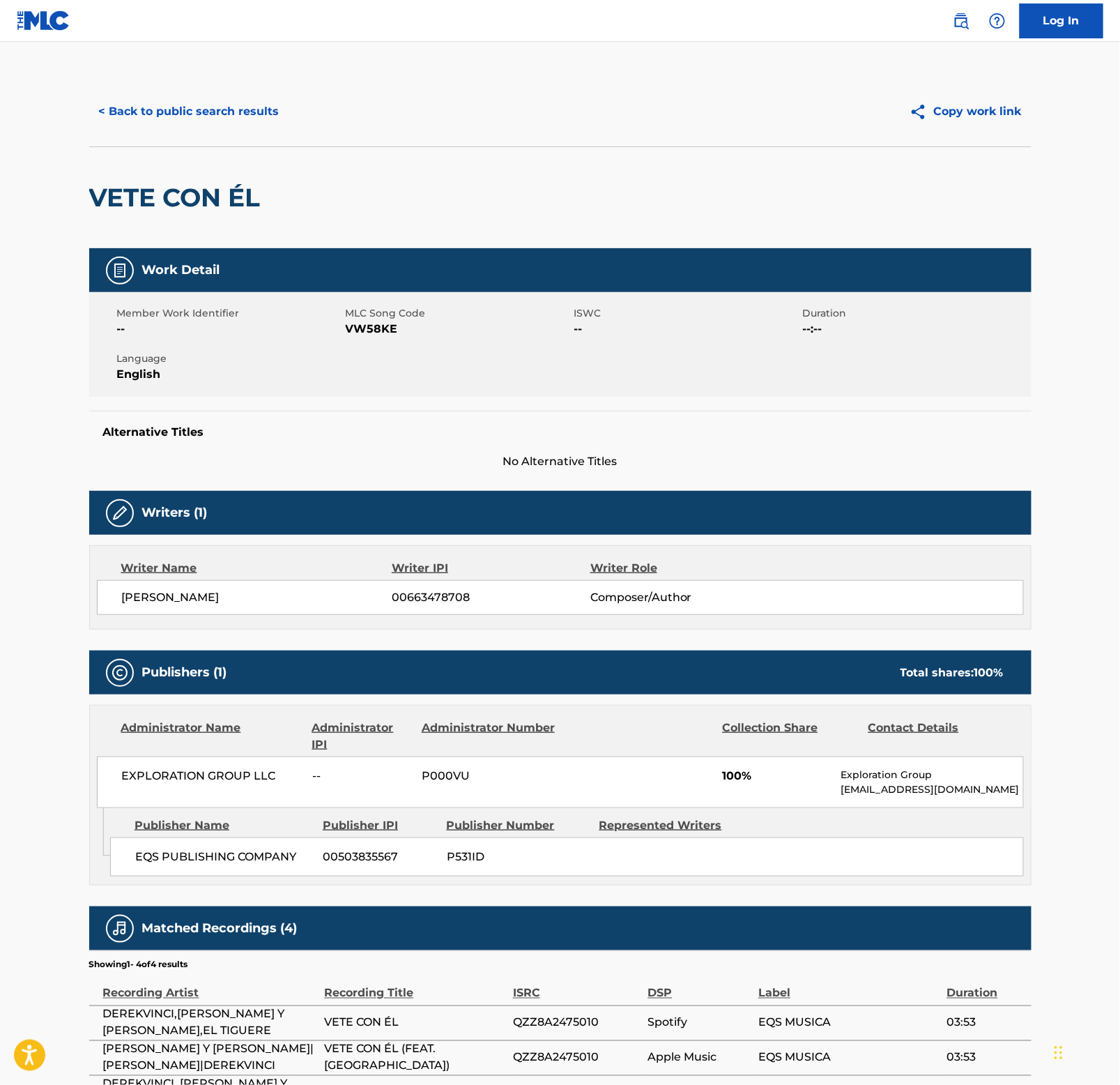
click at [152, 186] on h2 "VETE CON ÉL" at bounding box center [178, 197] width 178 height 31
click at [216, 106] on button "< Back to public search results" at bounding box center [189, 111] width 200 height 35
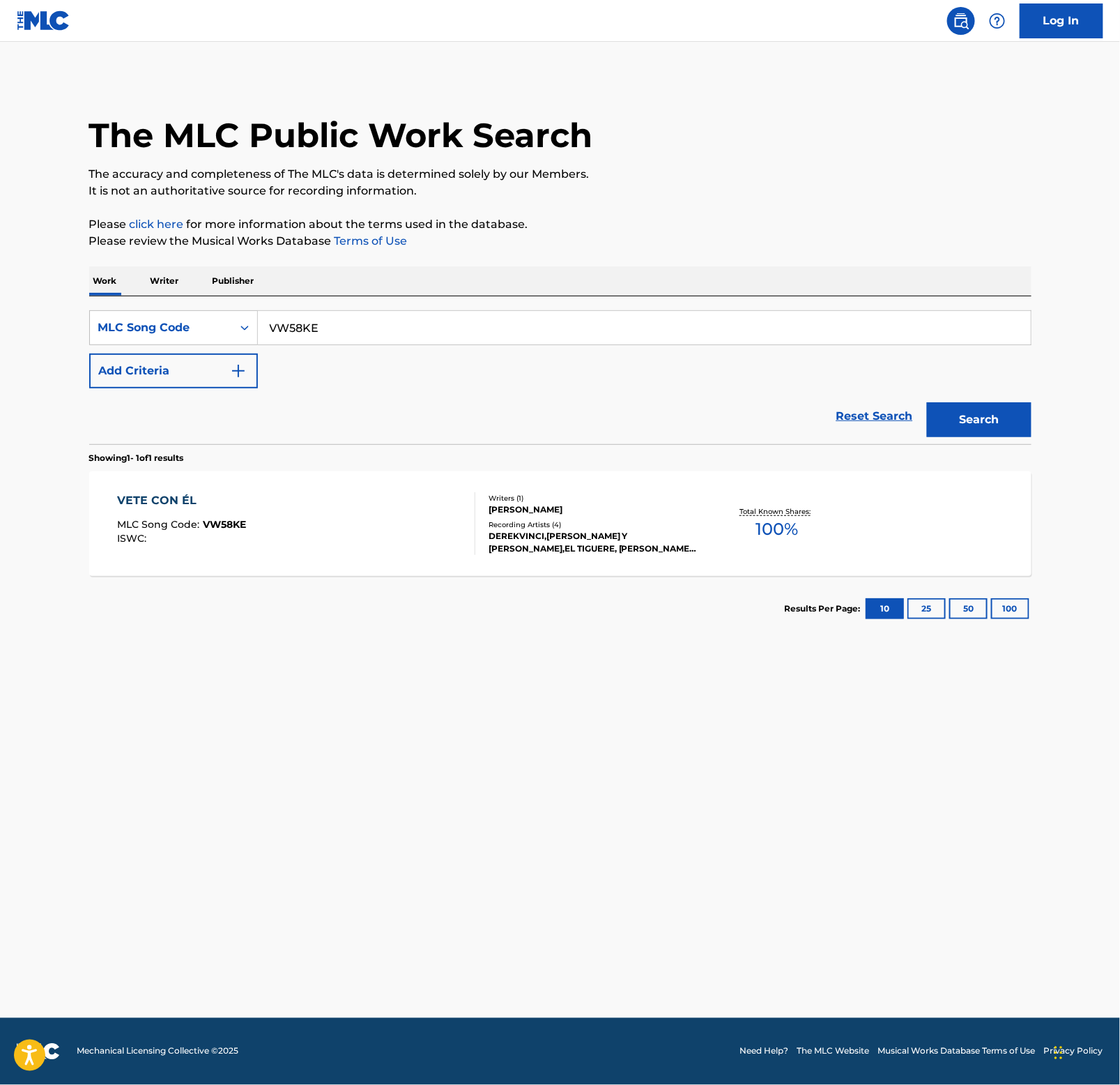
click at [341, 333] on input "VW58KE" at bounding box center [644, 328] width 773 height 33
paste input "N70YZQ"
type input "N70YZQ"
click at [981, 424] on button "Search" at bounding box center [979, 419] width 105 height 35
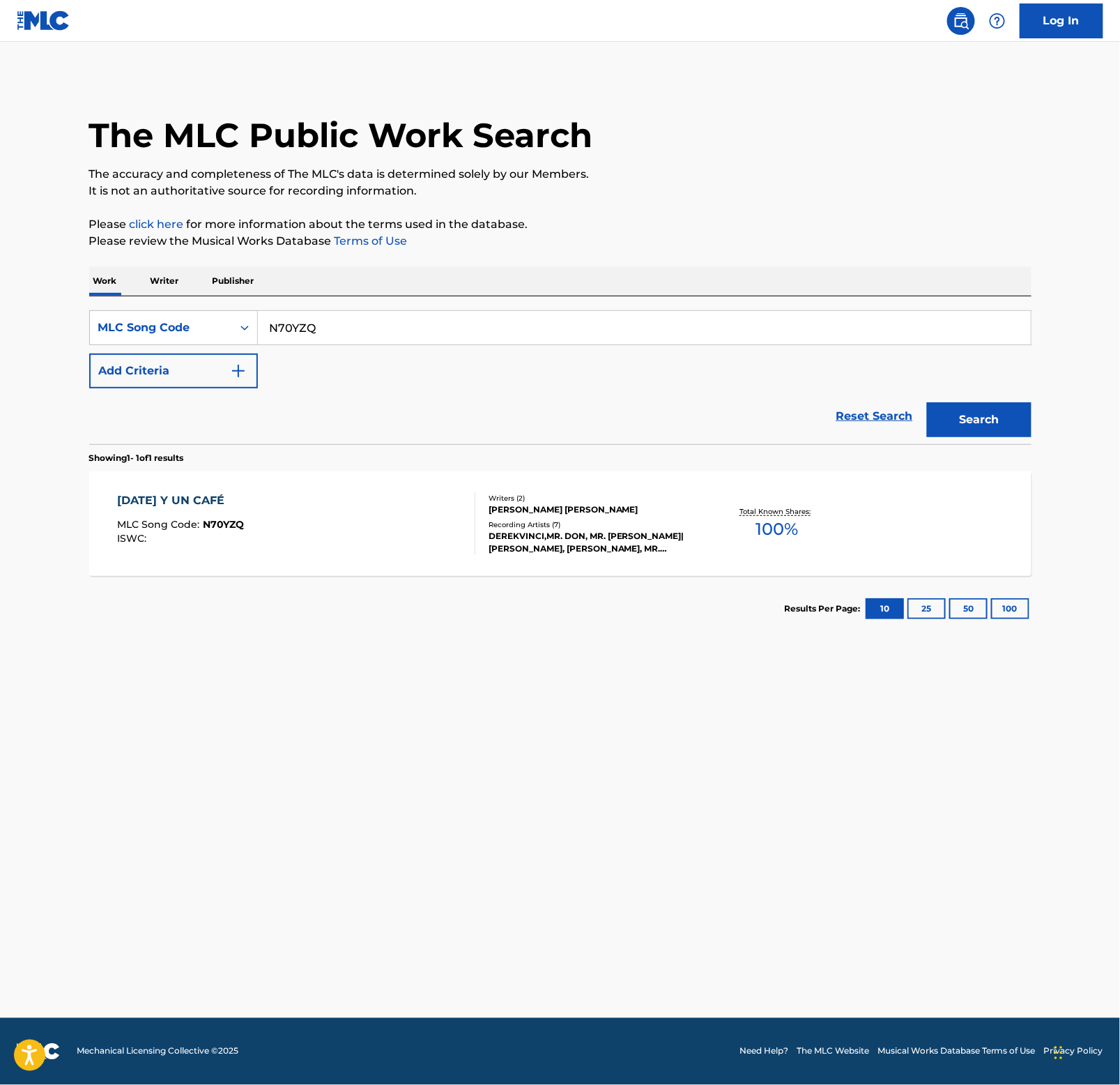
click at [175, 497] on div "[DATE] Y UN CAFÉ" at bounding box center [180, 500] width 127 height 17
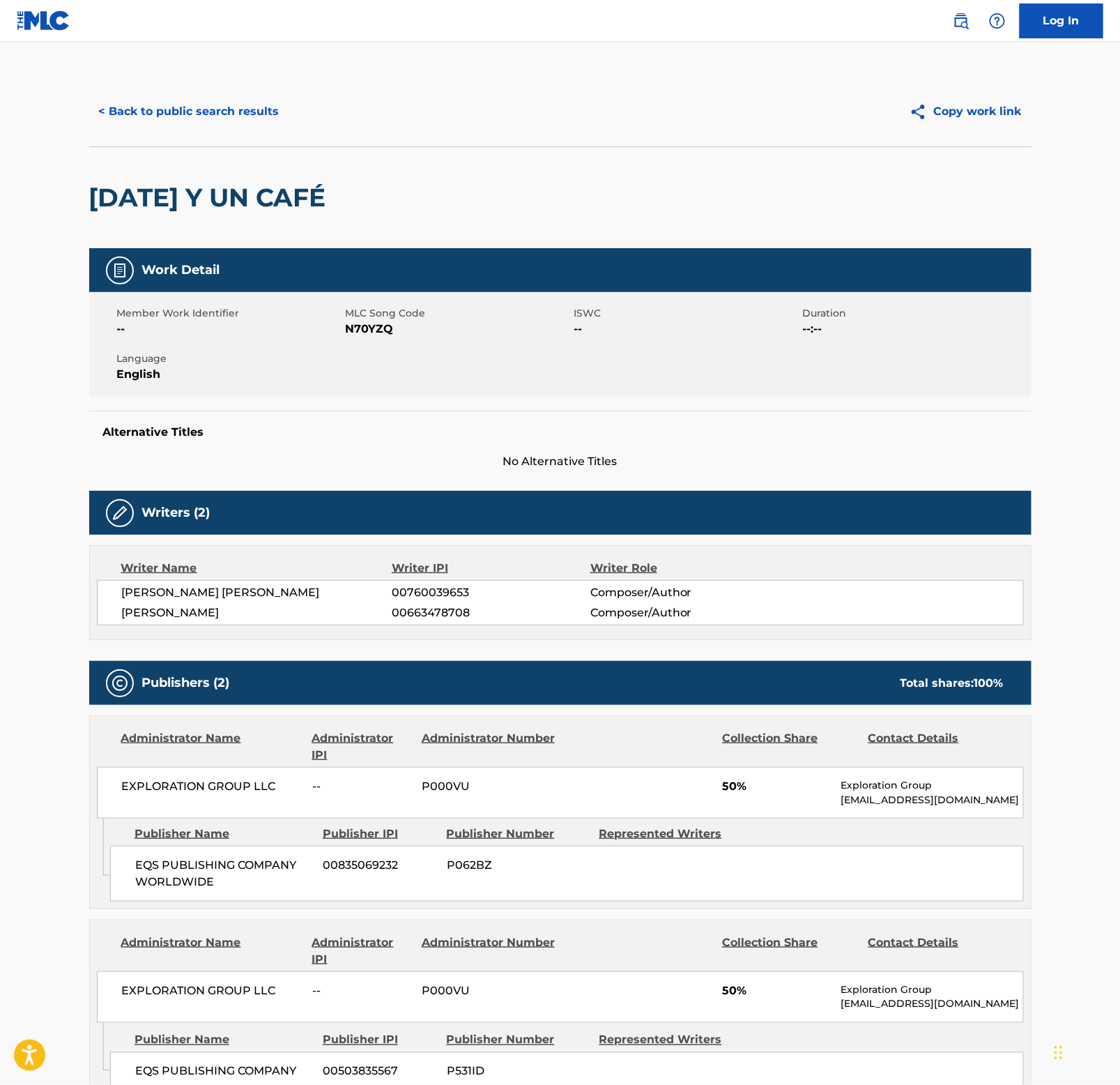
click at [205, 199] on h2 "[DATE] Y UN CAFÉ" at bounding box center [211, 197] width 244 height 31
click at [219, 118] on button "< Back to public search results" at bounding box center [189, 111] width 200 height 35
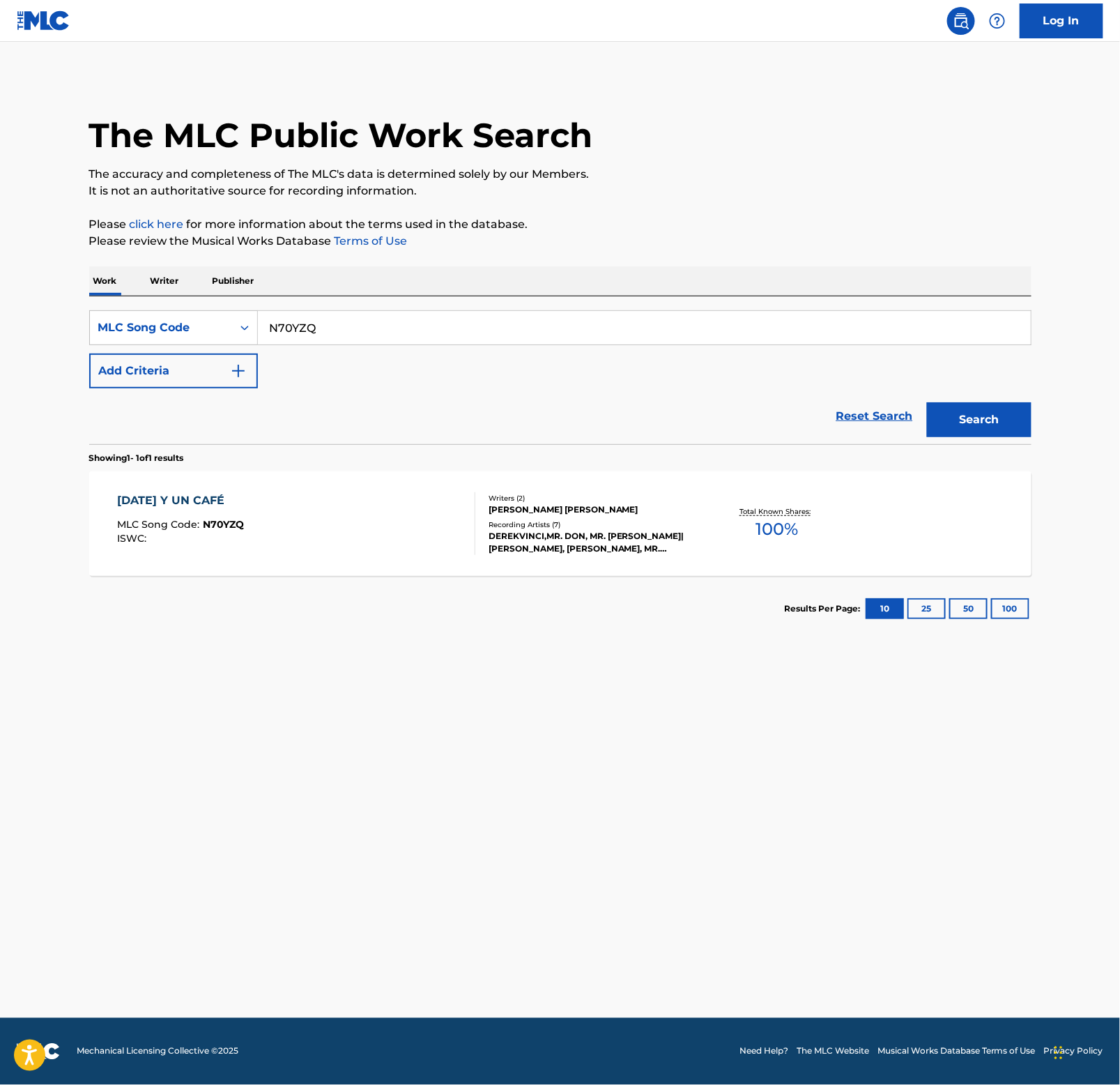
click at [351, 333] on input "N70YZQ" at bounding box center [644, 328] width 773 height 33
click at [353, 333] on input "N70YZQ" at bounding box center [644, 328] width 773 height 33
paste input "S53QEH"
type input "S53QEH"
click at [986, 422] on button "Search" at bounding box center [979, 419] width 105 height 35
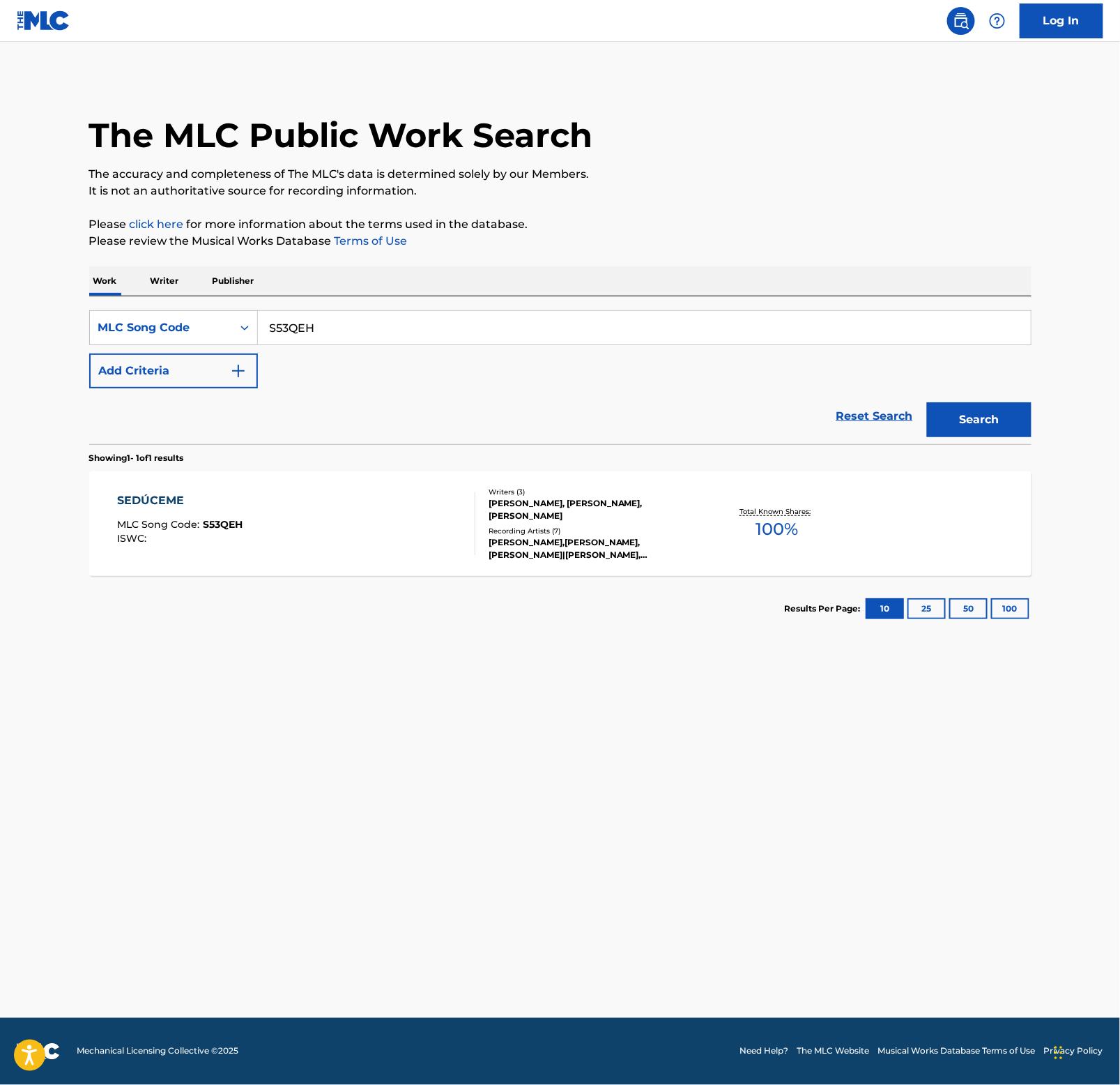
click at [159, 502] on div "SEDÚCEME" at bounding box center [180, 500] width 126 height 17
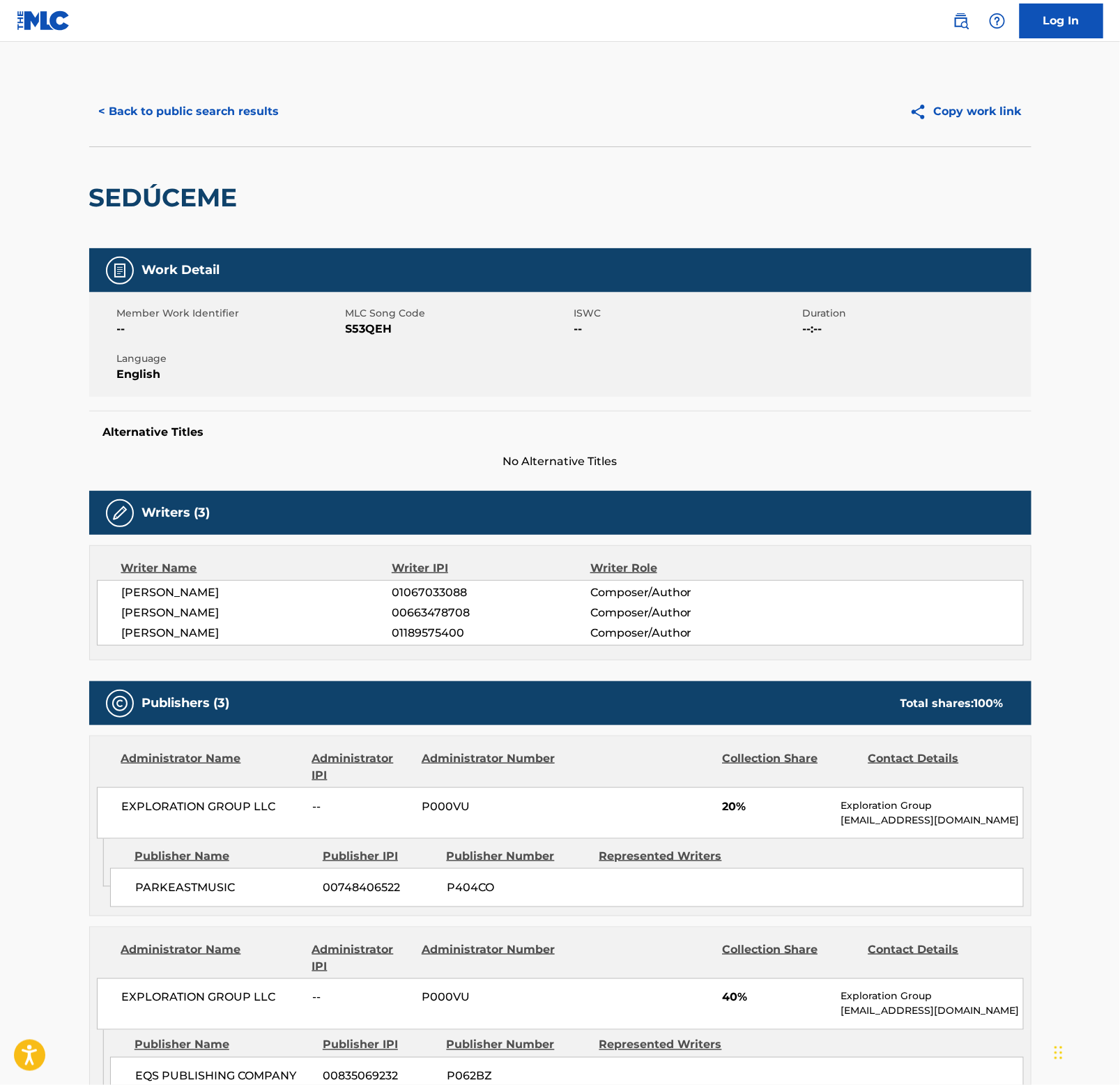
click at [164, 199] on h2 "SEDÚCEME" at bounding box center [167, 197] width 155 height 31
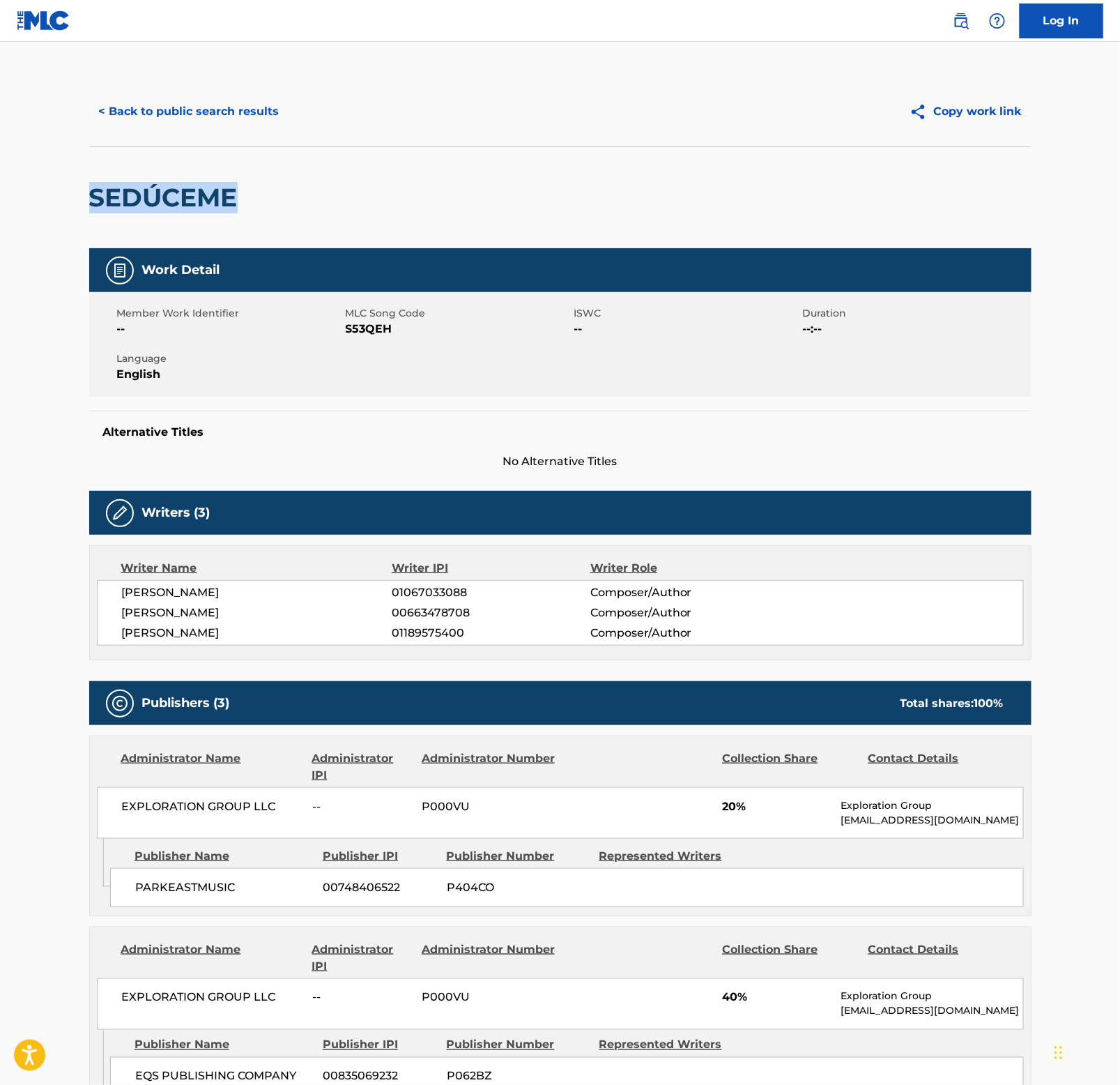
click at [255, 113] on button "< Back to public search results" at bounding box center [189, 111] width 200 height 35
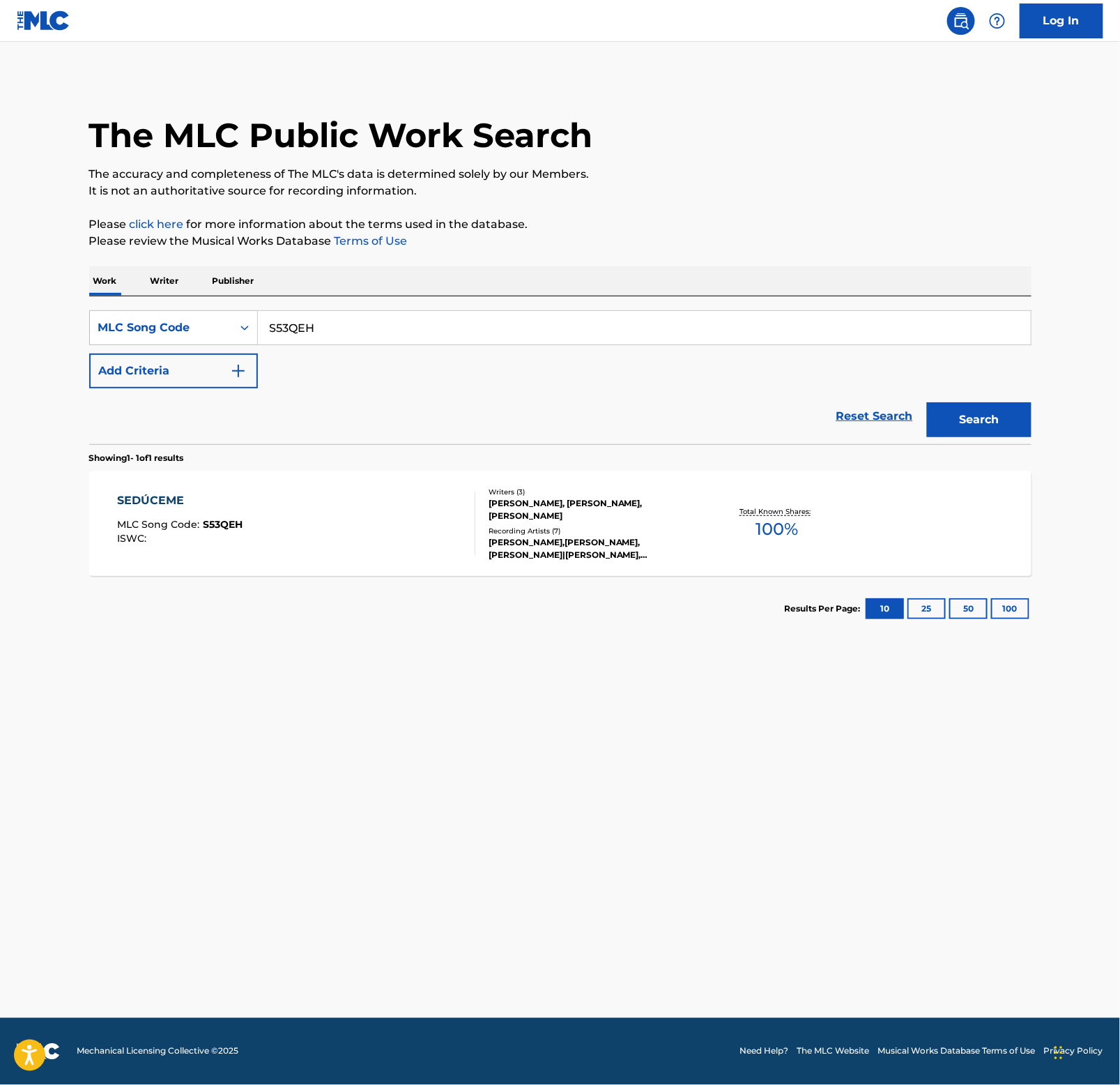
click at [405, 323] on input "S53QEH" at bounding box center [644, 328] width 773 height 33
click at [402, 325] on input "S53QEH" at bounding box center [644, 328] width 773 height 33
paste input "FH76RY"
type input "FH76RY"
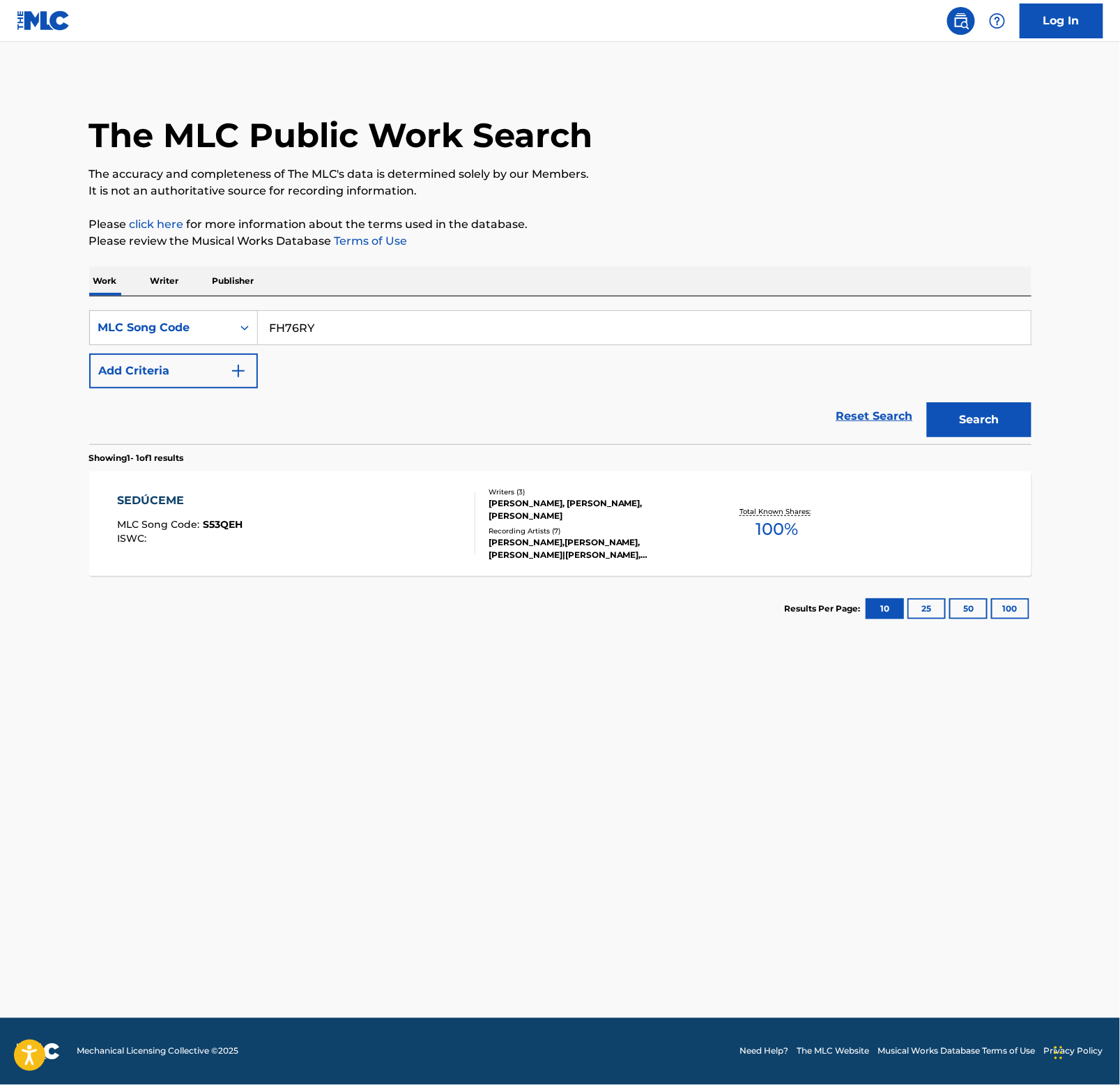
click at [990, 422] on button "Search" at bounding box center [979, 419] width 105 height 35
click at [157, 494] on div "FANTASÍAS" at bounding box center [180, 500] width 126 height 17
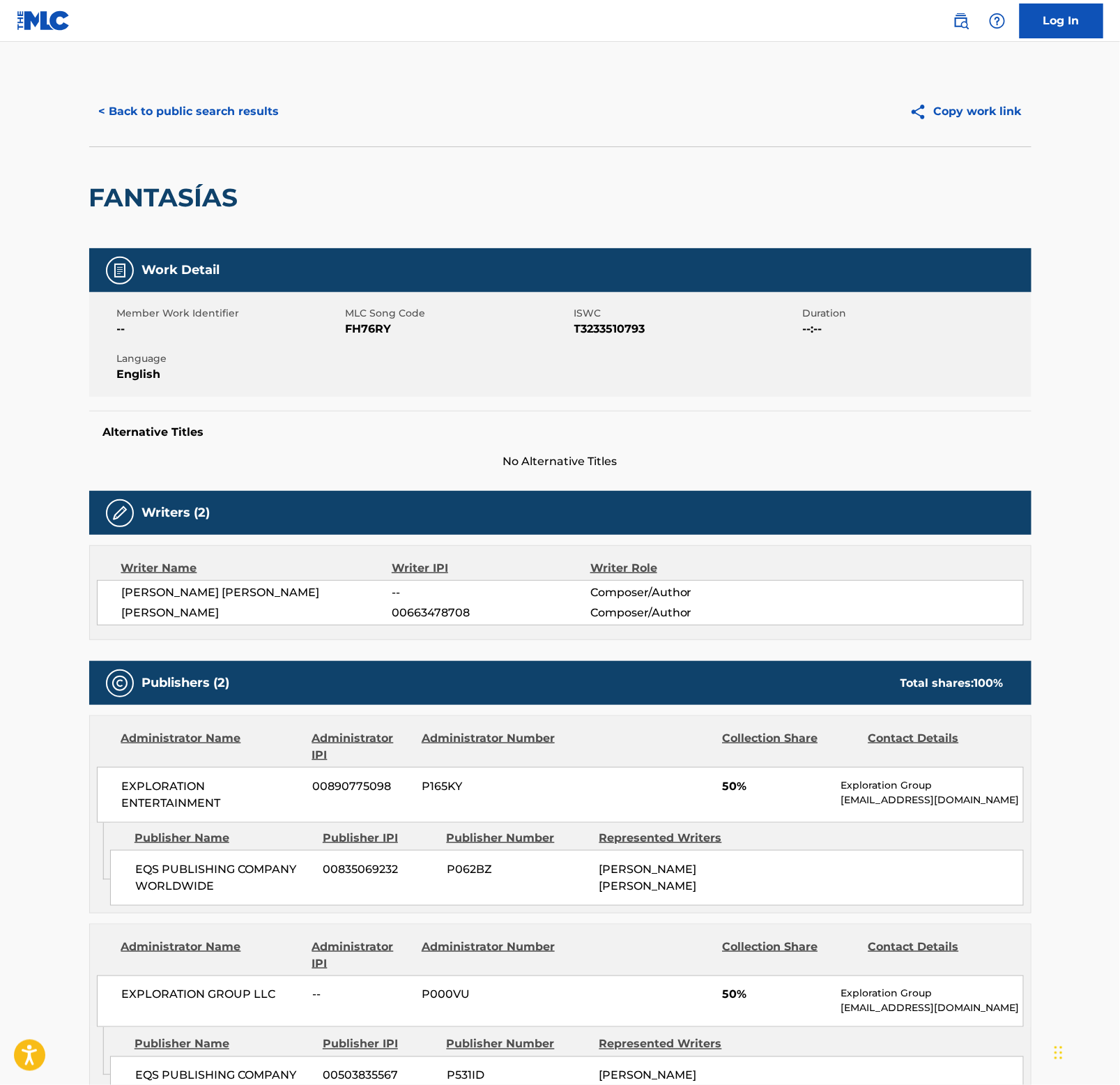
click at [139, 199] on h2 "FANTASÍAS" at bounding box center [167, 197] width 156 height 31
click at [210, 114] on button "< Back to public search results" at bounding box center [189, 111] width 200 height 35
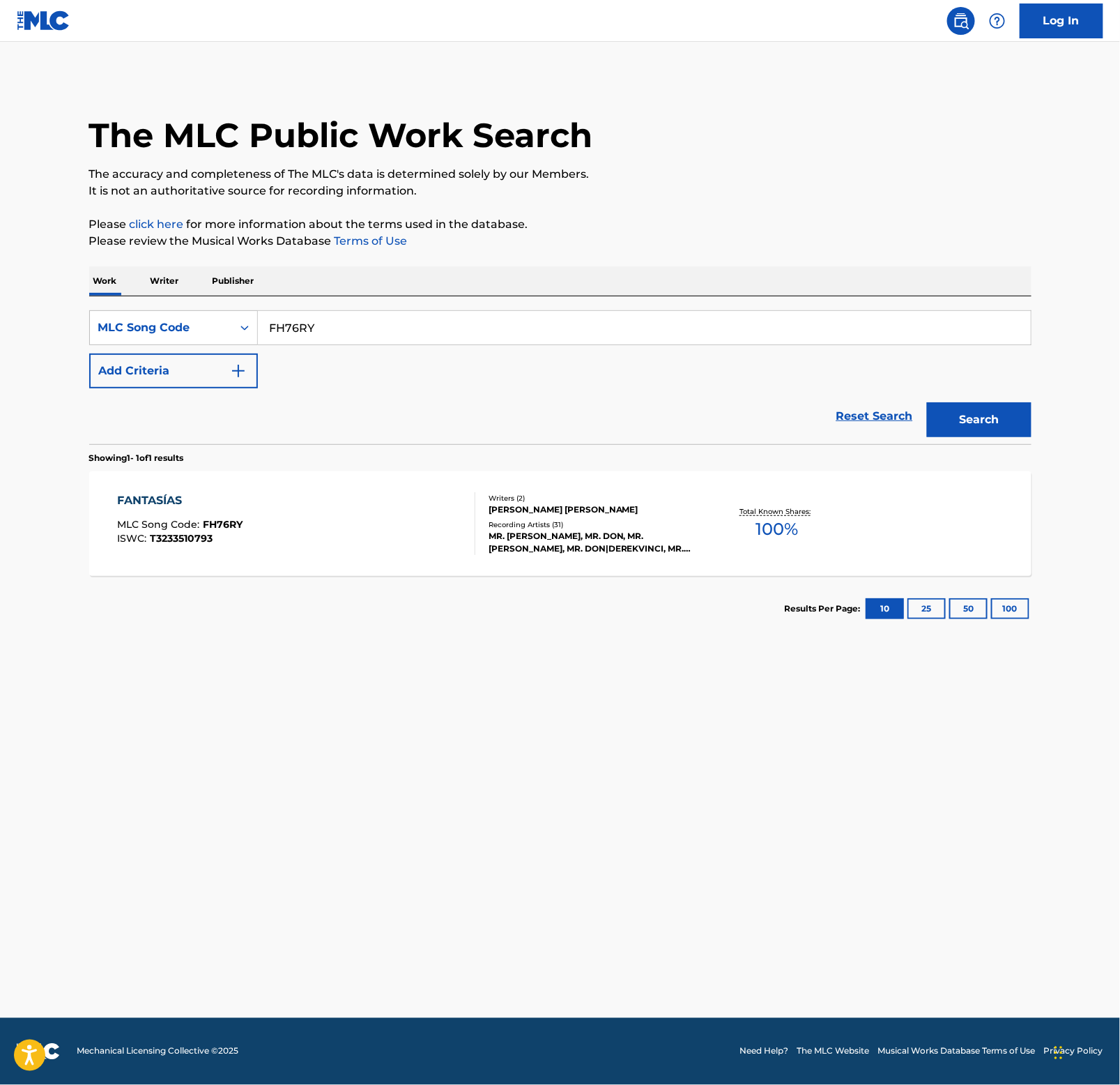
click at [481, 330] on input "FH76RY" at bounding box center [644, 328] width 773 height 33
click at [482, 330] on input "FH76RY" at bounding box center [644, 328] width 773 height 33
paste input "EQ4ZRM"
type input "EQ4ZRM"
click at [975, 410] on button "Search" at bounding box center [979, 419] width 105 height 35
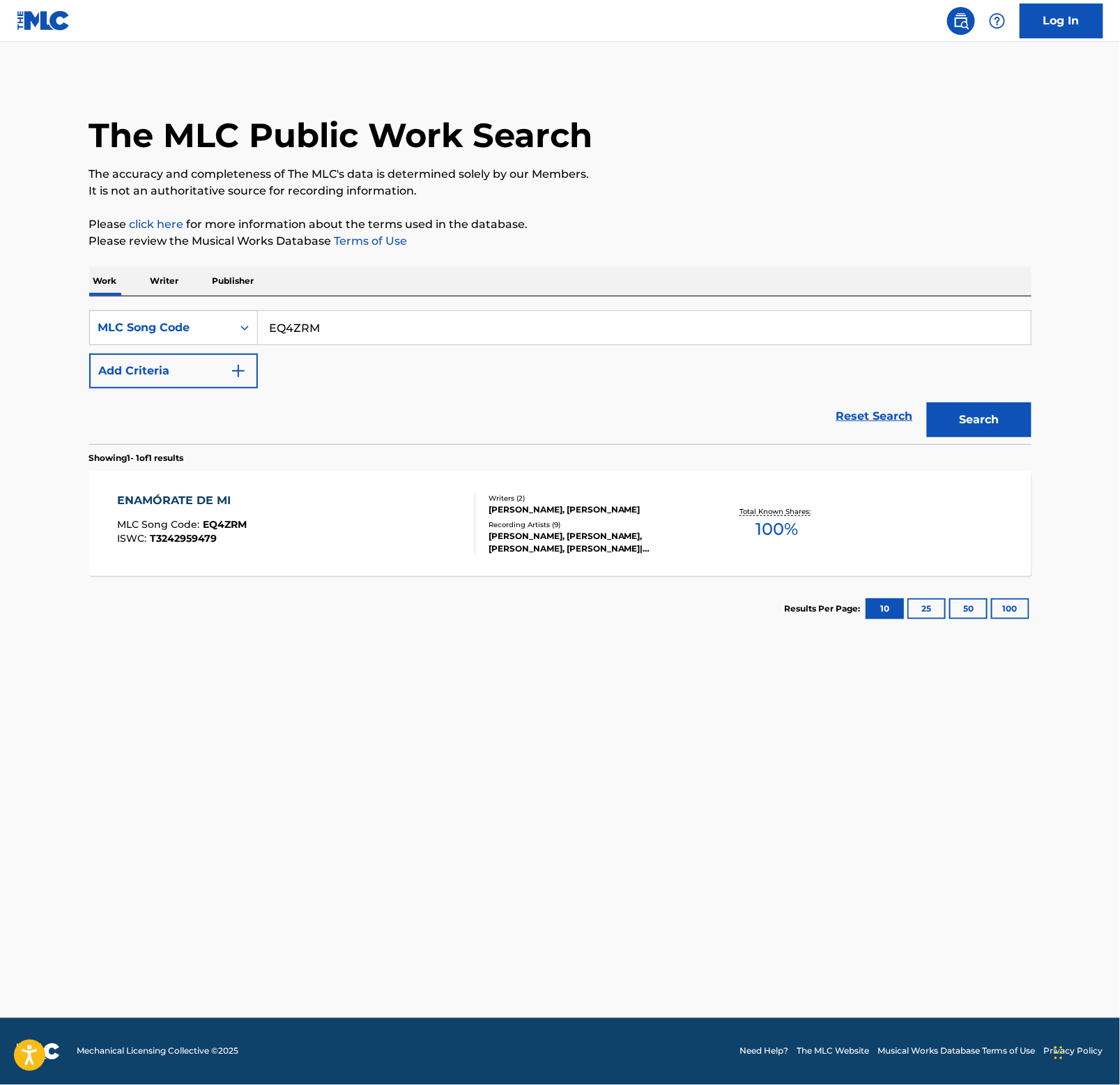
click at [175, 494] on div "ENAMÓRATE DE MI" at bounding box center [182, 500] width 130 height 17
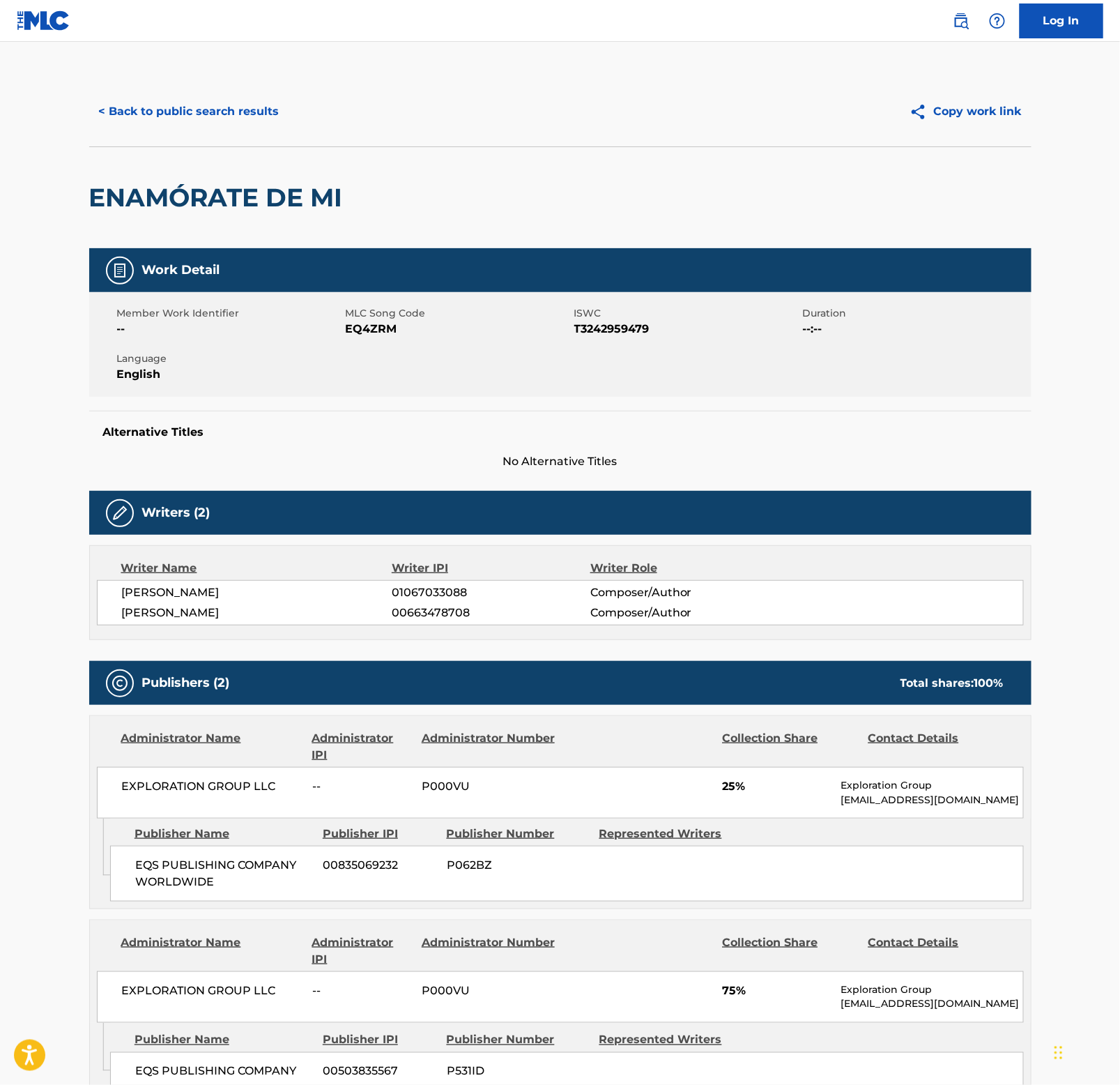
click at [167, 188] on h2 "ENAMÓRATE DE MI" at bounding box center [219, 197] width 261 height 31
click at [205, 119] on button "< Back to public search results" at bounding box center [189, 111] width 200 height 35
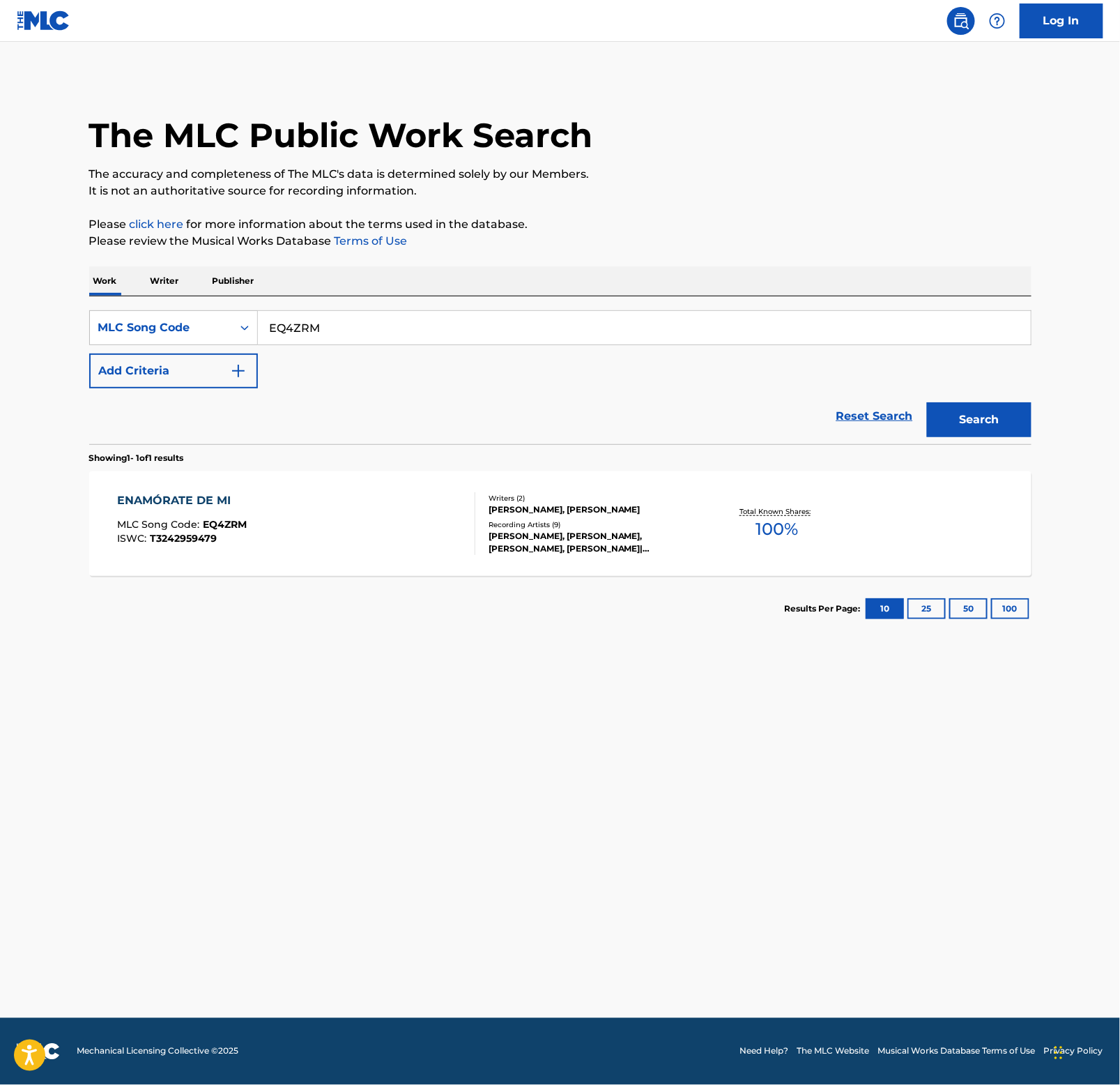
click at [355, 323] on input "EQ4ZRM" at bounding box center [644, 328] width 773 height 33
paste input "AX6HPY"
type input "AX6HPY"
click at [963, 424] on button "Search" at bounding box center [979, 419] width 105 height 35
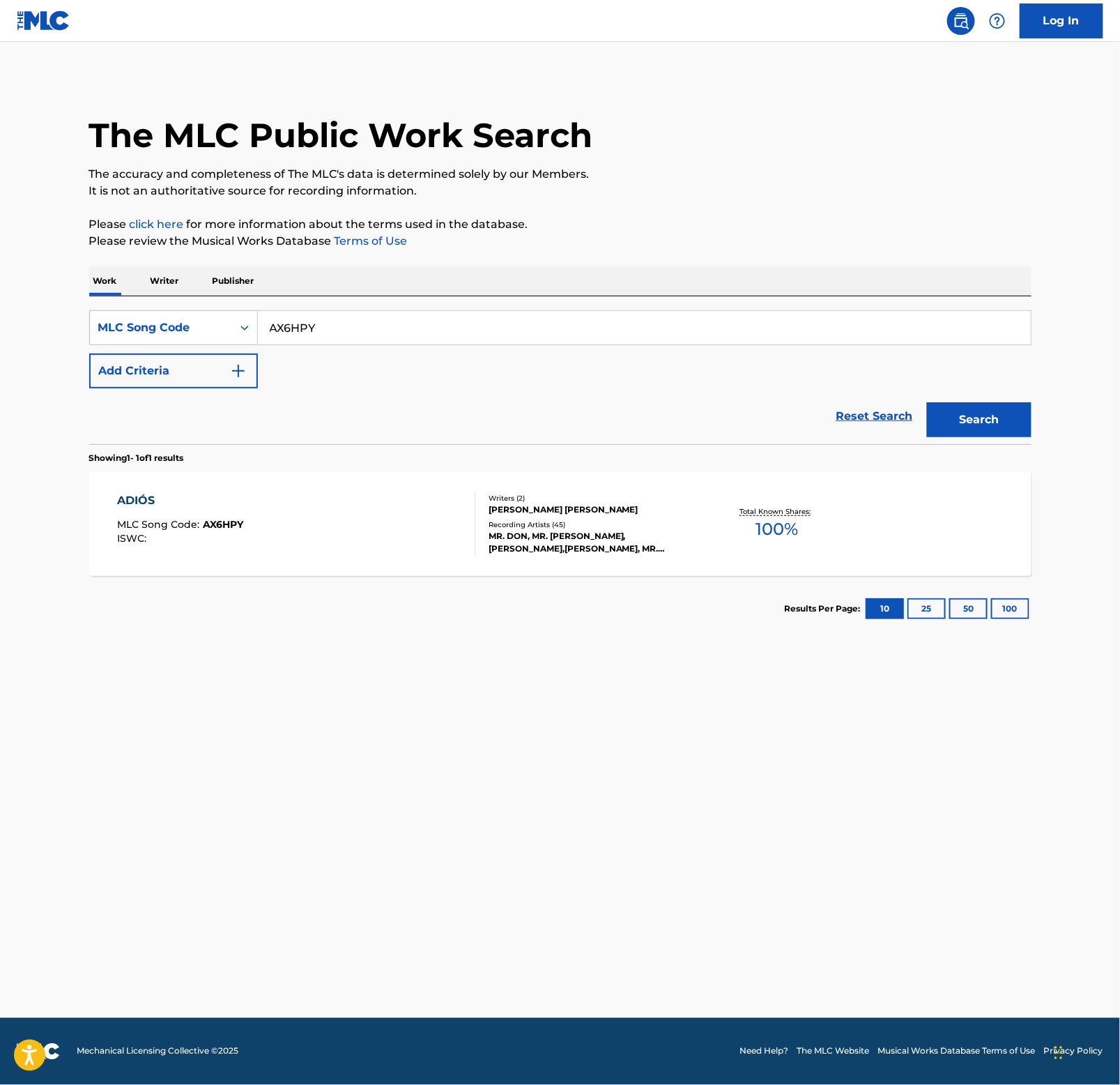
click at [147, 500] on div "ADIÓS" at bounding box center [180, 500] width 126 height 17
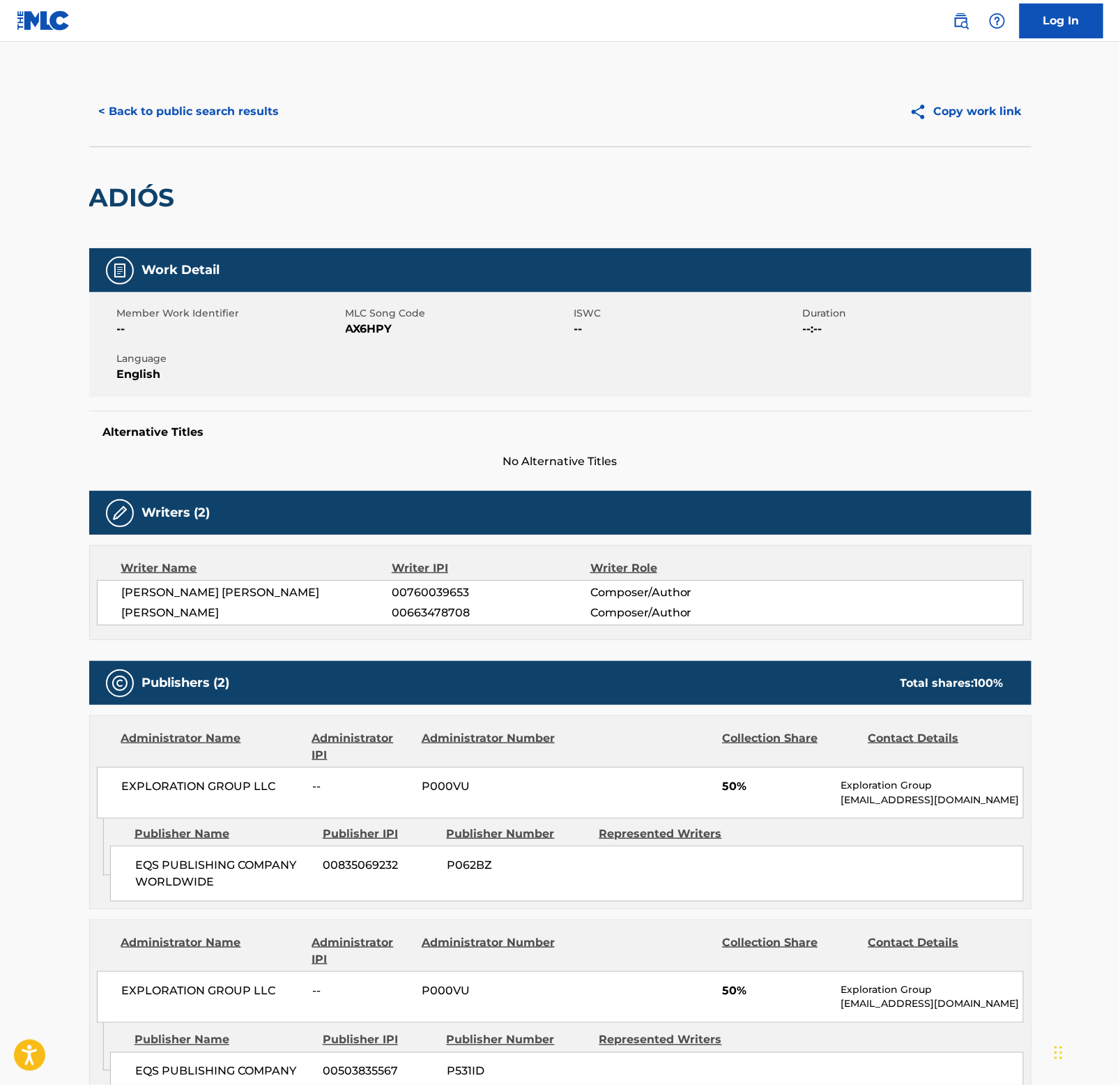
click at [154, 196] on h2 "ADIÓS" at bounding box center [136, 197] width 92 height 31
click at [226, 111] on button "< Back to public search results" at bounding box center [189, 111] width 200 height 35
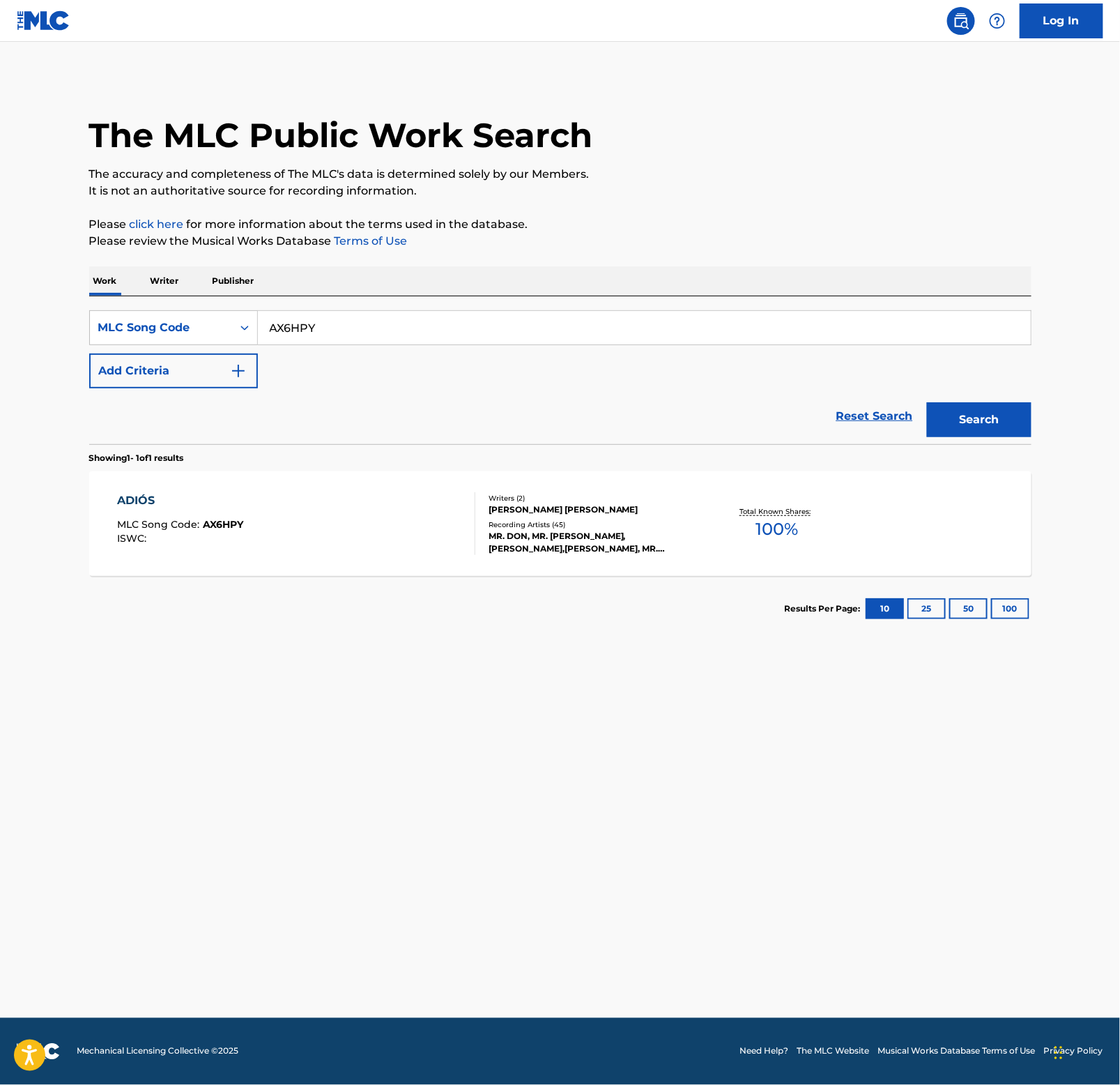
click at [402, 318] on input "AX6HPY" at bounding box center [644, 328] width 773 height 33
paste input "S52HW1"
type input "S52HW1"
click at [993, 435] on button "Search" at bounding box center [979, 419] width 105 height 35
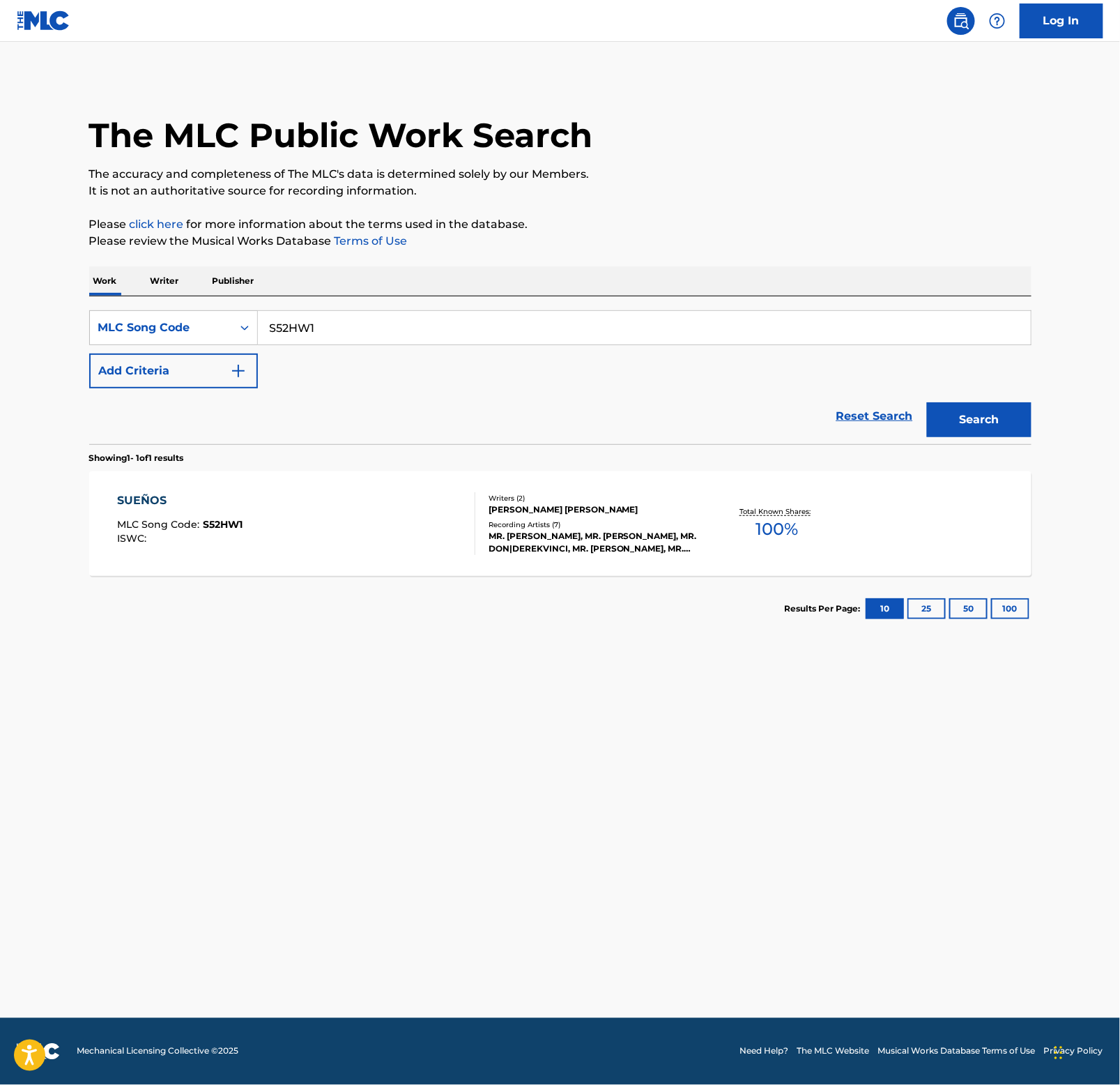
click at [143, 489] on div "SUEÑOS MLC Song Code : S52HW1 ISWC : Writers ( 2 ) [PERSON_NAME] [PERSON_NAME] …" at bounding box center [561, 523] width 942 height 105
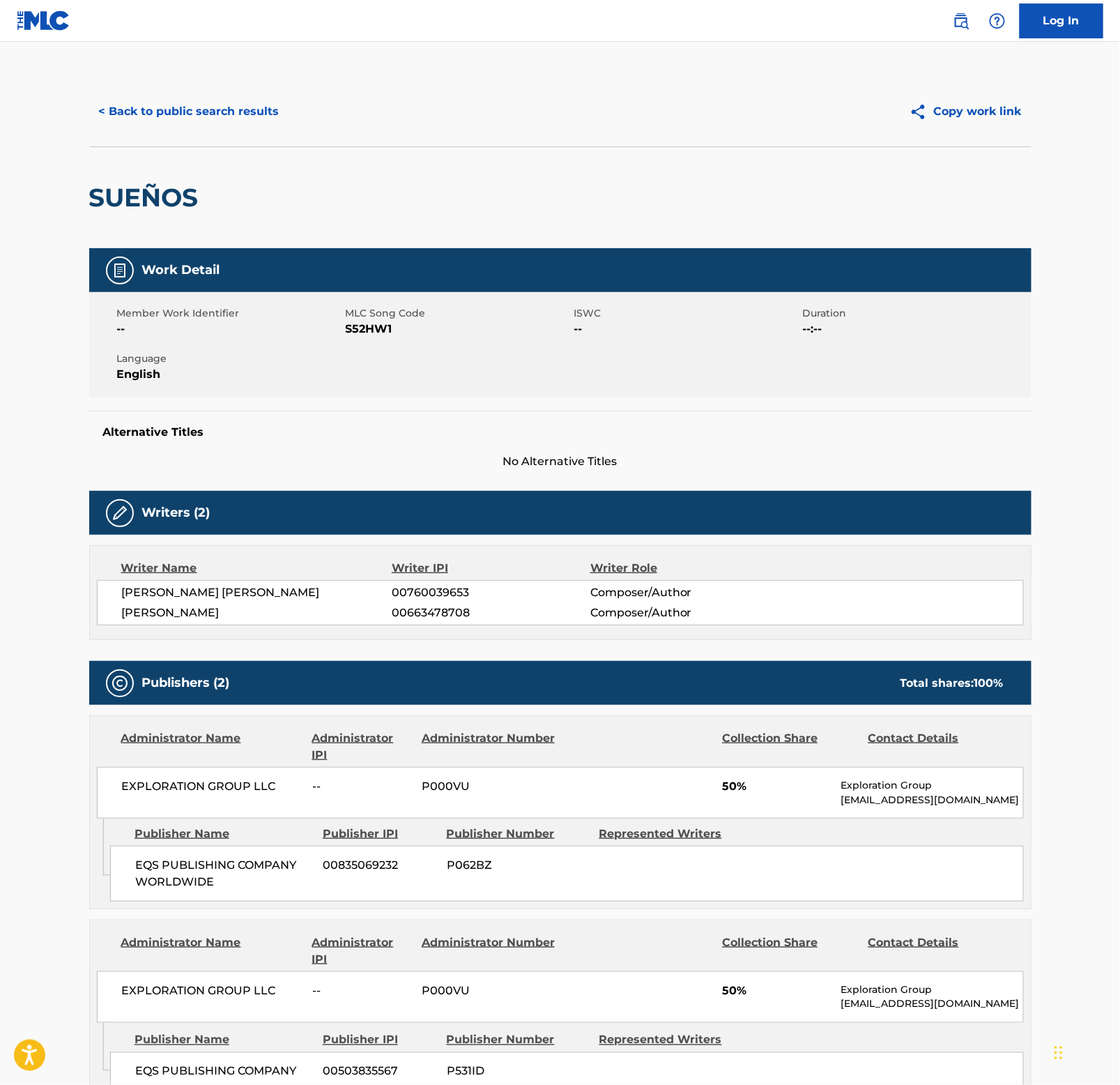
click at [137, 202] on h2 "SUEÑOS" at bounding box center [147, 197] width 116 height 31
click at [167, 105] on button "< Back to public search results" at bounding box center [189, 111] width 200 height 35
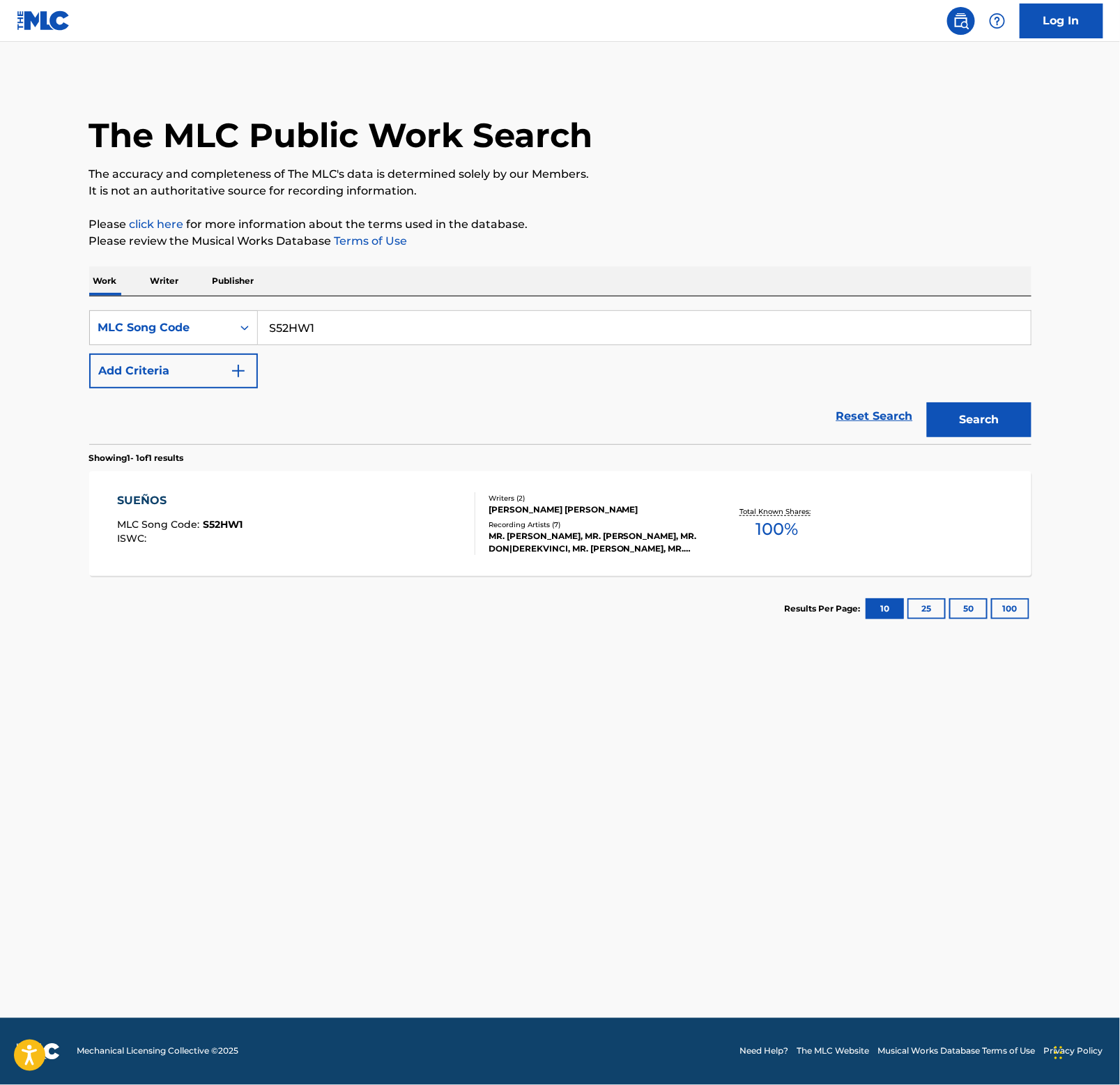
click at [410, 318] on input "S52HW1" at bounding box center [644, 328] width 773 height 33
paste input "N70YZQ"
type input "N70YZQ"
click at [968, 420] on button "Search" at bounding box center [979, 419] width 105 height 35
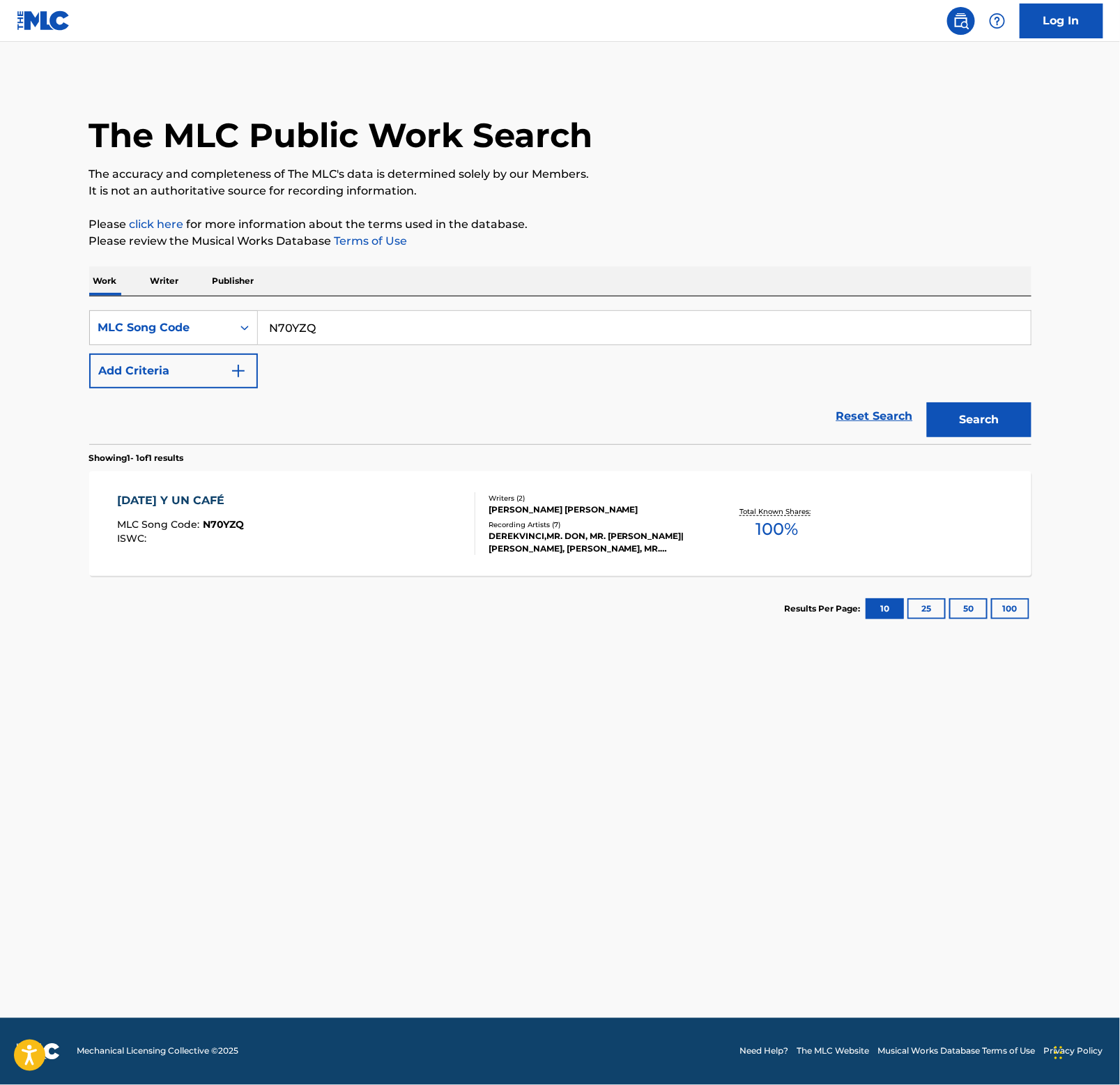
click at [155, 498] on div "[DATE] Y UN CAFÉ" at bounding box center [180, 500] width 127 height 17
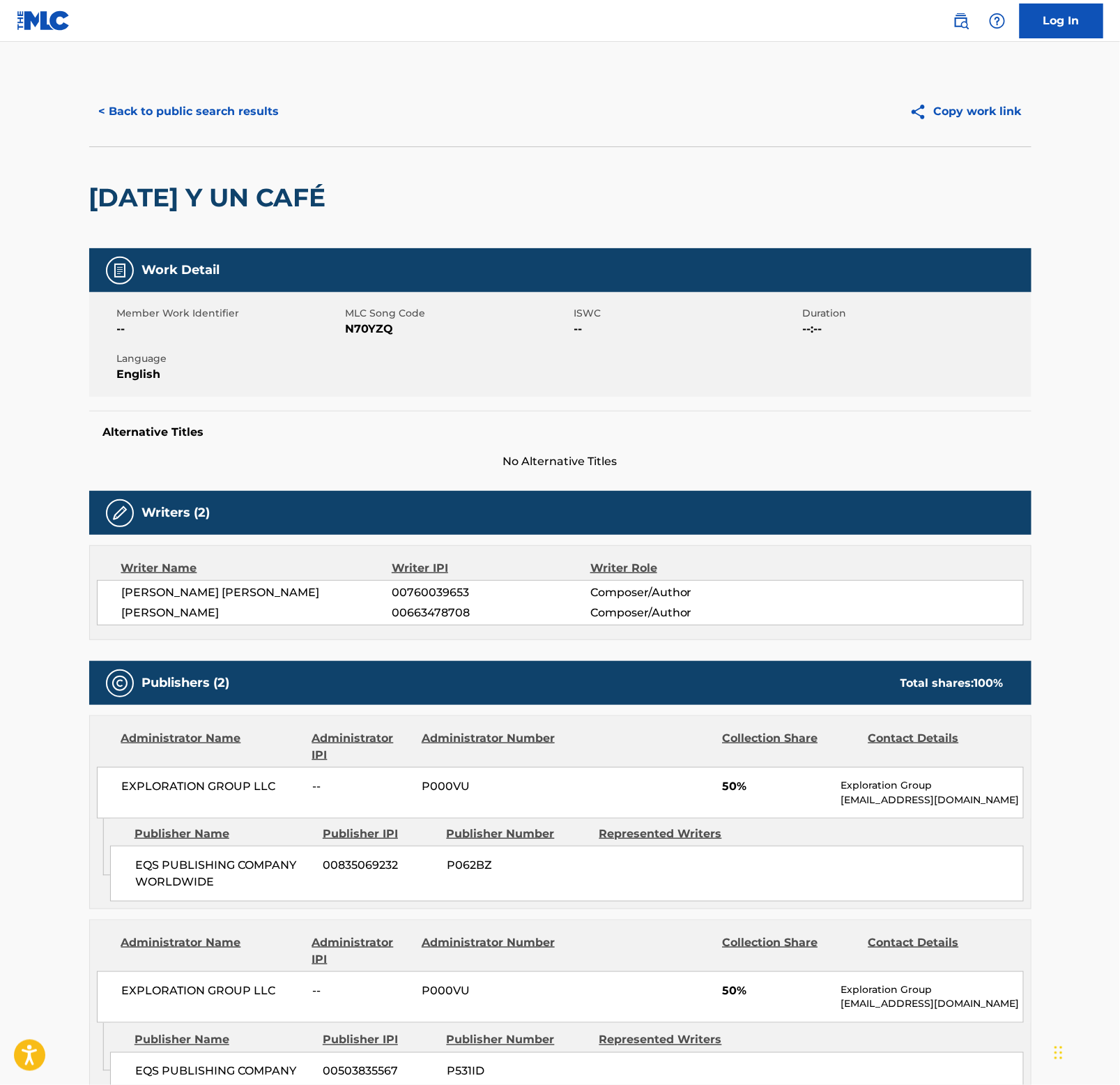
click at [265, 182] on h2 "[DATE] Y UN CAFÉ" at bounding box center [211, 197] width 244 height 31
click at [164, 113] on button "< Back to public search results" at bounding box center [189, 111] width 200 height 35
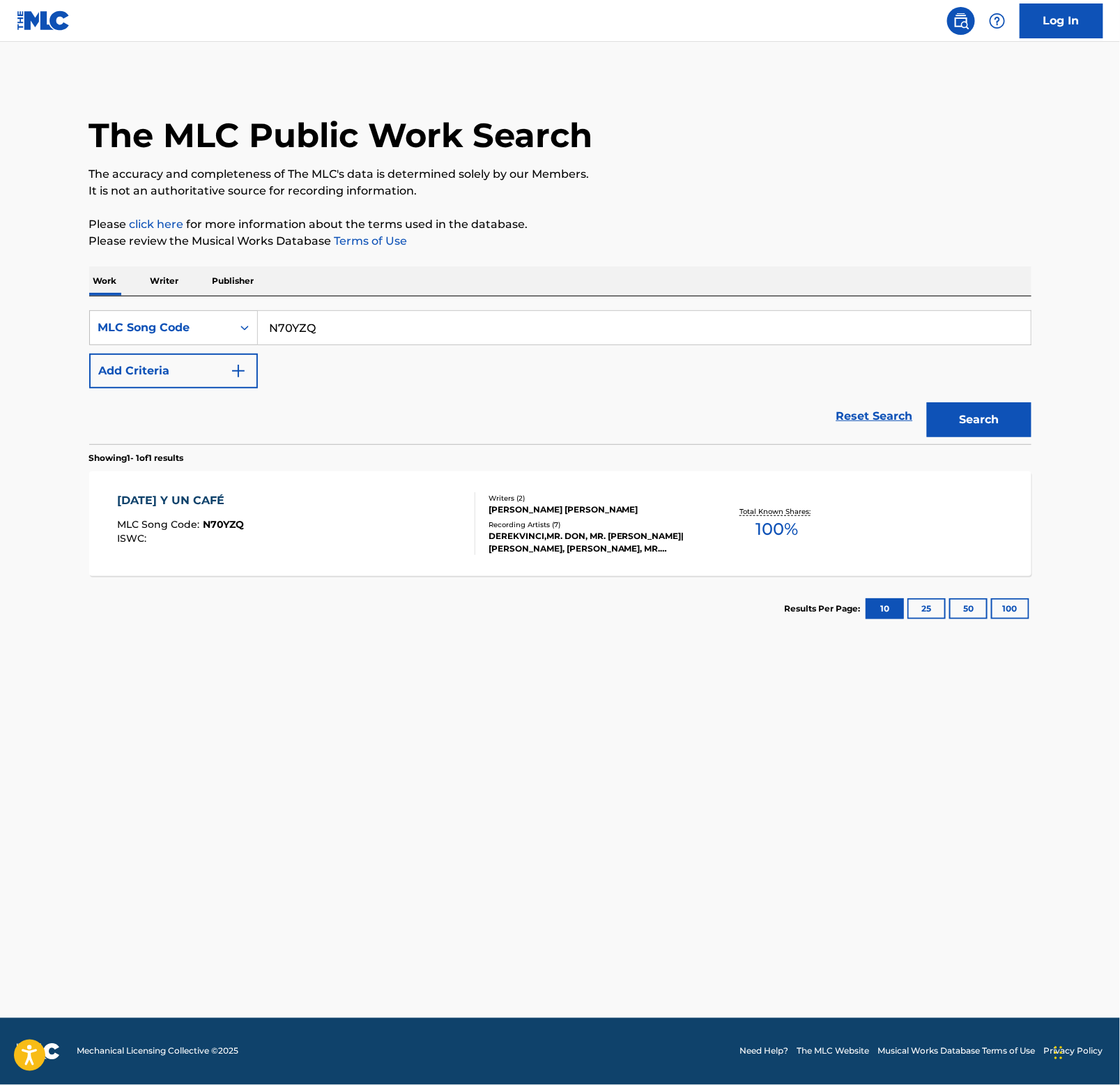
click at [405, 334] on input "N70YZQ" at bounding box center [644, 328] width 773 height 33
paste input "I27BLS"
type input "I27BLS"
click at [1010, 429] on button "Search" at bounding box center [979, 419] width 105 height 35
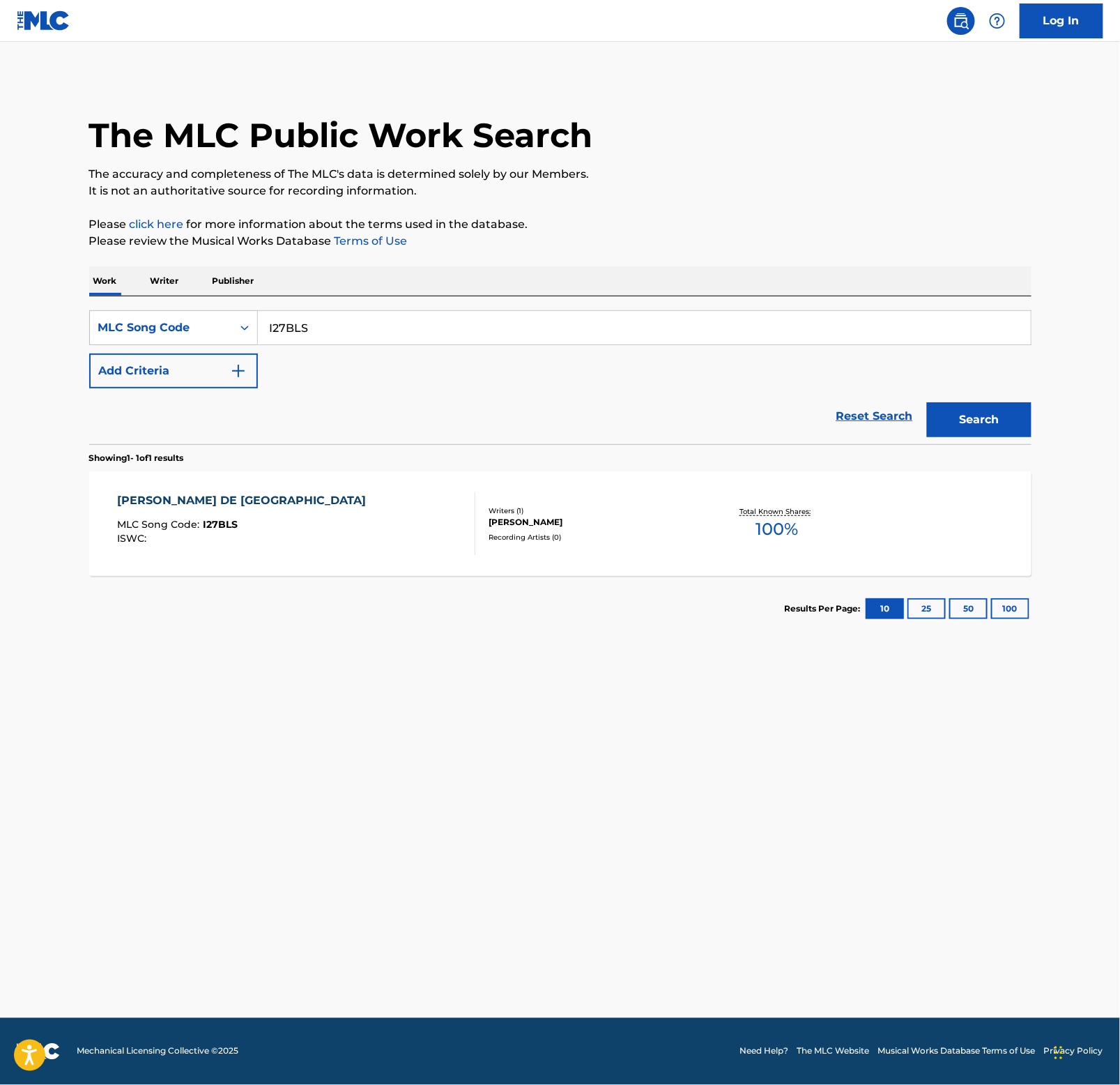
click at [181, 500] on div "[PERSON_NAME] DE [GEOGRAPHIC_DATA]" at bounding box center [245, 500] width 256 height 17
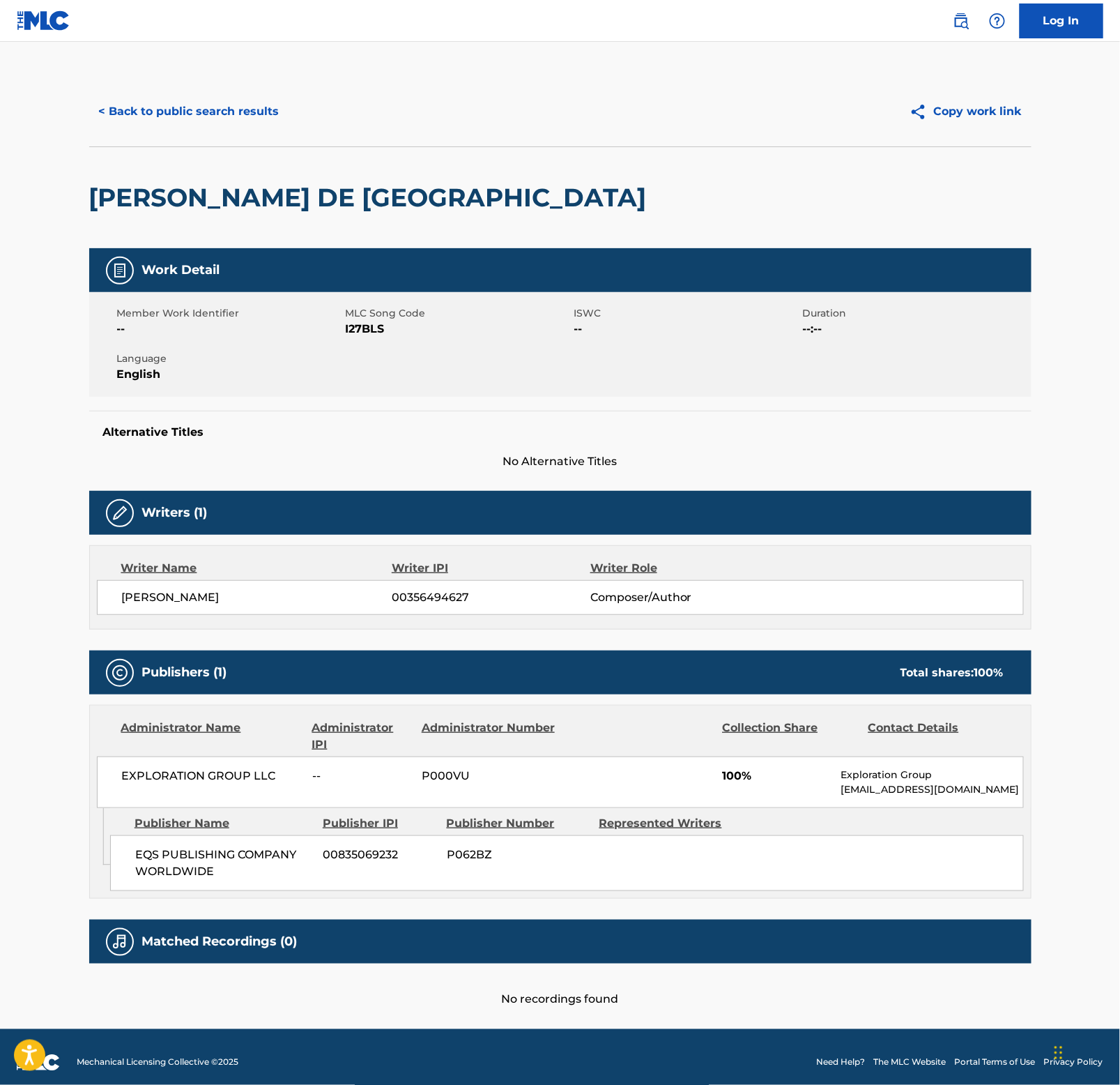
click at [203, 189] on h2 "[PERSON_NAME] DE [GEOGRAPHIC_DATA]" at bounding box center [372, 197] width 564 height 31
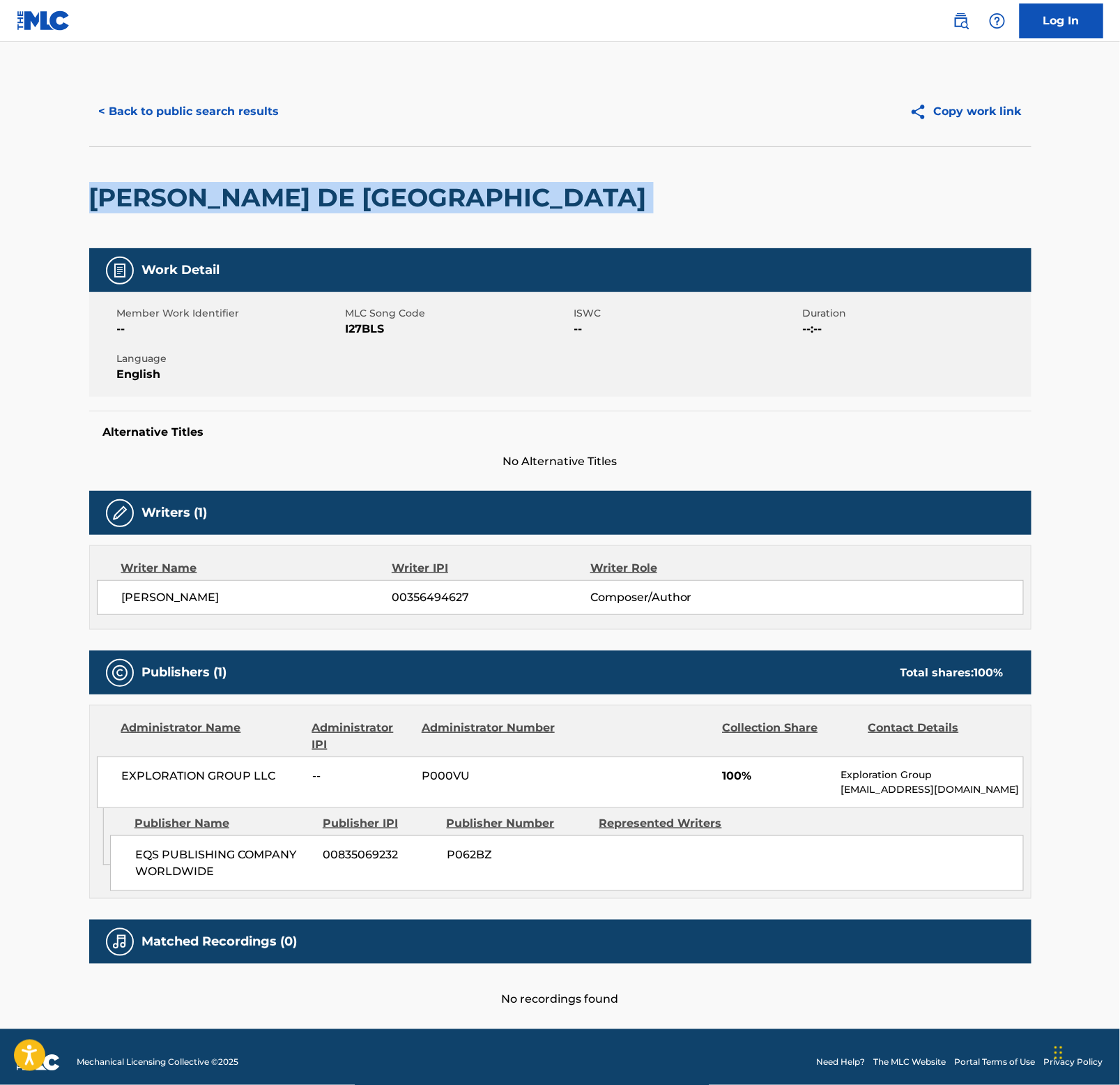
click at [203, 189] on h2 "[PERSON_NAME] DE [GEOGRAPHIC_DATA]" at bounding box center [372, 197] width 564 height 31
click at [152, 113] on button "< Back to public search results" at bounding box center [189, 111] width 200 height 35
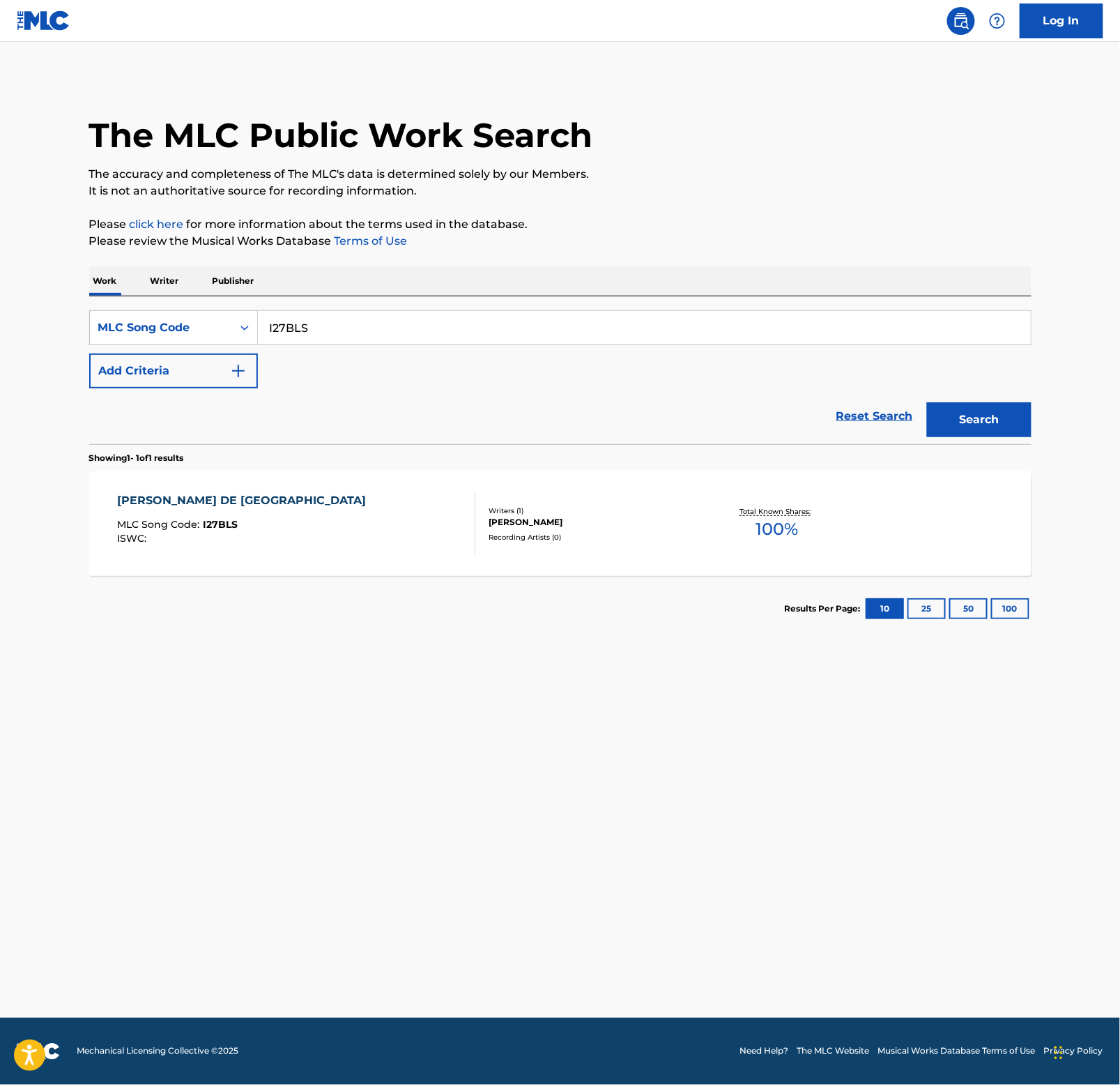
click at [468, 341] on input "I27BLS" at bounding box center [644, 328] width 773 height 33
paste input "S53QEH"
type input "S53QEH"
click at [955, 411] on button "Search" at bounding box center [979, 419] width 105 height 35
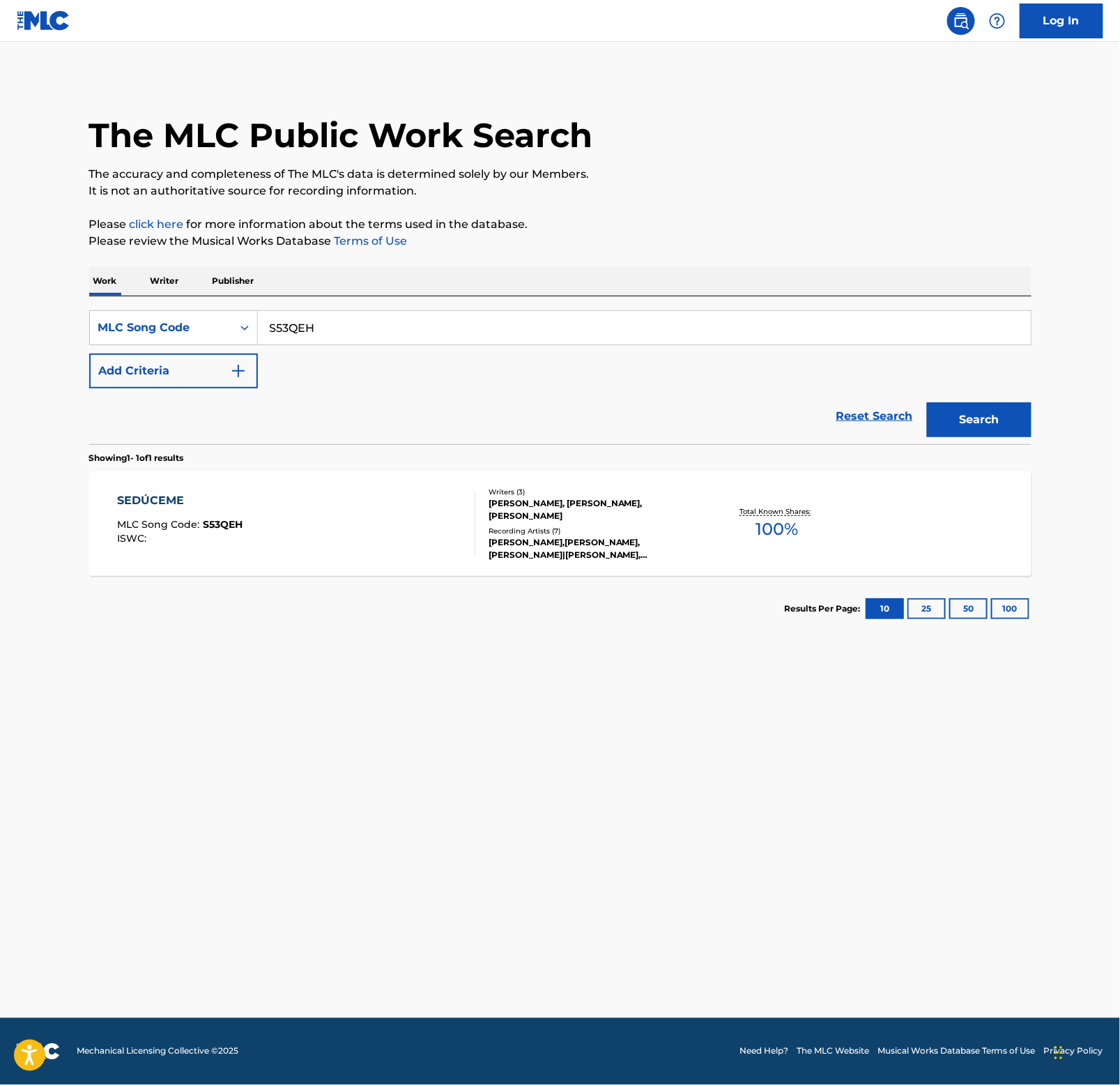
click at [155, 498] on div "SEDÚCEME" at bounding box center [180, 500] width 126 height 17
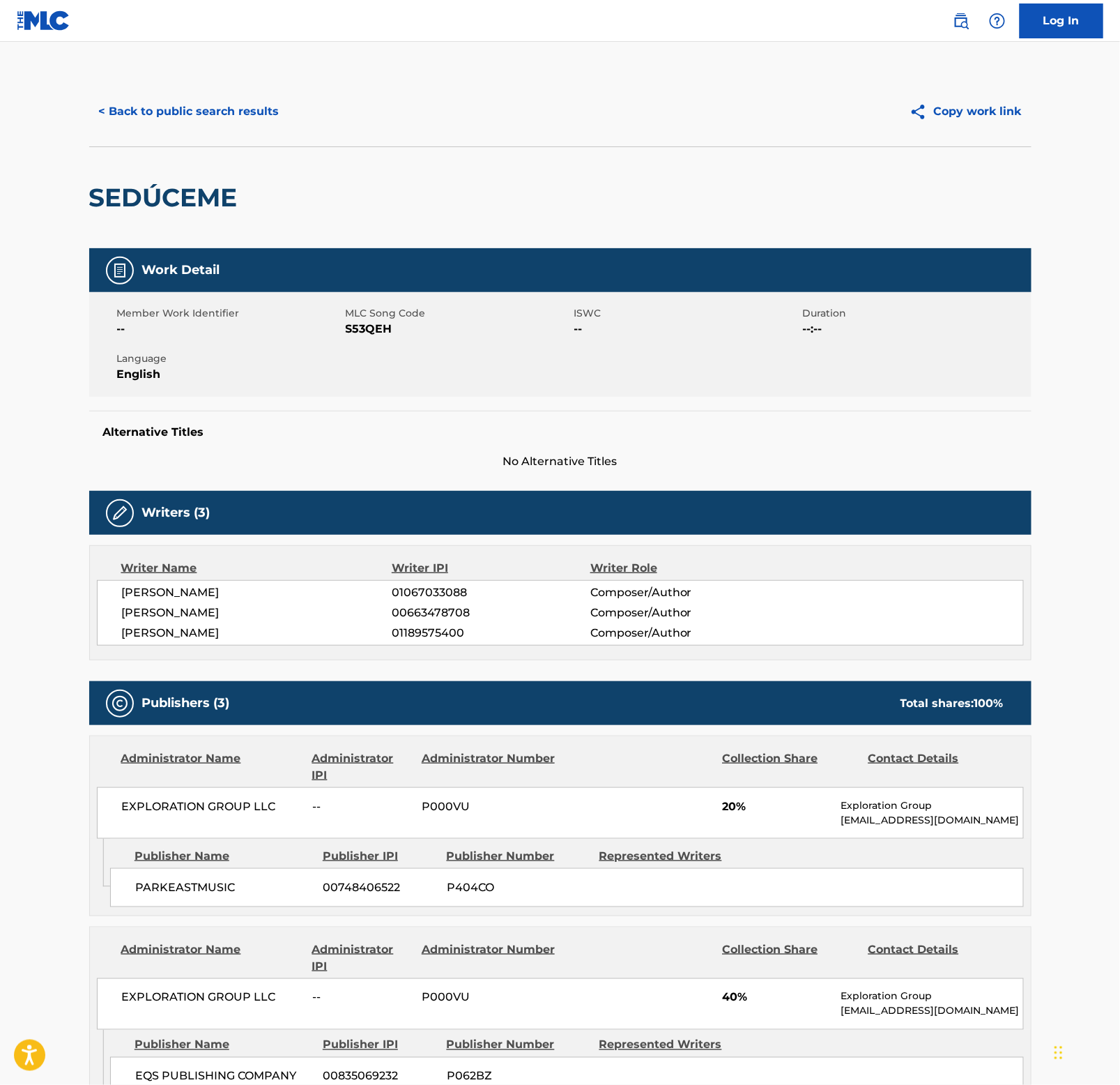
click at [157, 195] on h2 "SEDÚCEME" at bounding box center [167, 197] width 155 height 31
click at [231, 116] on button "< Back to public search results" at bounding box center [189, 111] width 200 height 35
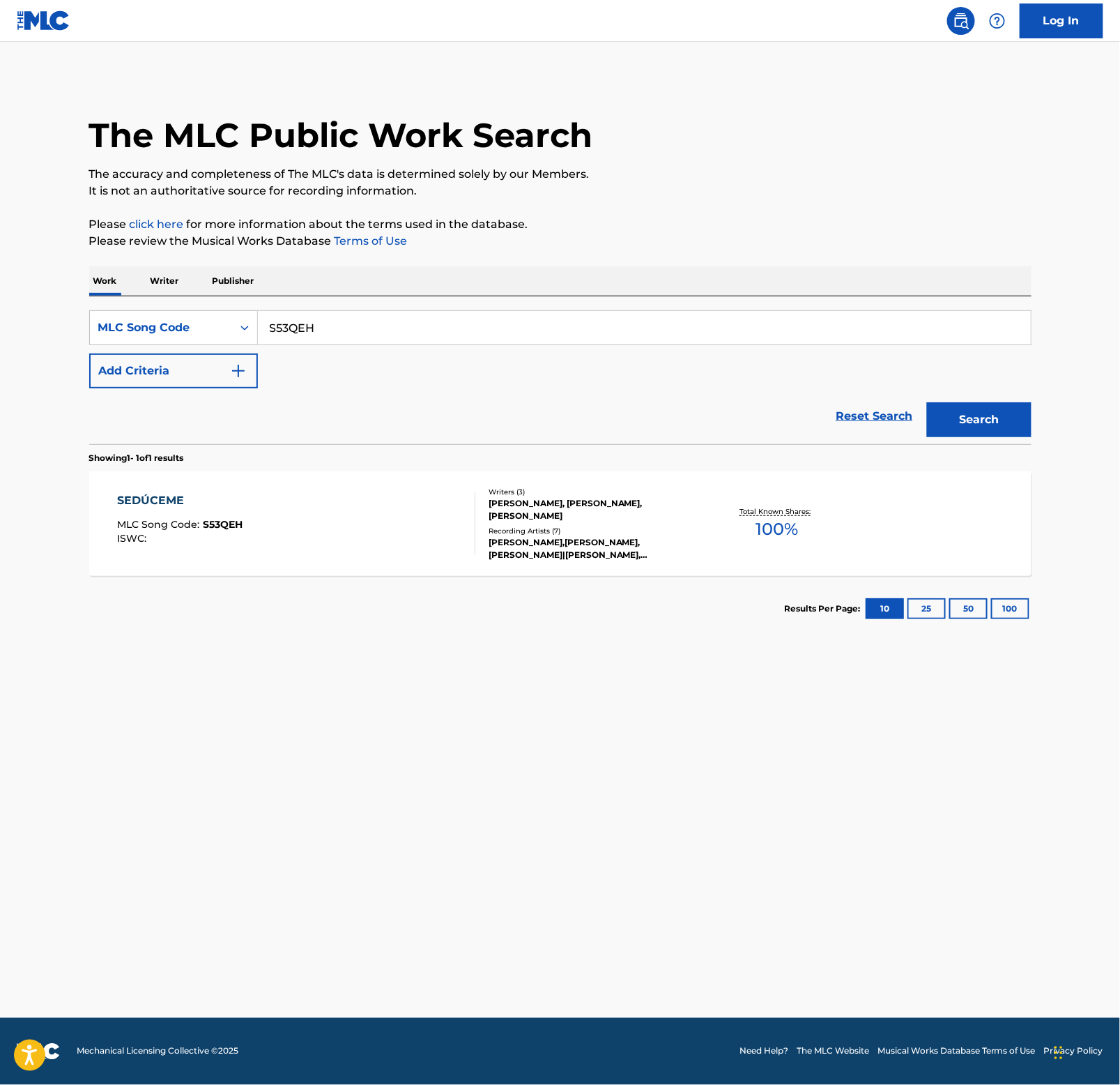
click at [421, 312] on input "S53QEH" at bounding box center [644, 328] width 773 height 33
paste input "CJ47YU"
type input "CJ47YU"
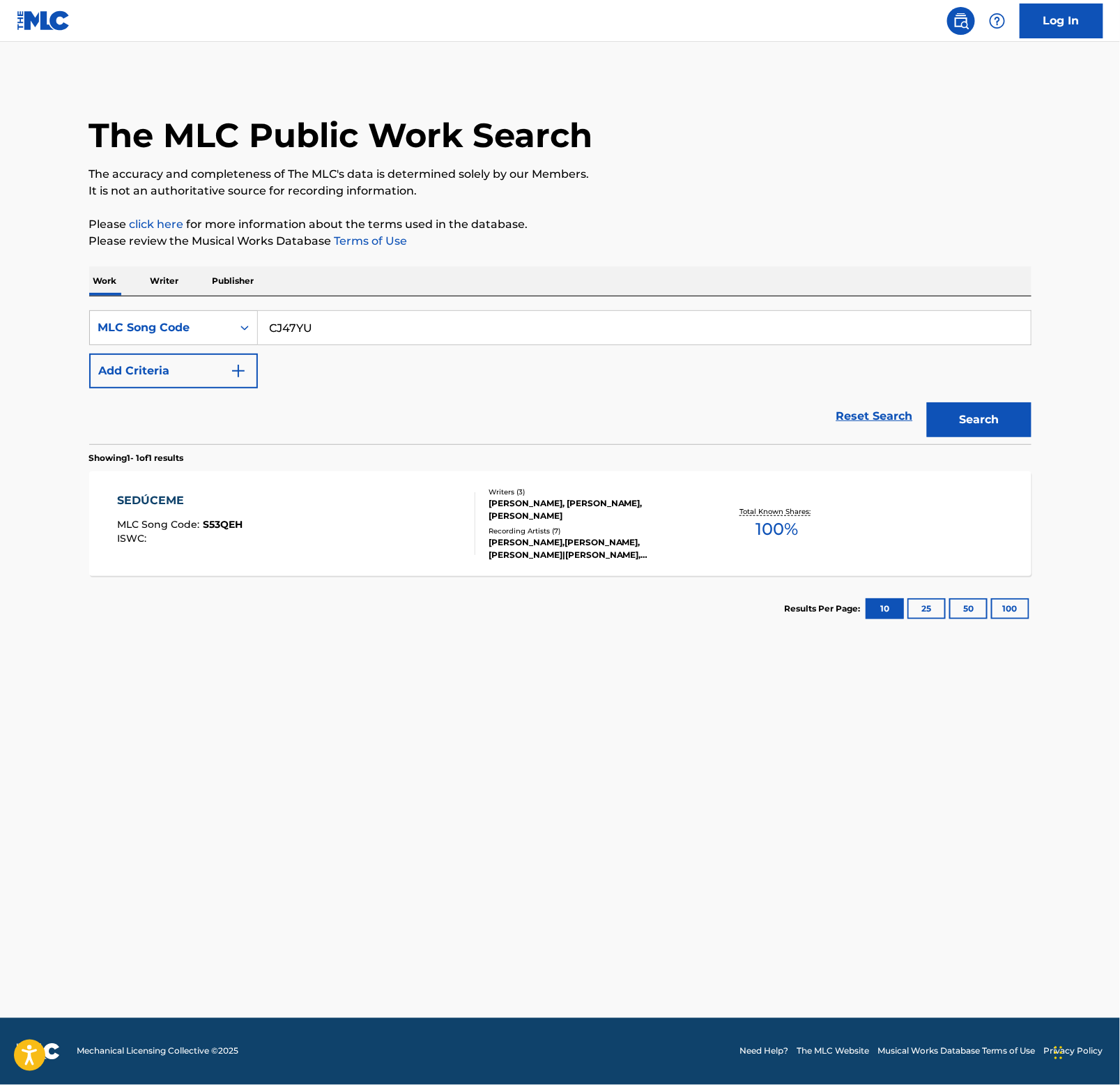
click at [985, 424] on button "Search" at bounding box center [979, 419] width 105 height 35
click at [133, 493] on div "CAÑA" at bounding box center [179, 500] width 125 height 17
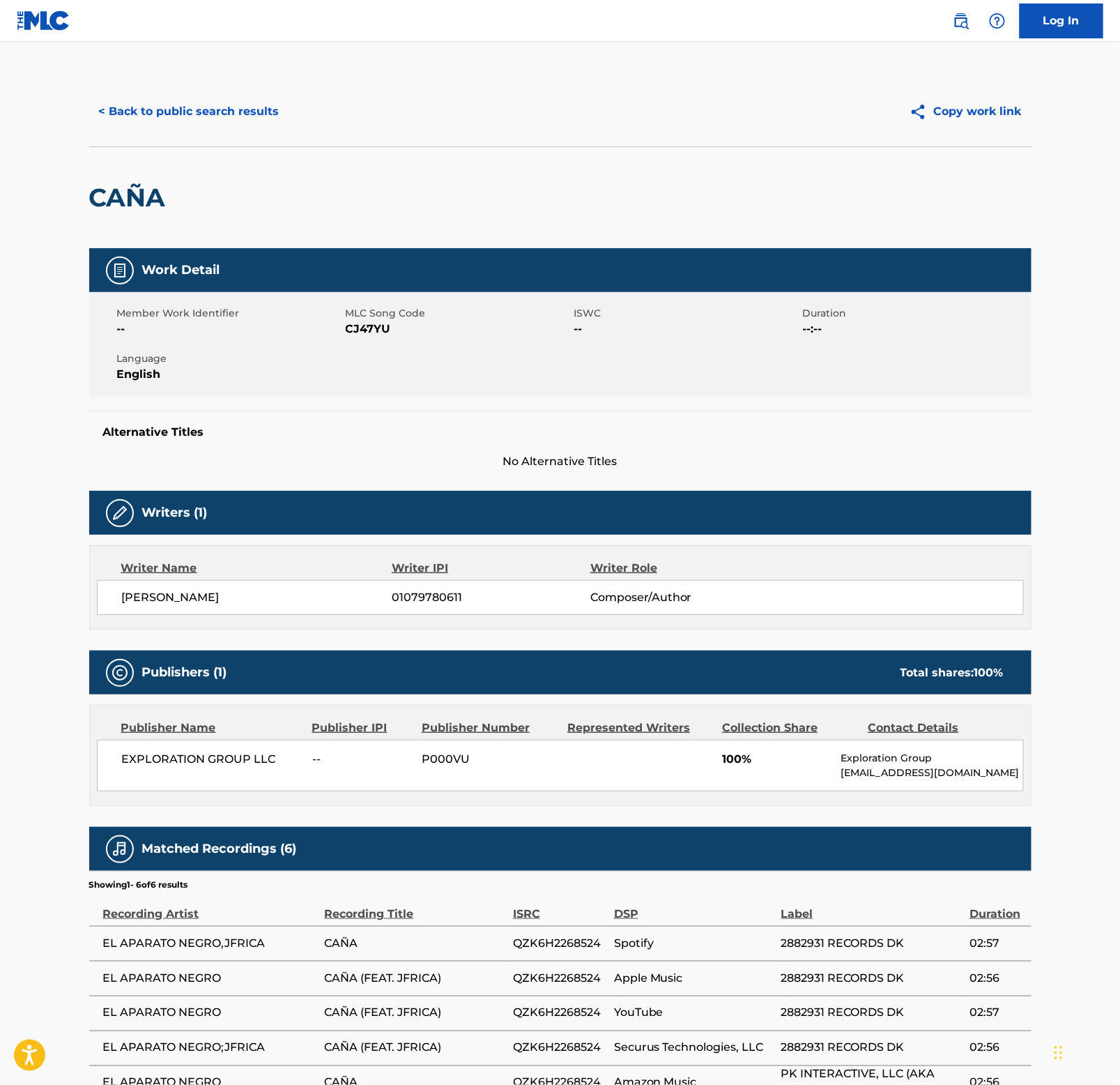
click at [138, 197] on h2 "CAÑA" at bounding box center [131, 197] width 84 height 31
click at [136, 199] on h2 "CAÑA" at bounding box center [131, 197] width 84 height 31
click at [204, 105] on button "< Back to public search results" at bounding box center [189, 111] width 200 height 35
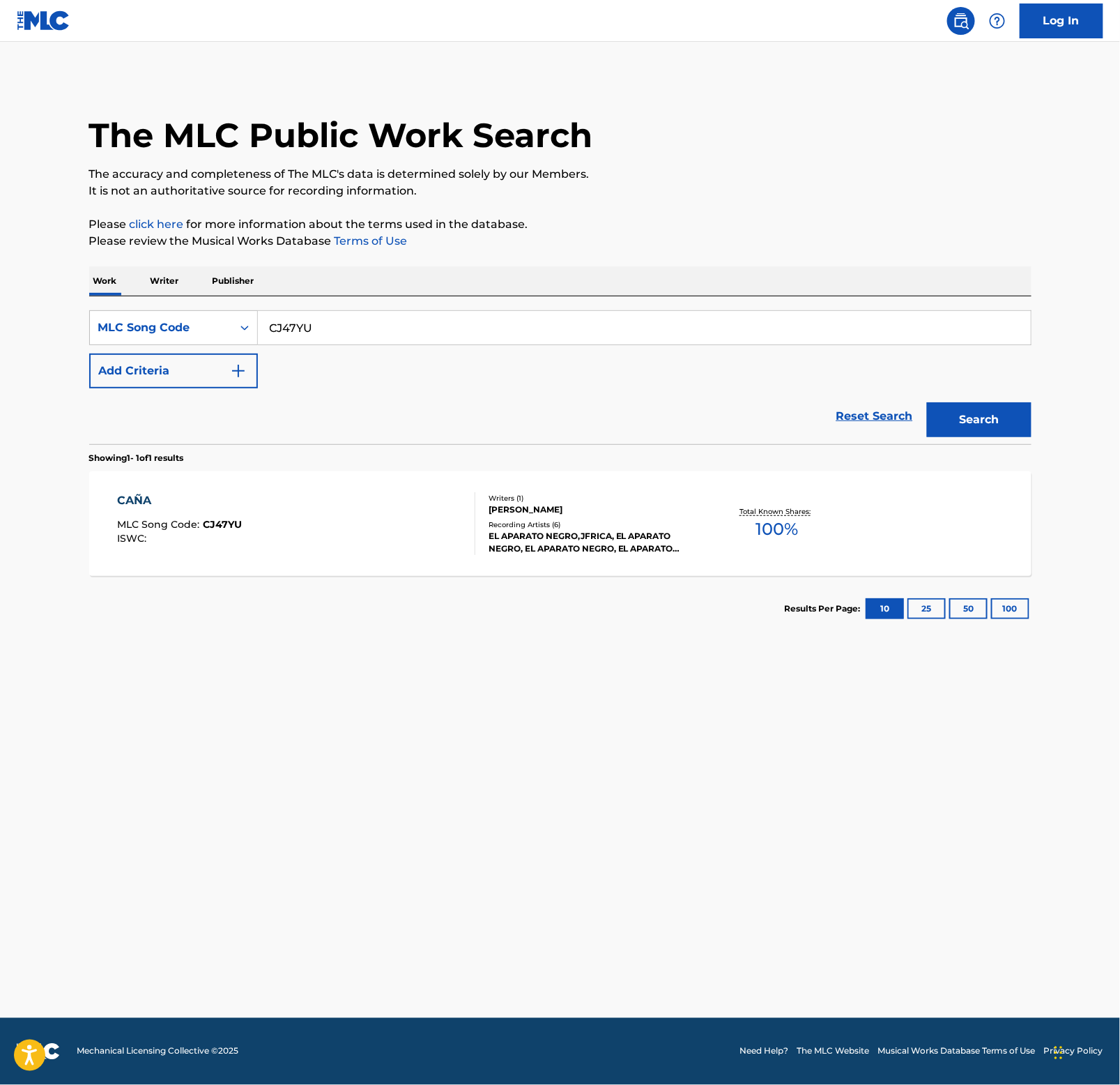
click at [449, 338] on input "CJ47YU" at bounding box center [644, 328] width 773 height 33
paste input "MR5OGW"
type input "MR5OGW"
drag, startPoint x: 976, startPoint y: 420, endPoint x: 983, endPoint y: 424, distance: 8.1
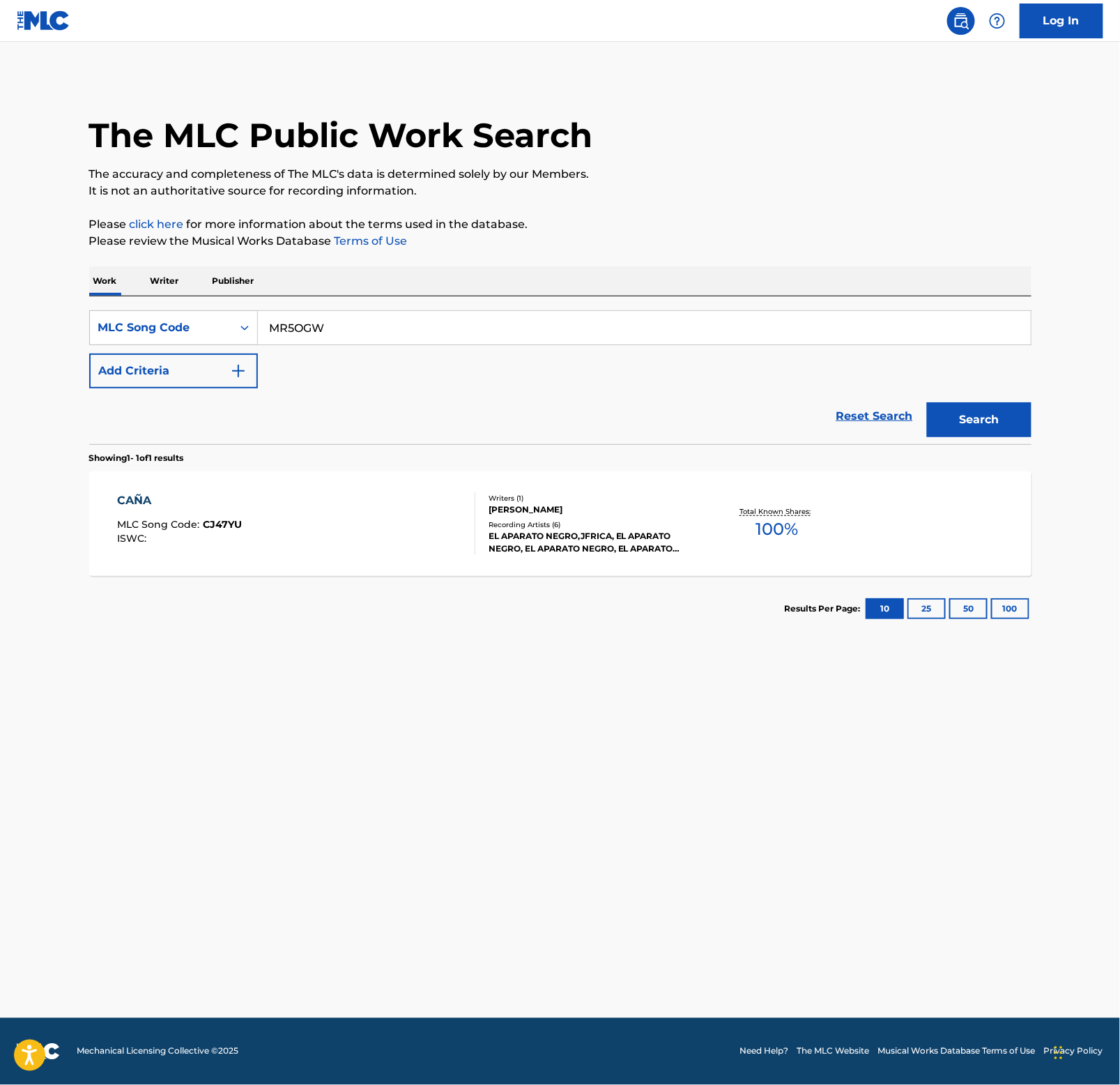
click at [978, 420] on button "Search" at bounding box center [979, 419] width 105 height 35
click at [137, 497] on div "MAÑA" at bounding box center [184, 500] width 134 height 17
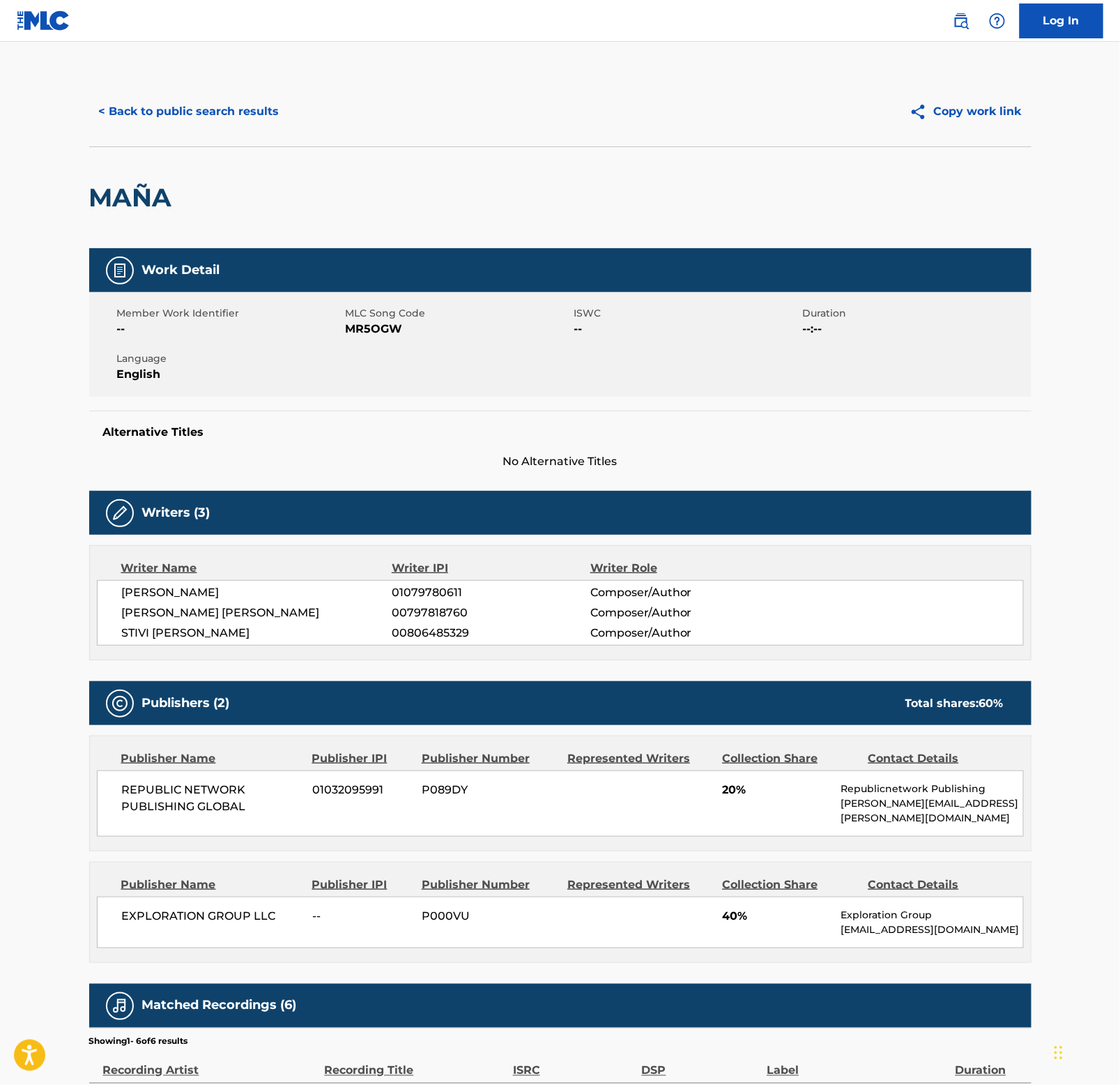
click at [120, 193] on h2 "MAÑA" at bounding box center [134, 197] width 90 height 31
click at [176, 101] on button "< Back to public search results" at bounding box center [189, 111] width 200 height 35
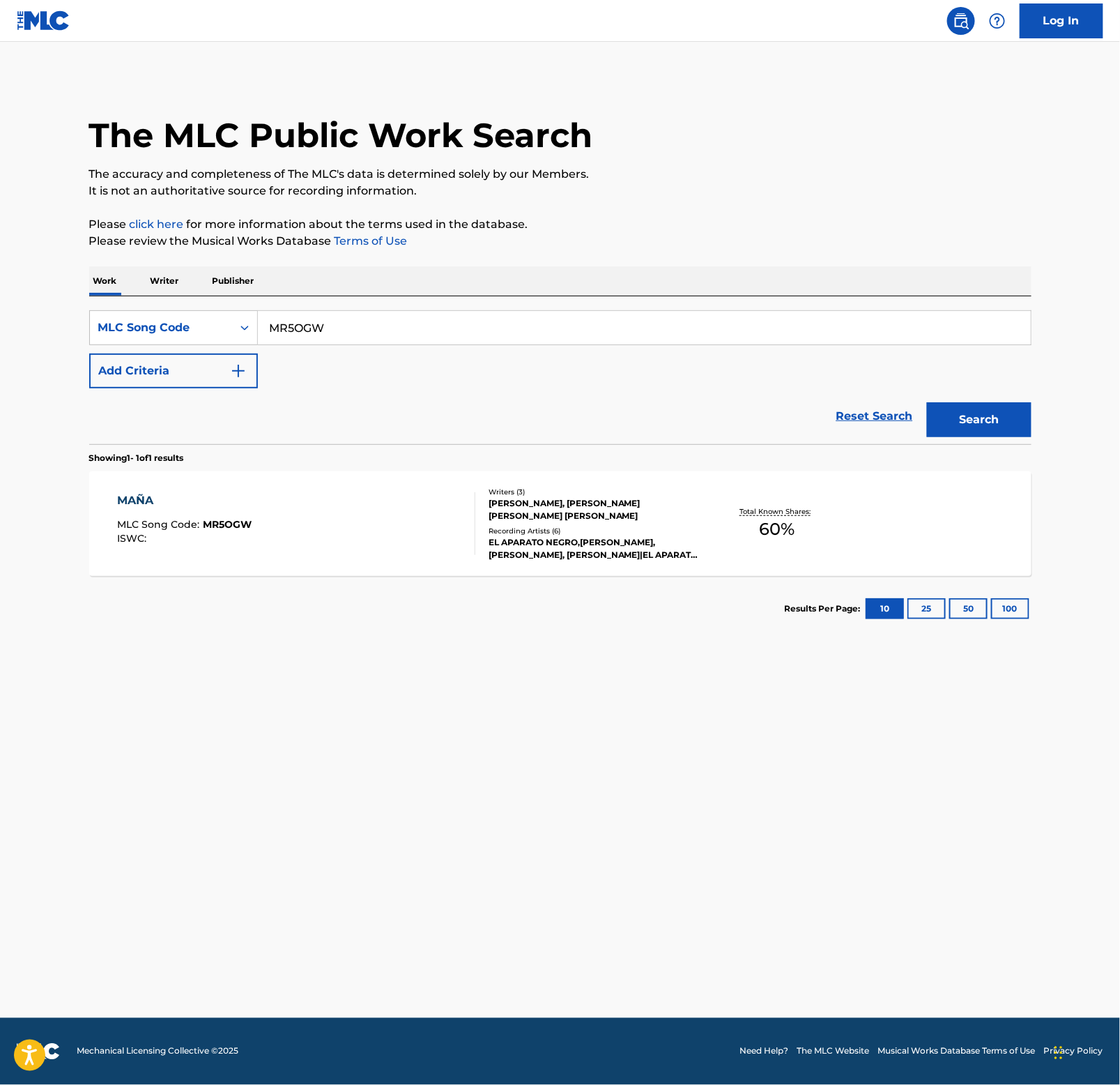
click at [368, 326] on input "MR5OGW" at bounding box center [644, 328] width 773 height 33
paste input "S48L1C"
type input "S48L1C"
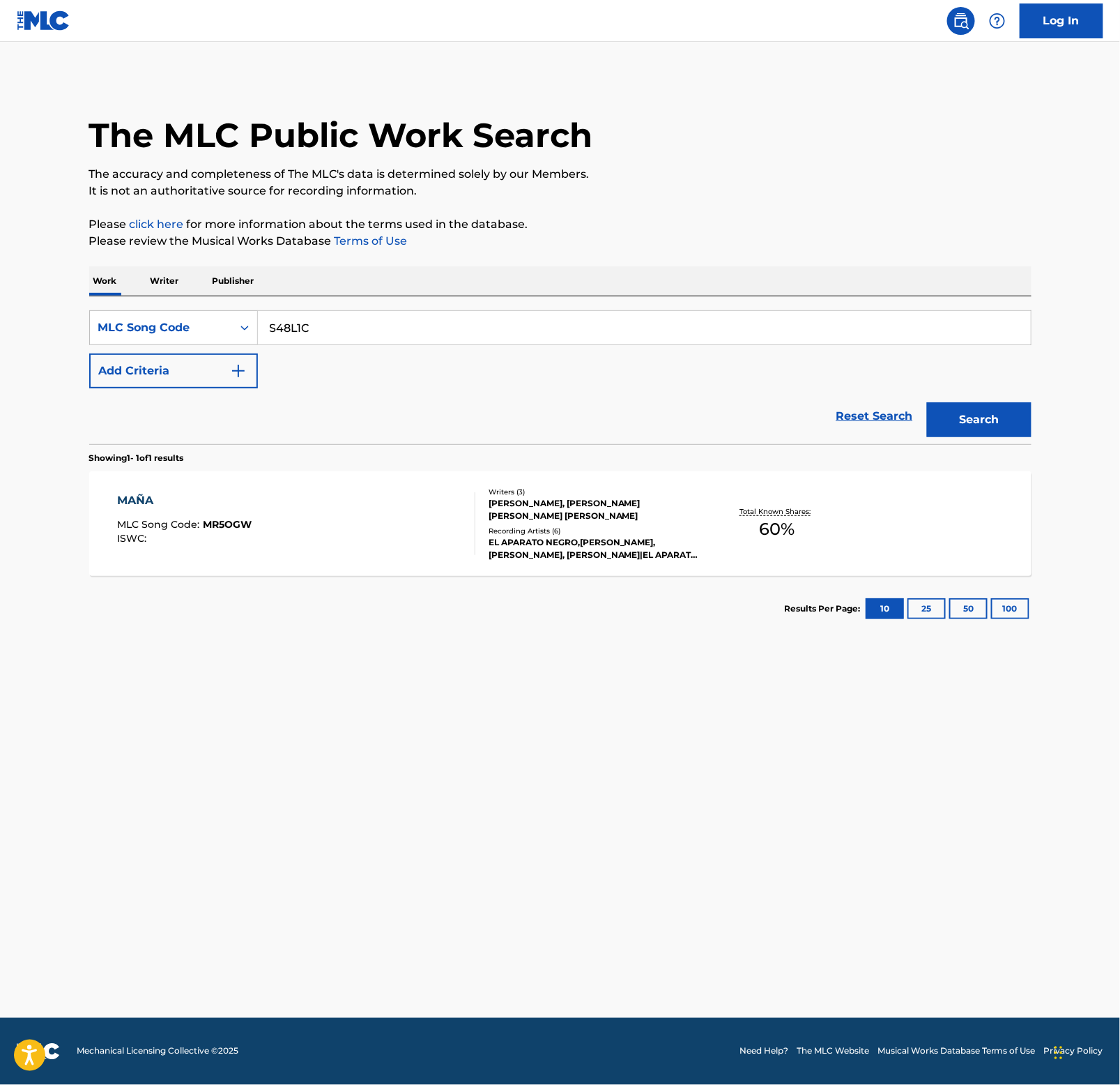
click at [981, 411] on button "Search" at bounding box center [979, 419] width 105 height 35
click at [234, 497] on div "SE TERMINÓ VIVIR CONTIGO" at bounding box center [204, 500] width 175 height 17
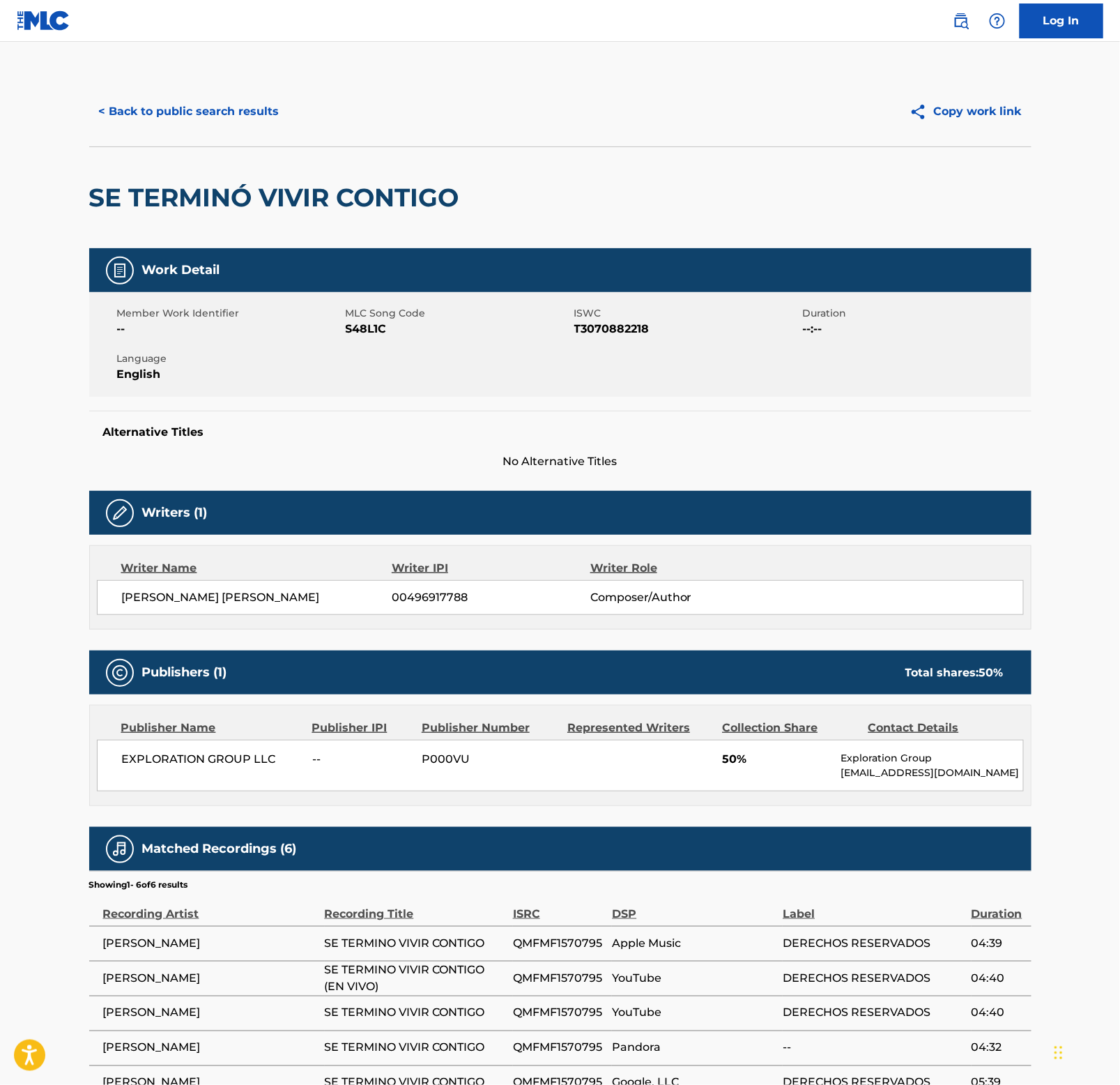
click at [190, 191] on h2 "SE TERMINÓ VIVIR CONTIGO" at bounding box center [278, 197] width 377 height 31
click at [196, 97] on button "< Back to public search results" at bounding box center [189, 111] width 200 height 35
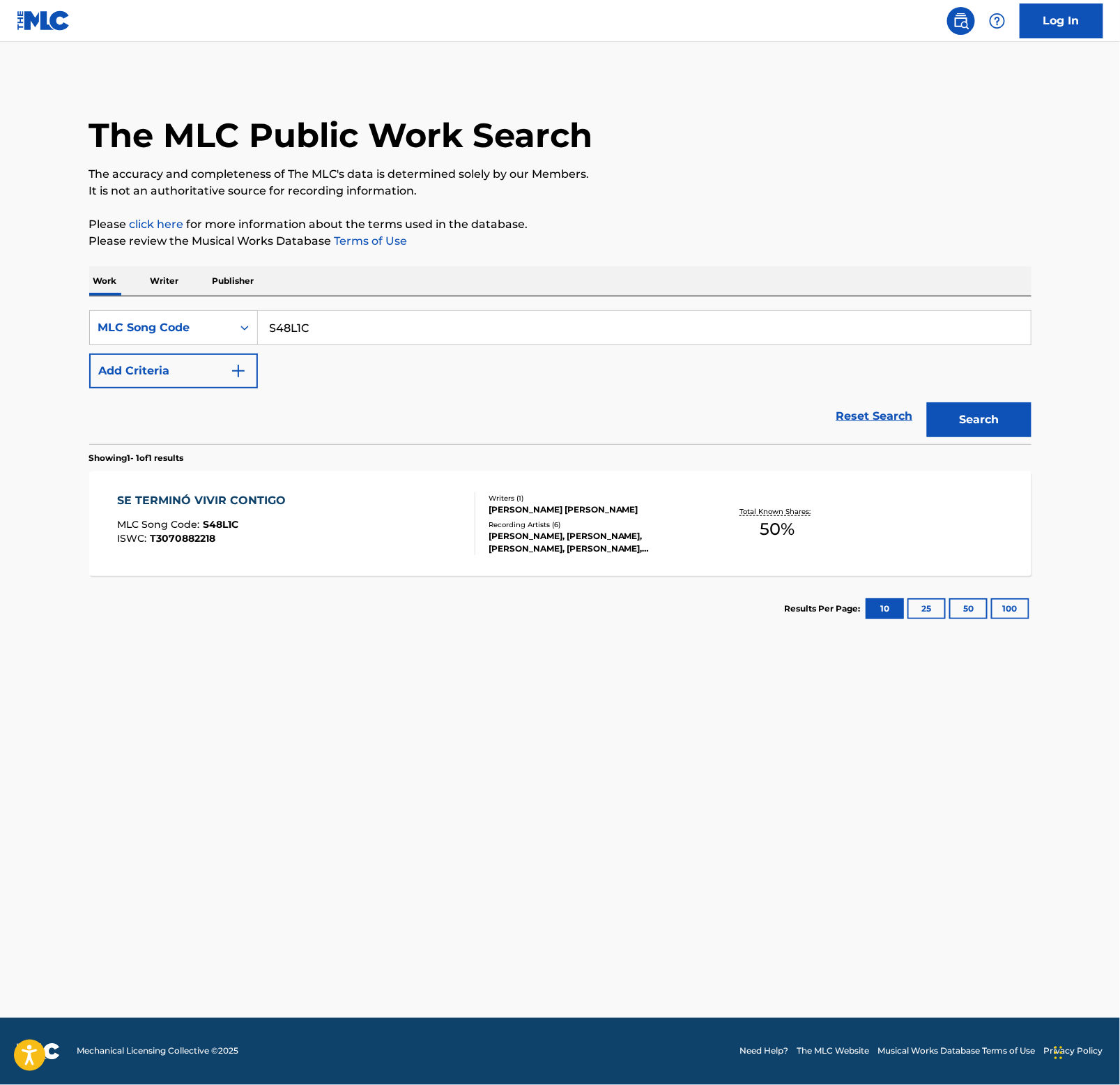
click at [407, 323] on input "S48L1C" at bounding box center [644, 328] width 773 height 33
click at [410, 323] on input "S48L1C" at bounding box center [644, 328] width 773 height 33
paste input "AW331A"
type input "AW331A"
click at [996, 409] on button "Search" at bounding box center [979, 419] width 105 height 35
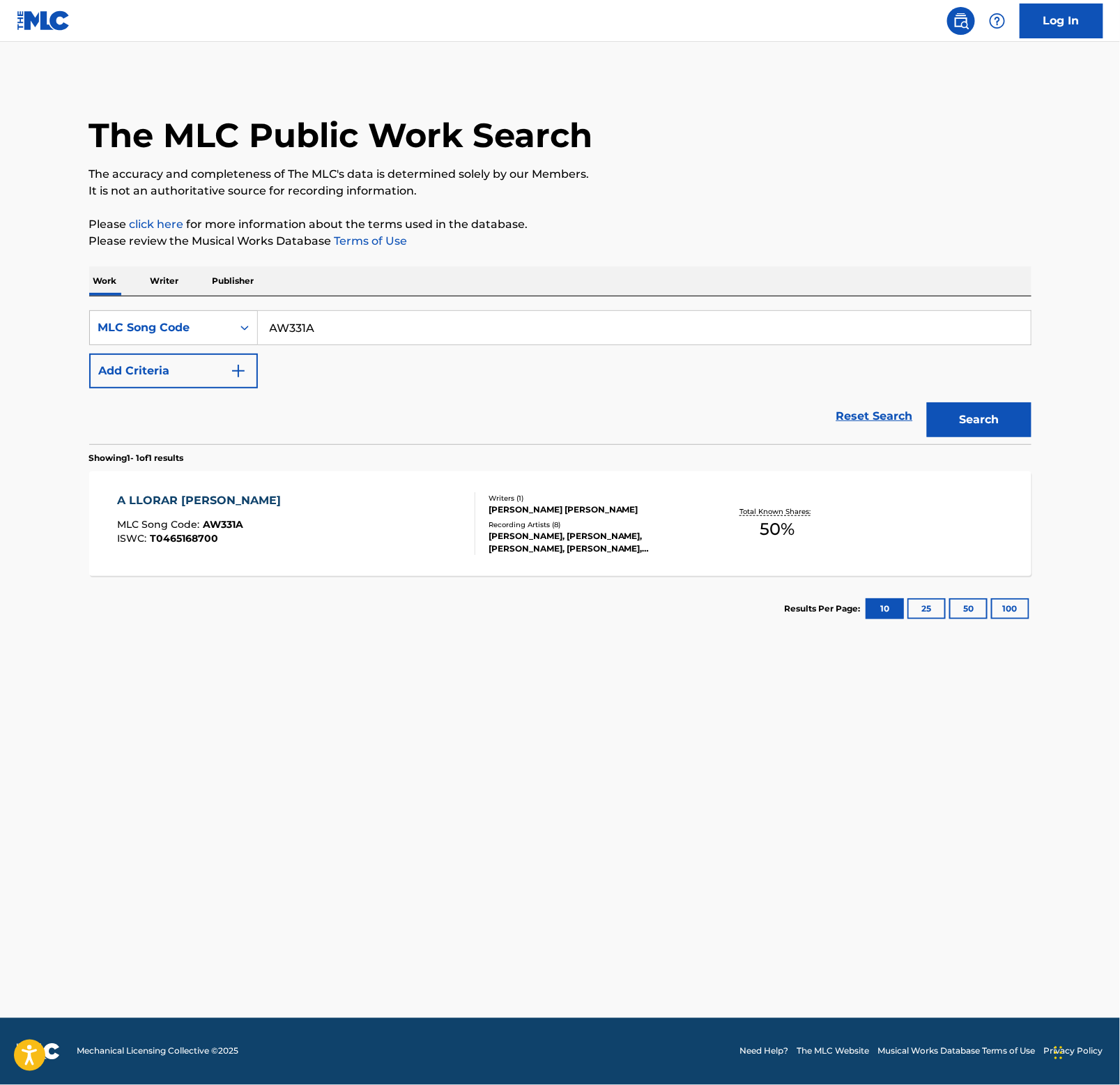
click at [208, 500] on div "A LLORAR [PERSON_NAME]" at bounding box center [202, 500] width 171 height 17
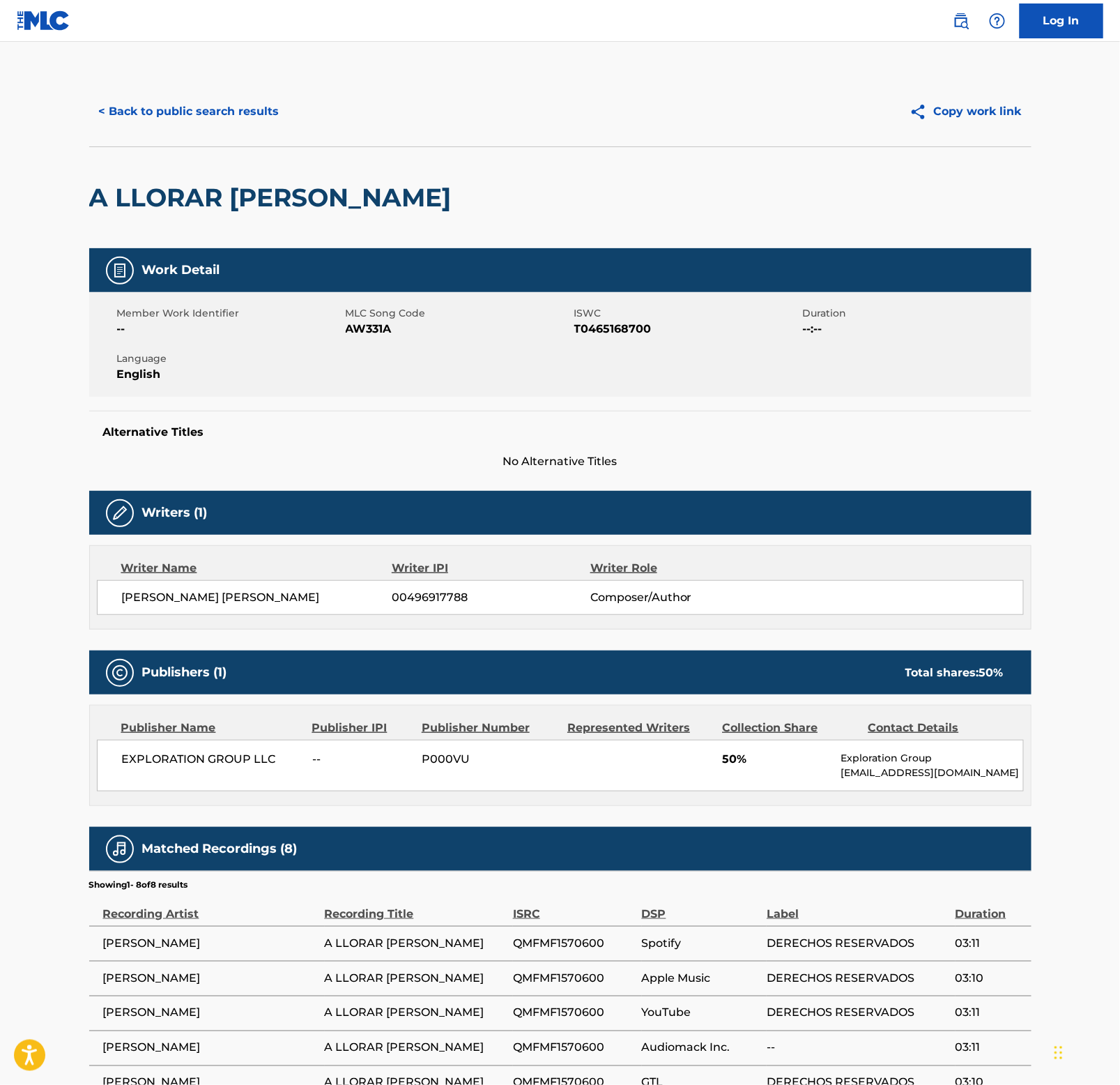
click at [204, 195] on h2 "A LLORAR [PERSON_NAME]" at bounding box center [274, 197] width 369 height 31
click at [235, 105] on button "< Back to public search results" at bounding box center [189, 111] width 200 height 35
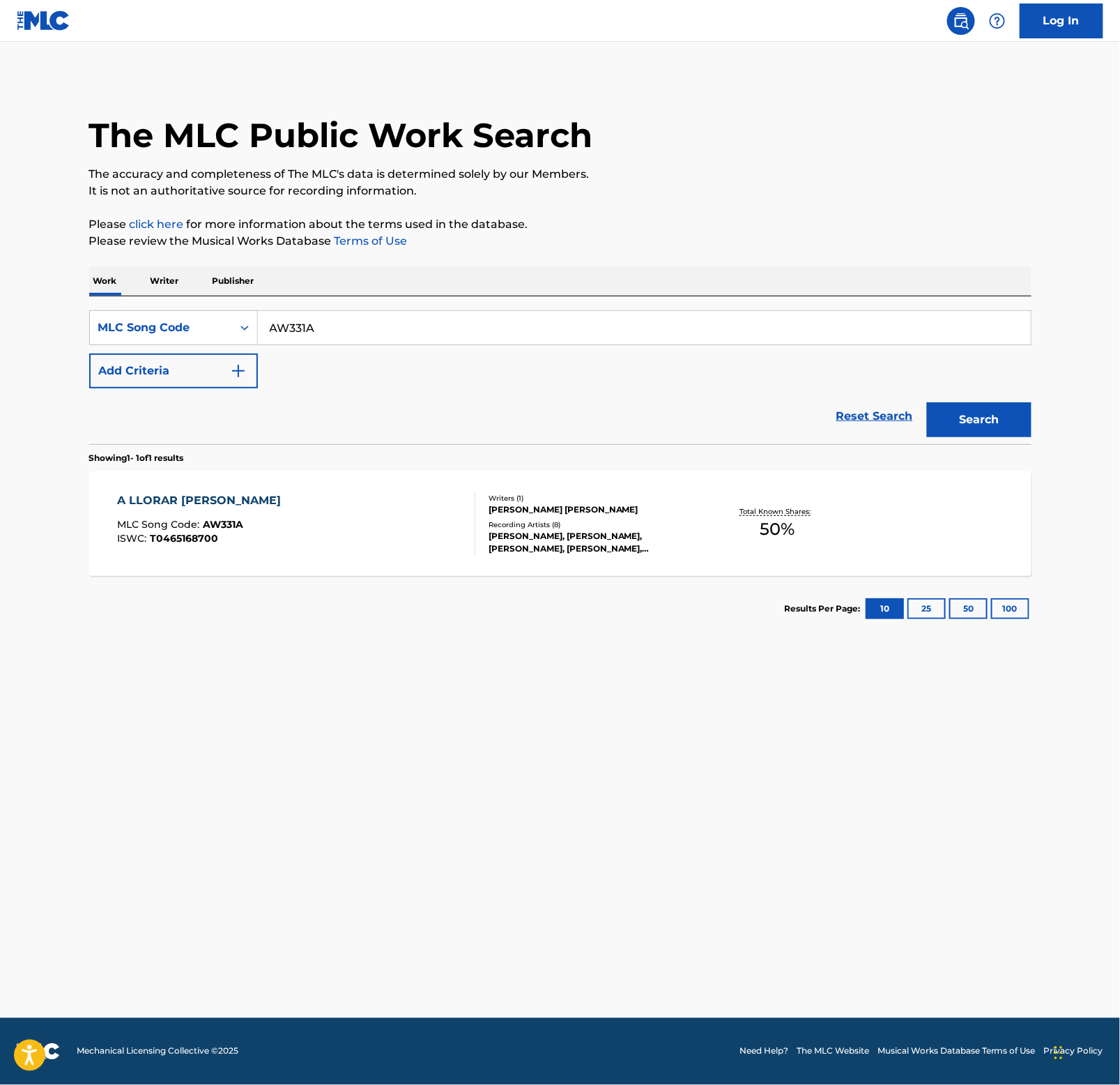
click at [486, 328] on input "AW331A" at bounding box center [644, 328] width 773 height 33
paste input "CI7839"
type input "CI7839"
click at [960, 419] on button "Search" at bounding box center [979, 419] width 105 height 35
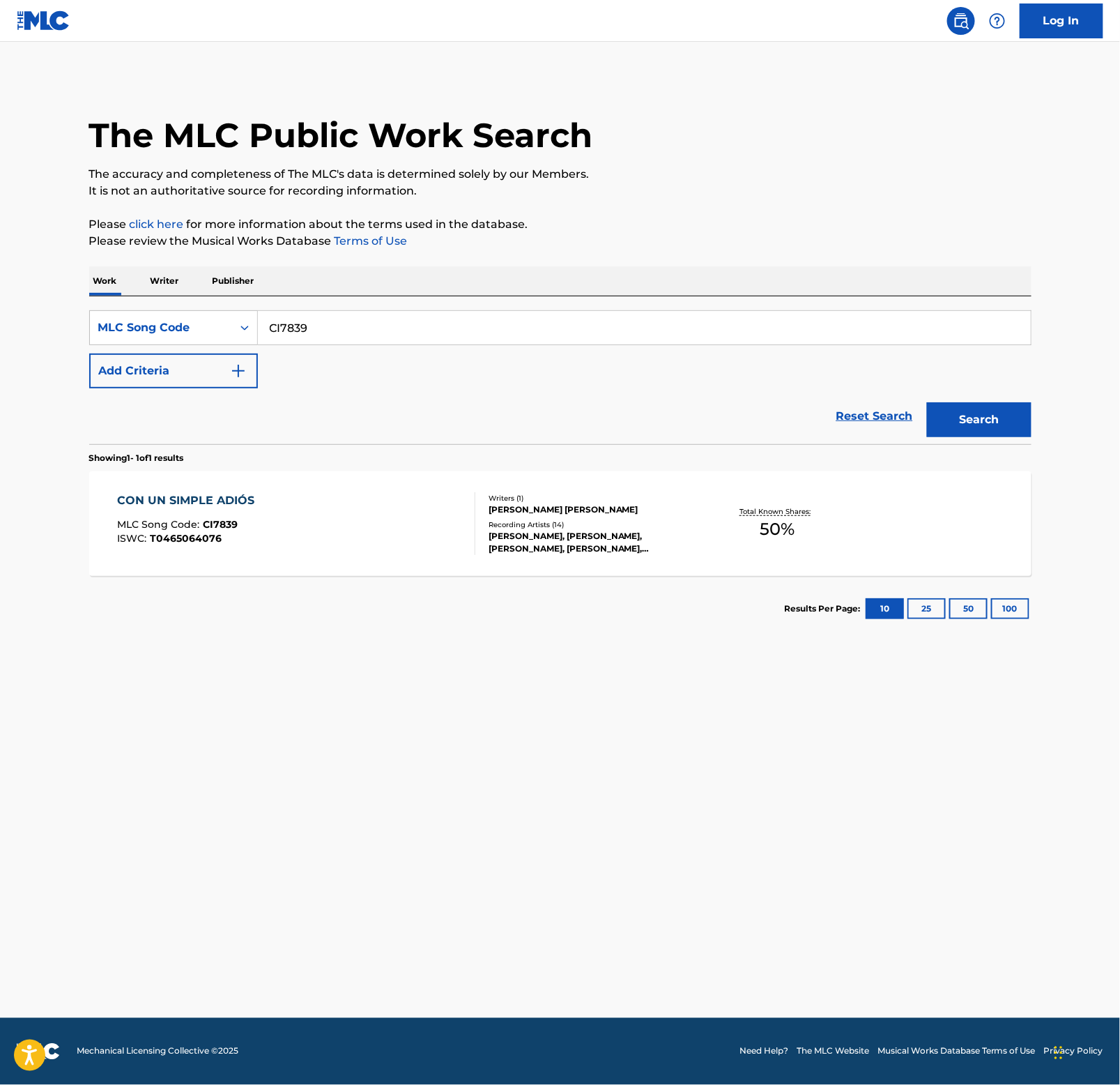
click at [211, 507] on div "CON UN SIMPLE ADIÓS" at bounding box center [189, 500] width 144 height 17
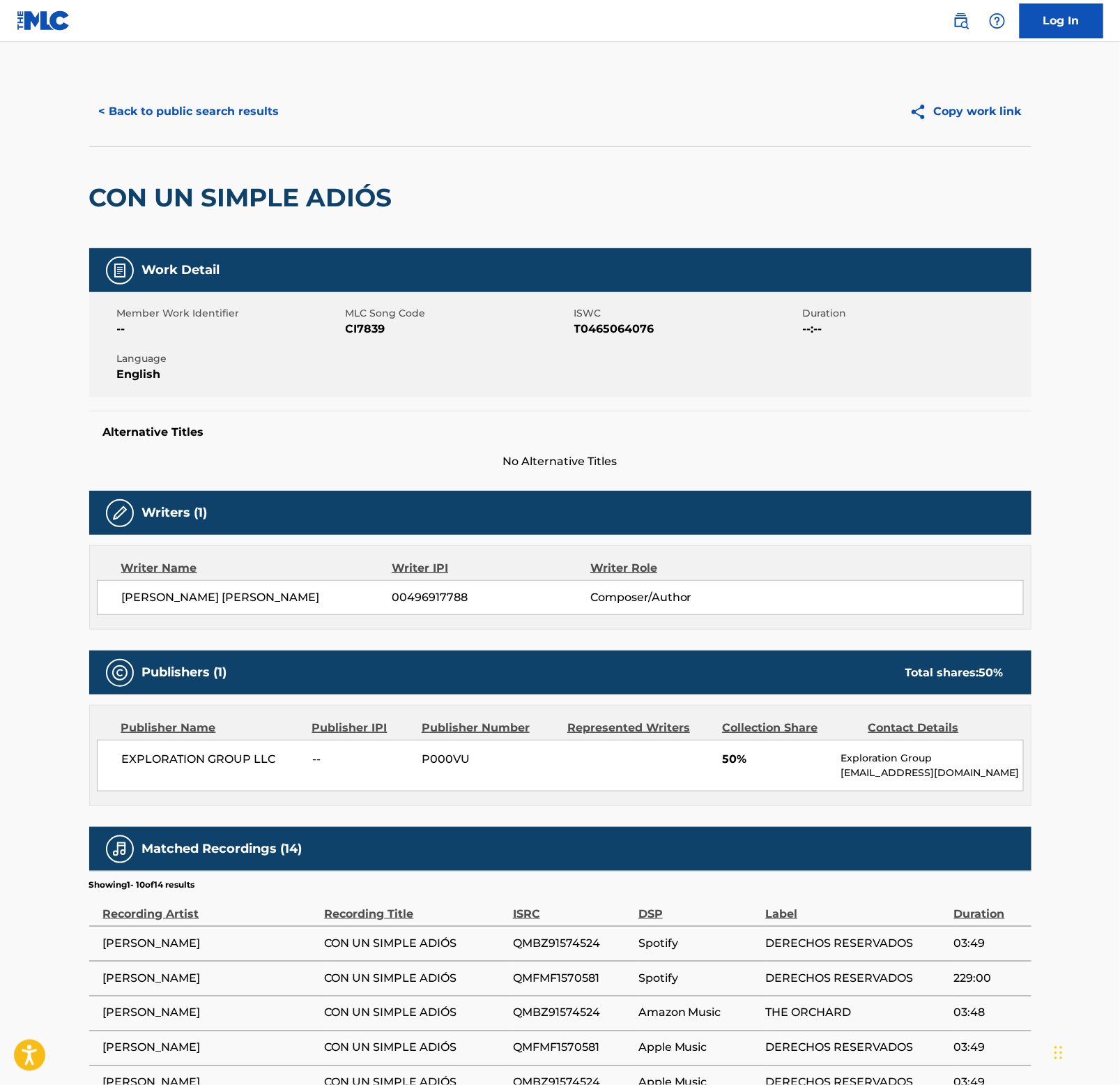
click at [219, 180] on div "CON UN SIMPLE ADIÓS" at bounding box center [245, 198] width 310 height 101
click at [224, 113] on button "< Back to public search results" at bounding box center [189, 111] width 200 height 35
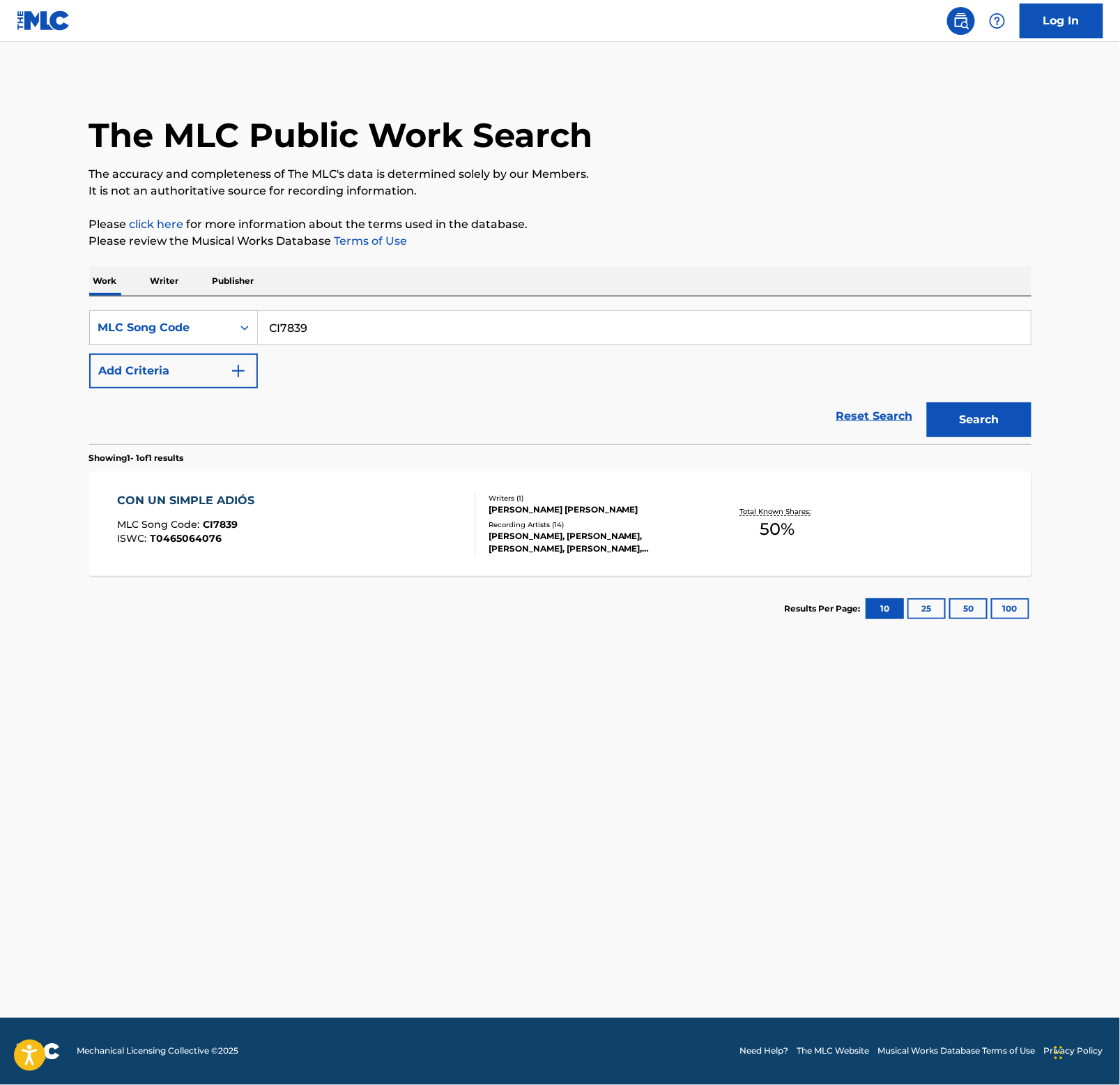
click at [407, 317] on input "CI7839" at bounding box center [644, 328] width 773 height 33
paste input "QL2ACL"
type input "QL2ACL"
click at [976, 411] on button "Search" at bounding box center [979, 419] width 105 height 35
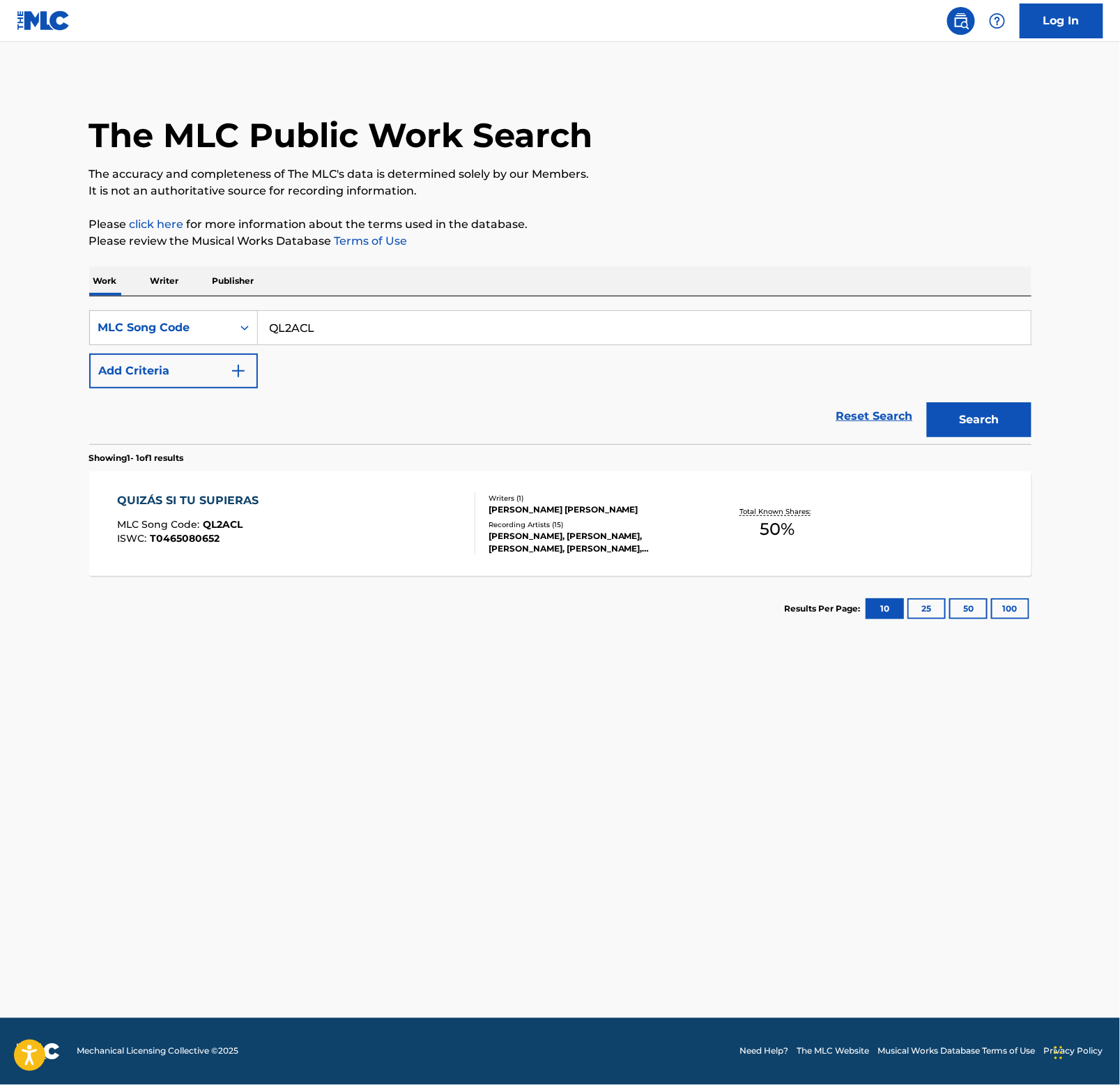
click at [187, 500] on div "QUIZÁS SI TU SUPIERAS" at bounding box center [191, 500] width 149 height 17
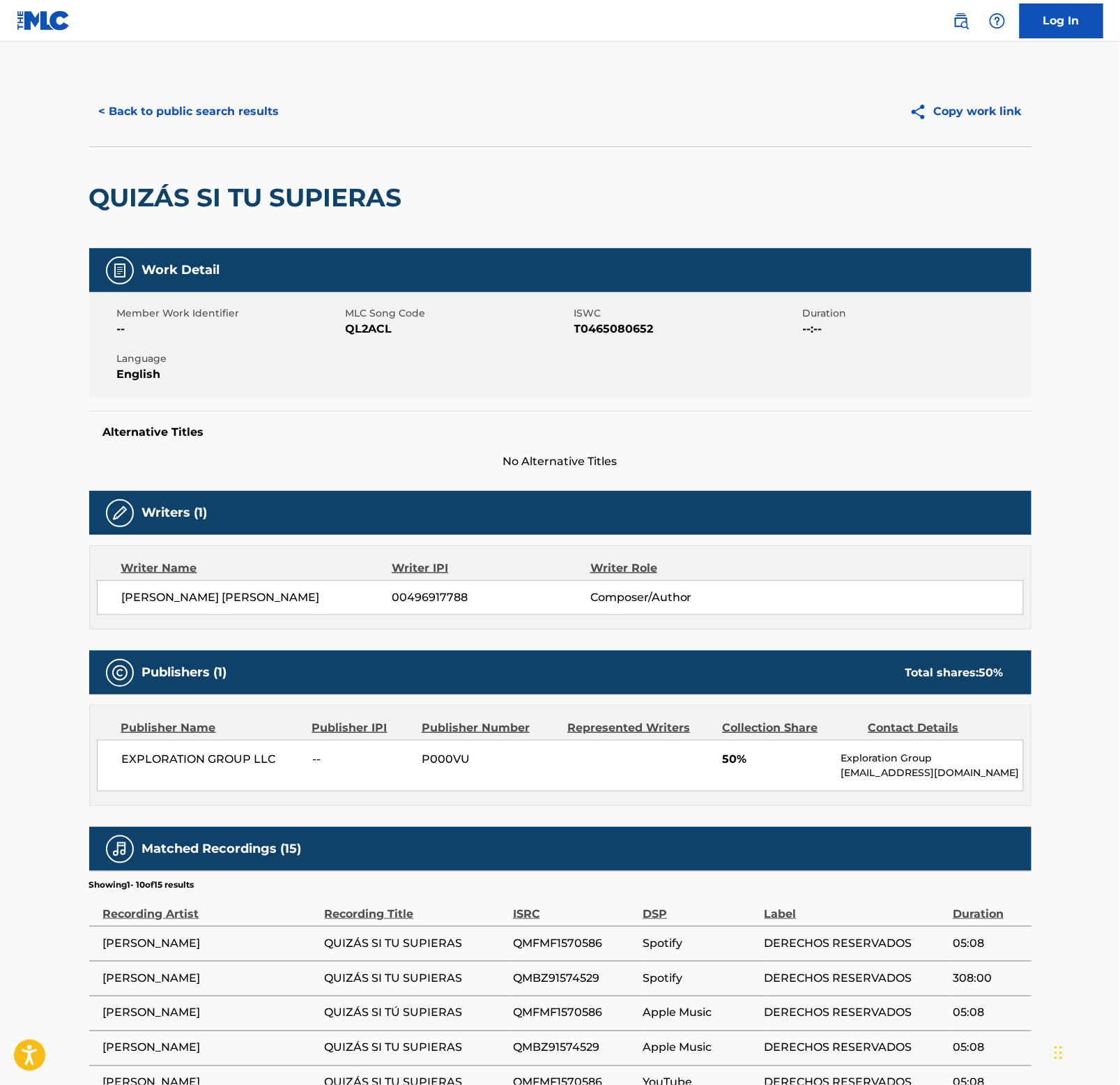
click at [155, 199] on h2 "QUIZÁS SI TU SUPIERAS" at bounding box center [249, 197] width 320 height 31
click at [236, 103] on button "< Back to public search results" at bounding box center [189, 111] width 200 height 35
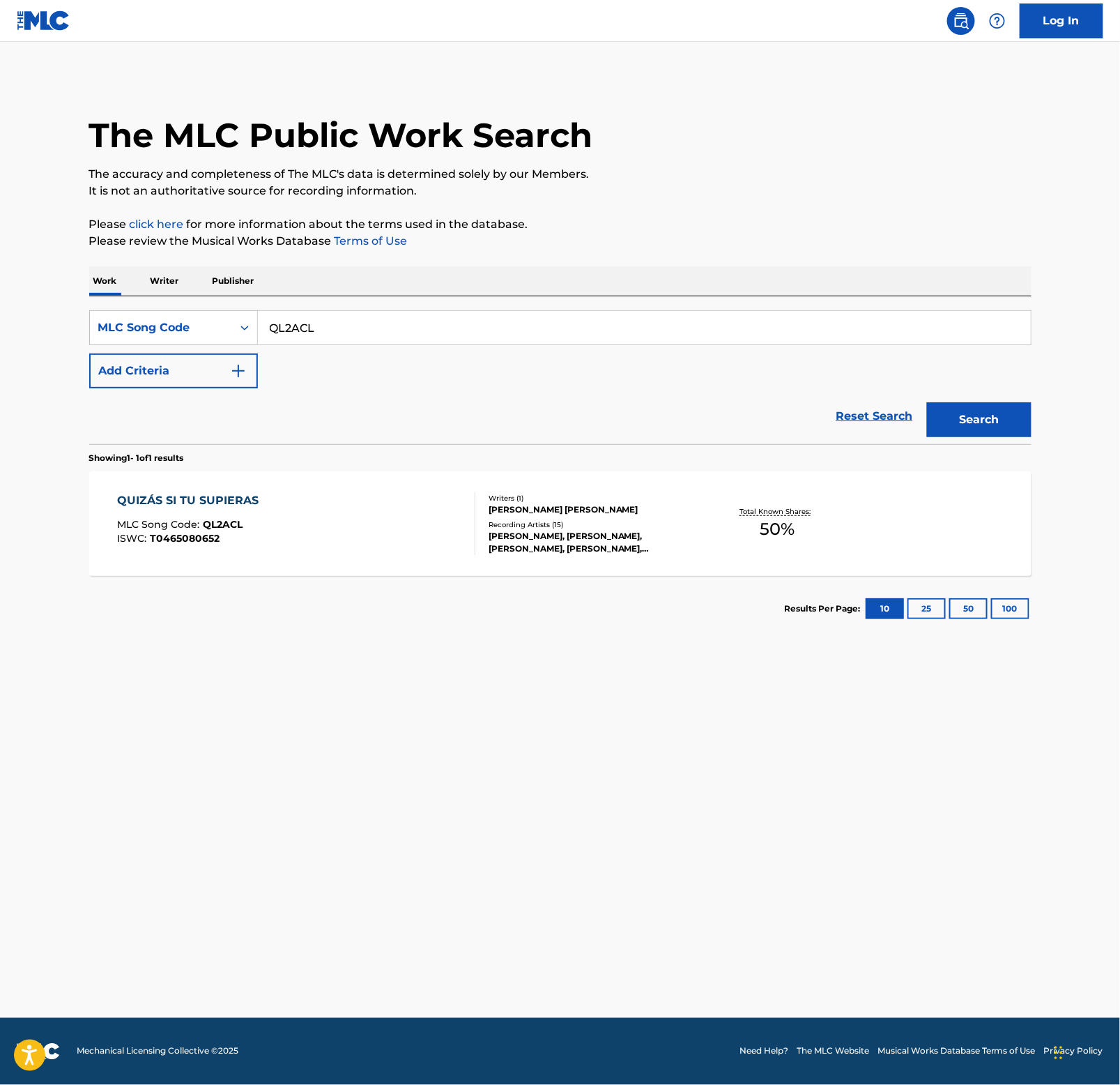
click at [520, 308] on div "SearchWithCriteria3d6e6aec-ae9f-4ad8-abe9-9a417f96aa7a MLC Song Code QL2ACL Add…" at bounding box center [561, 370] width 942 height 148
click at [531, 330] on input "QL2ACL" at bounding box center [644, 328] width 773 height 33
paste input "AW60YB"
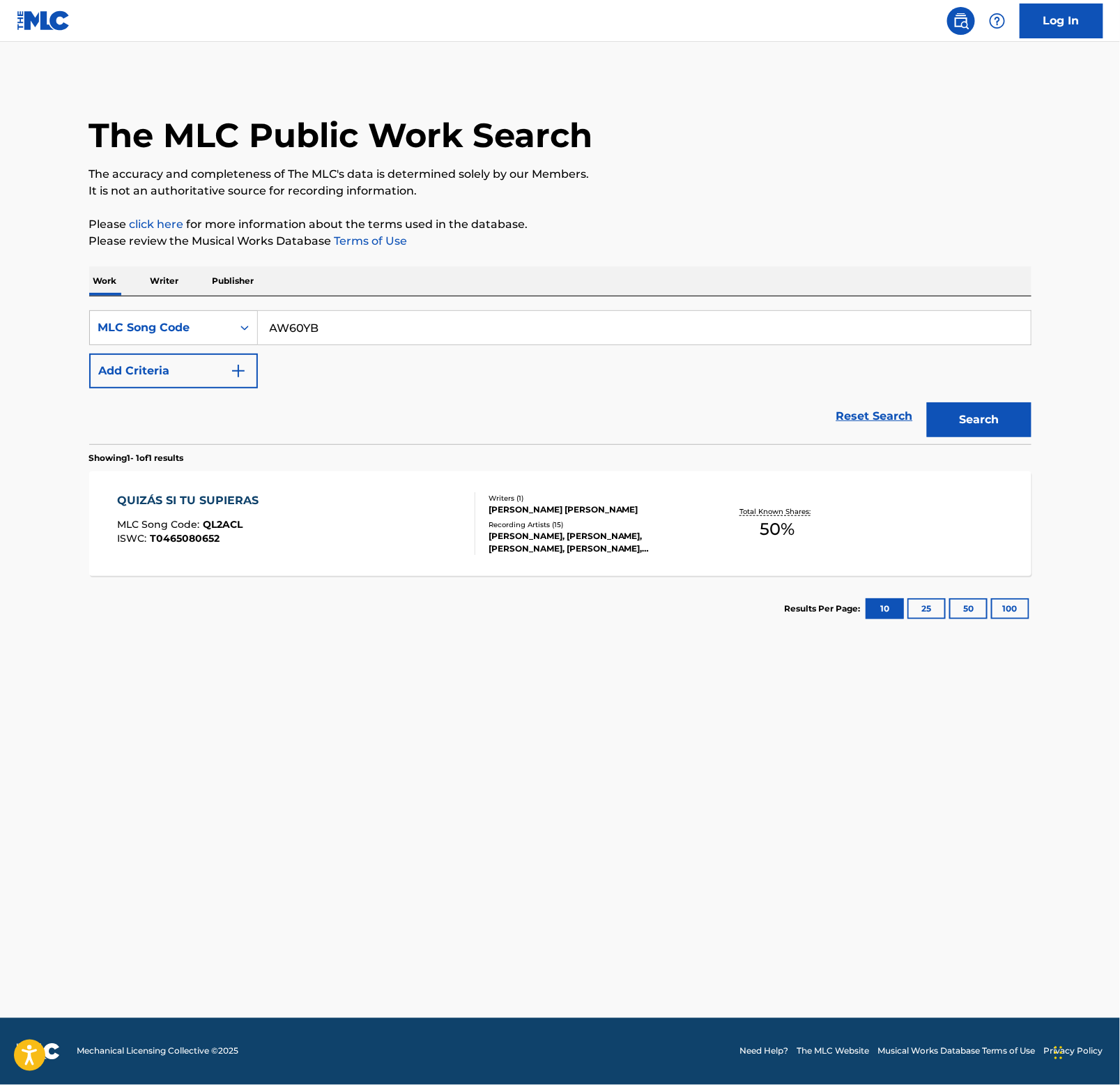
type input "AW60YB"
click at [951, 409] on button "Search" at bounding box center [979, 419] width 105 height 35
click at [160, 500] on div "ALÉJATE" at bounding box center [182, 500] width 131 height 17
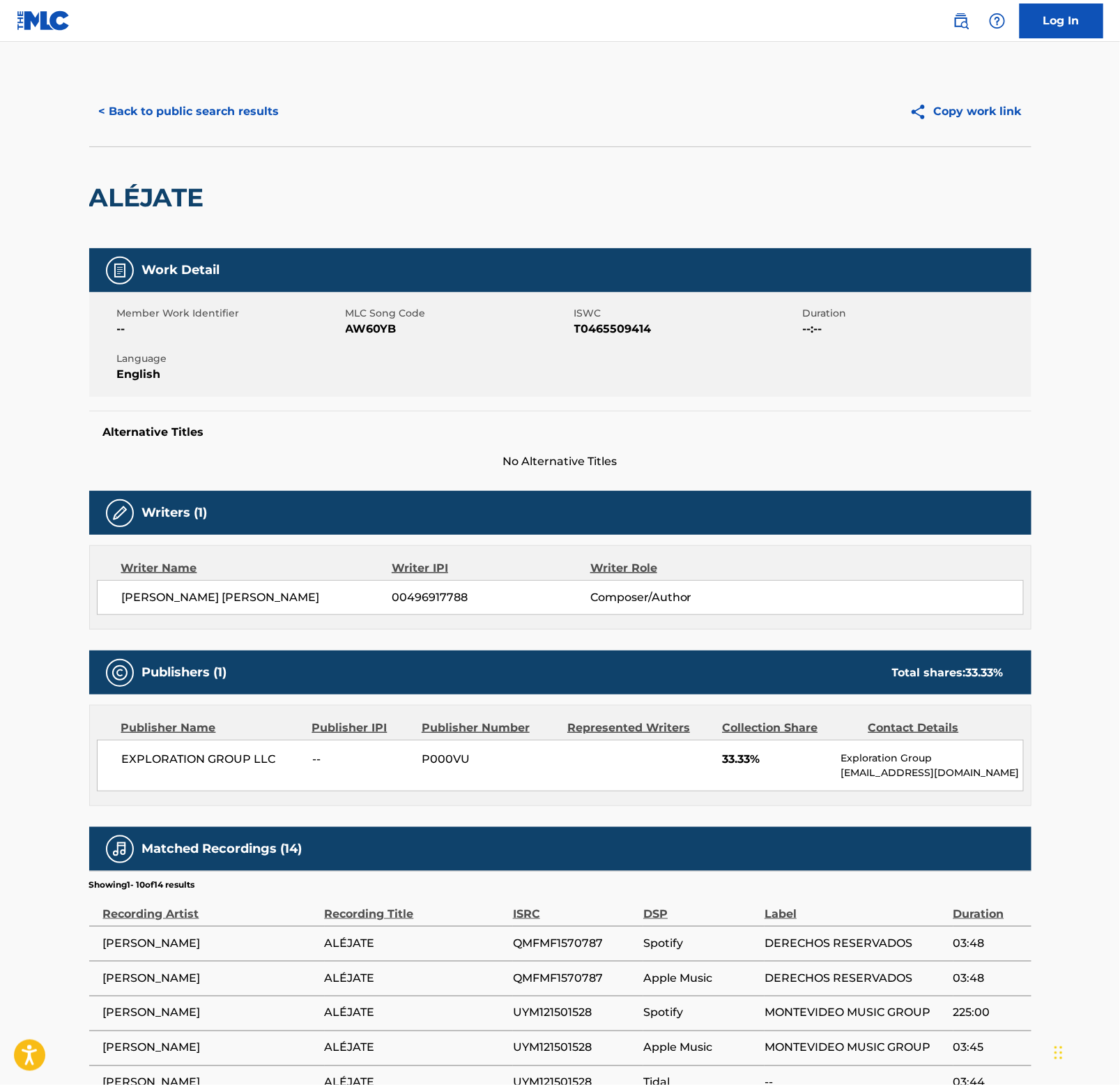
click at [110, 201] on h2 "ALÉJATE" at bounding box center [150, 197] width 122 height 31
click at [245, 116] on button "< Back to public search results" at bounding box center [189, 111] width 200 height 35
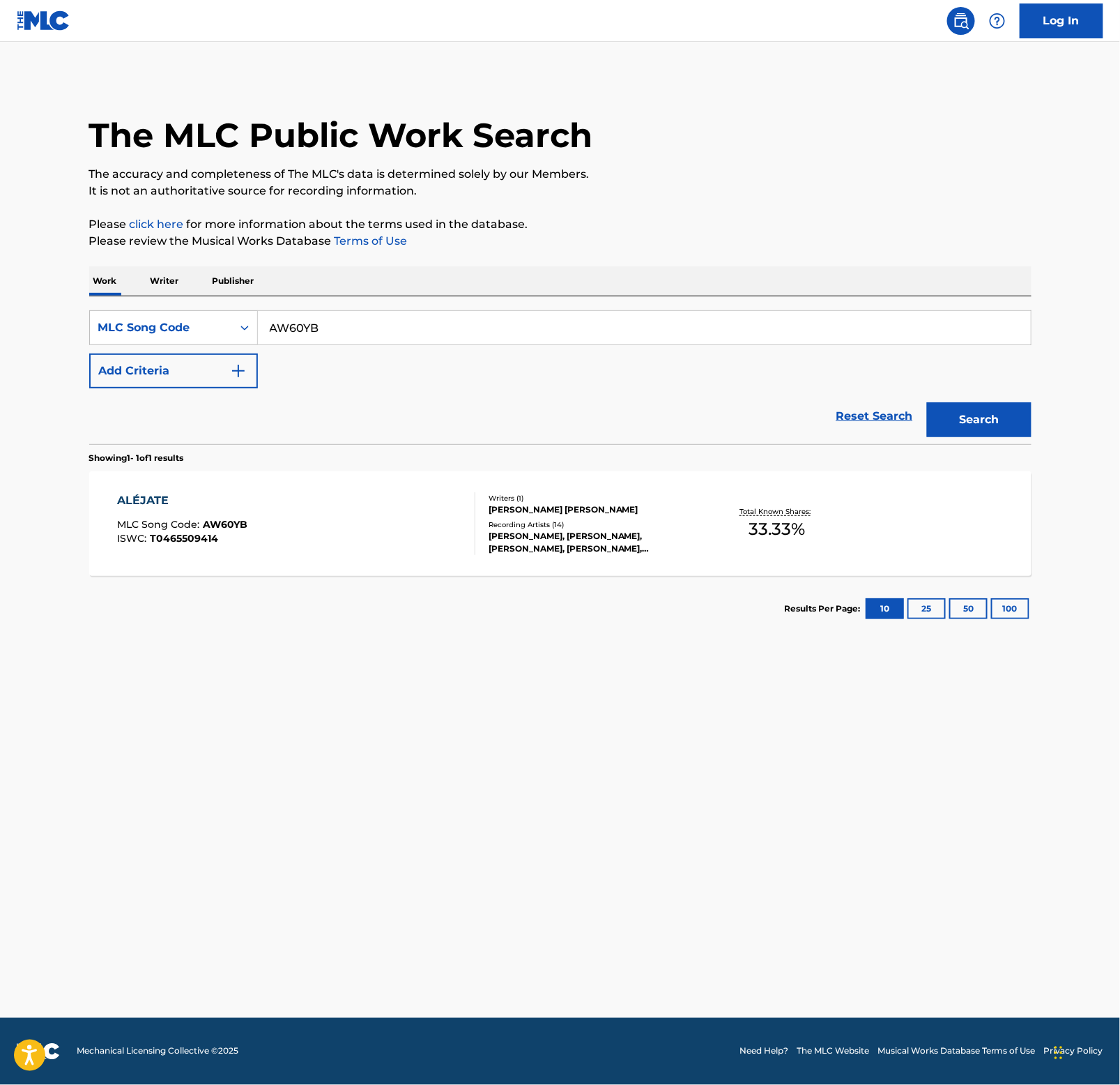
click at [401, 342] on input "AW60YB" at bounding box center [644, 328] width 773 height 33
paste input "W38PV9"
type input "W38PV9"
click at [939, 420] on button "Search" at bounding box center [979, 419] width 105 height 35
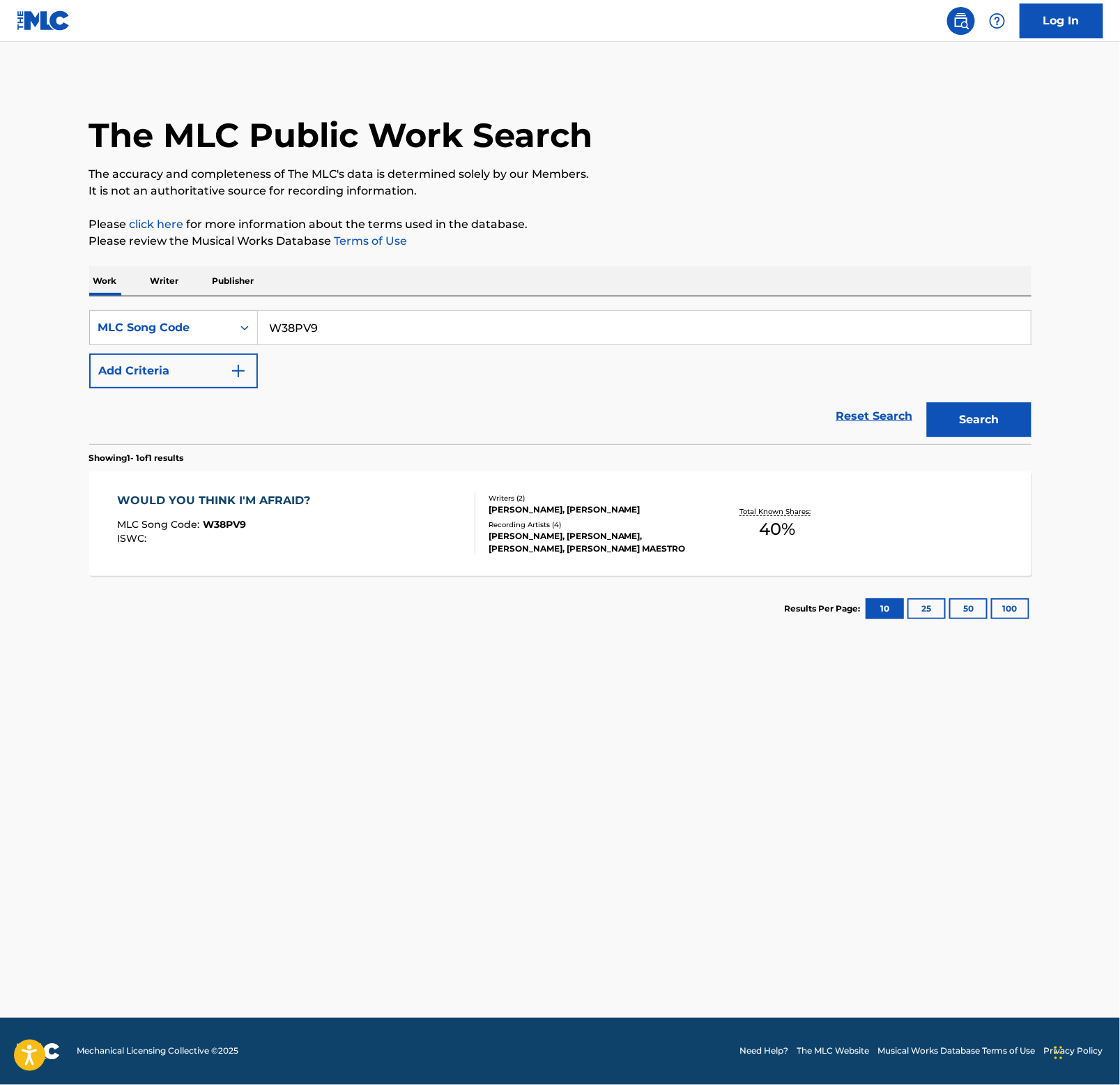
click at [260, 493] on div "WOULD YOU THINK I'M AFRAID?" at bounding box center [216, 500] width 200 height 17
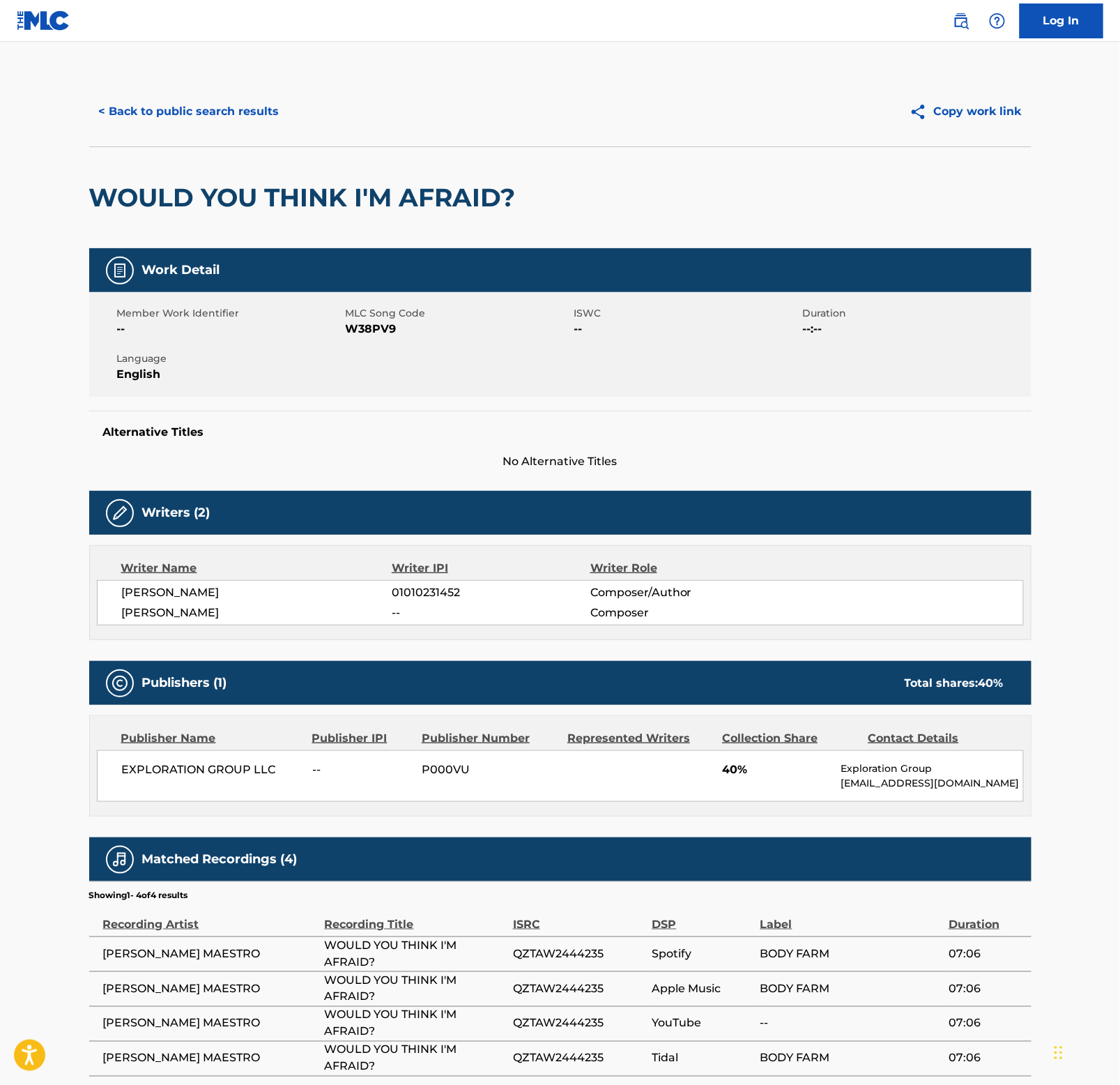
click at [196, 113] on button "< Back to public search results" at bounding box center [189, 111] width 200 height 35
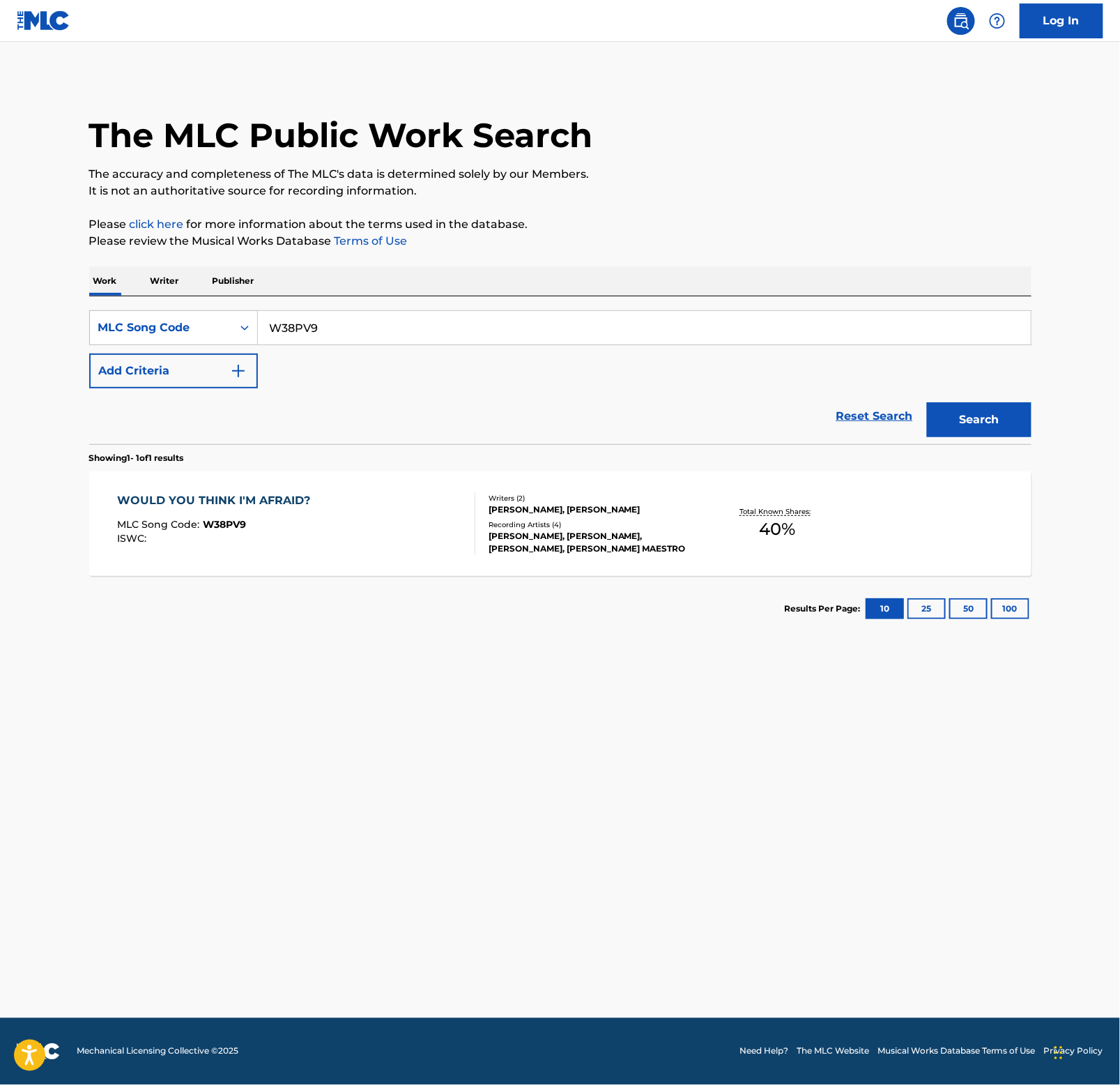
click at [445, 339] on input "W38PV9" at bounding box center [644, 328] width 773 height 33
paste input "MV5VDM"
type input "MV5VDM"
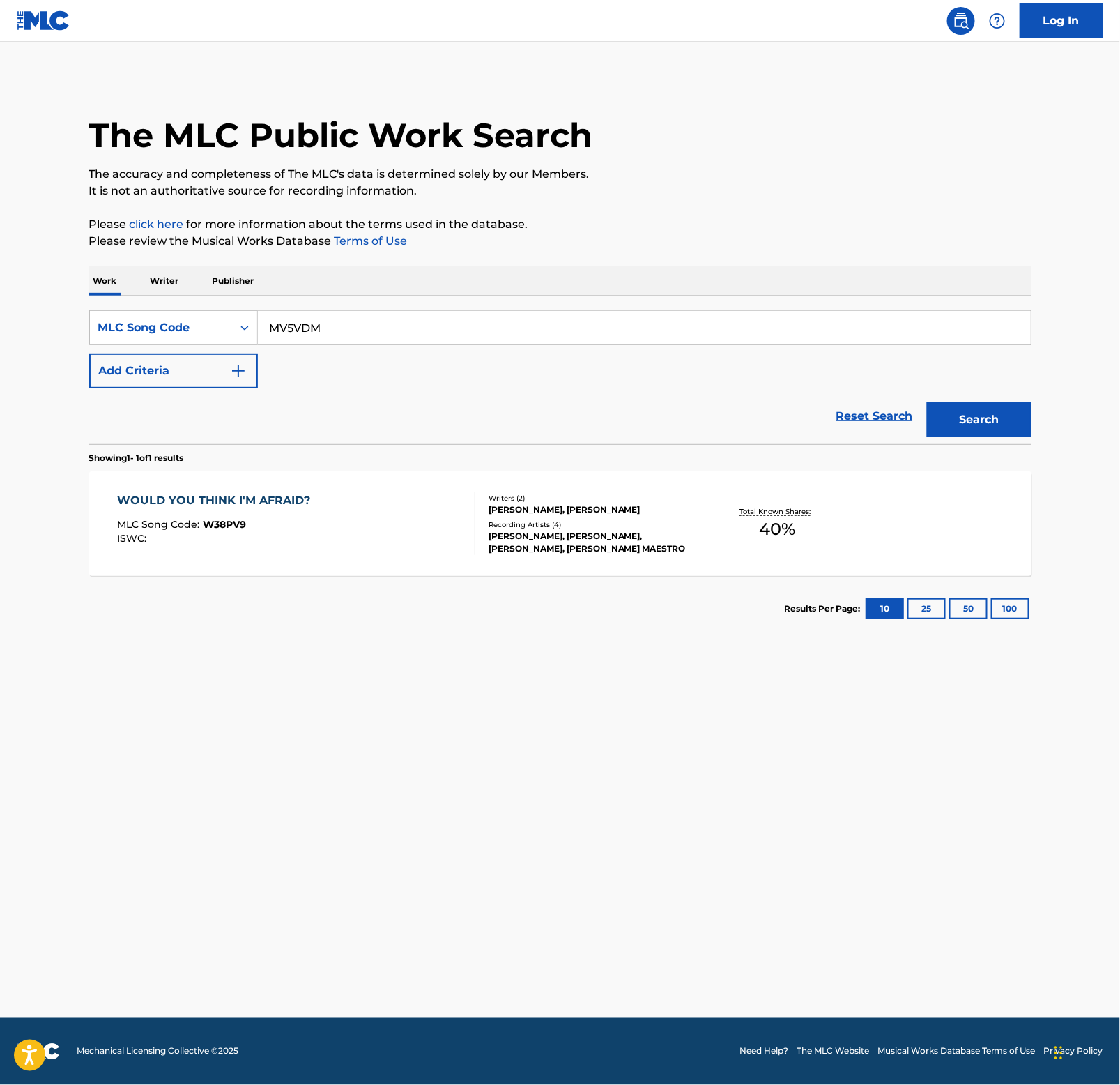
click at [948, 414] on button "Search" at bounding box center [979, 419] width 105 height 35
click at [180, 494] on div "MADRE MÍA" at bounding box center [183, 500] width 132 height 17
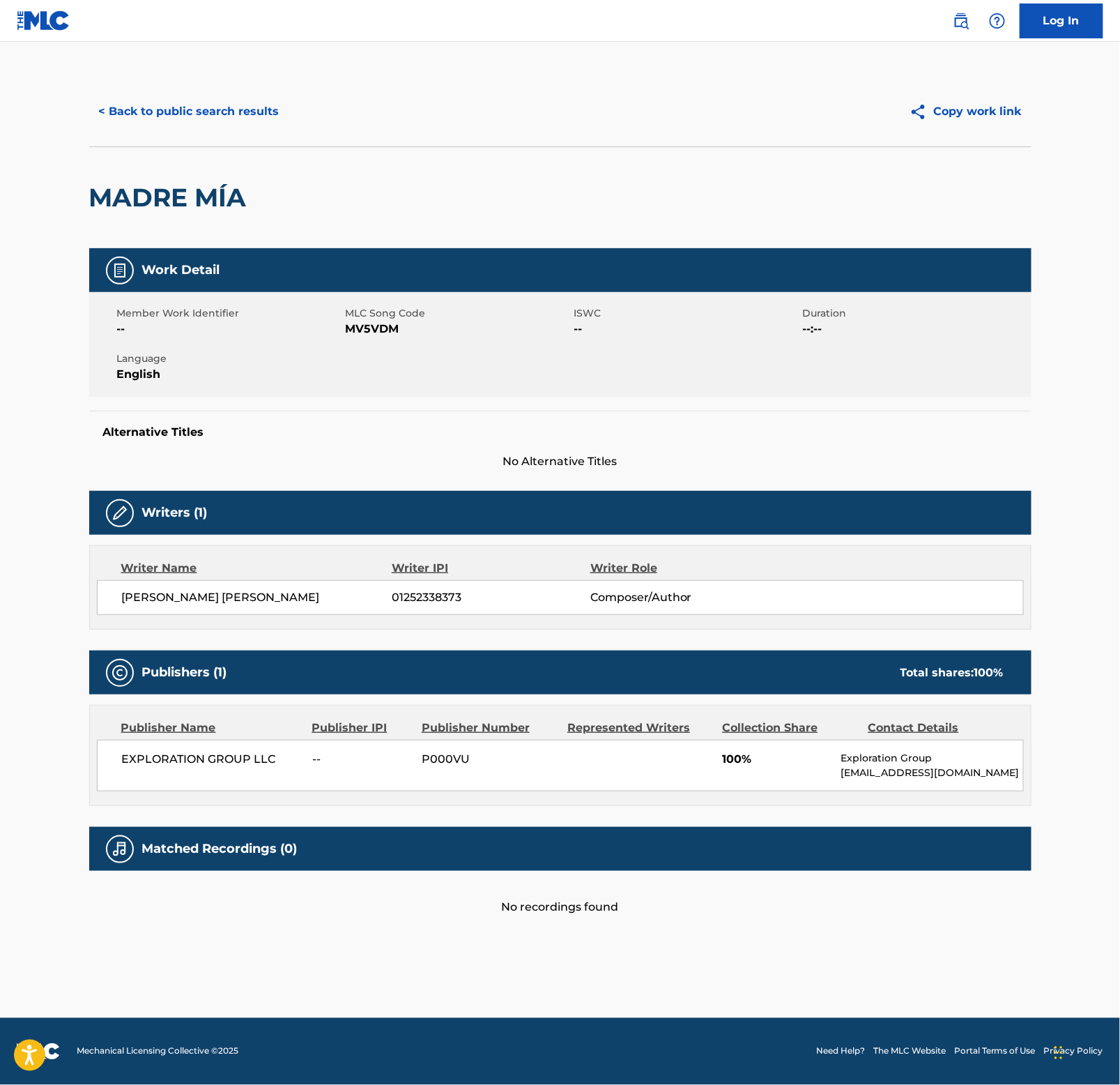
click at [172, 176] on div "MADRE MÍA" at bounding box center [172, 198] width 165 height 101
click at [170, 176] on div "MADRE MÍA" at bounding box center [172, 198] width 165 height 101
click at [154, 101] on button "< Back to public search results" at bounding box center [189, 111] width 200 height 35
